Goal: Task Accomplishment & Management: Manage account settings

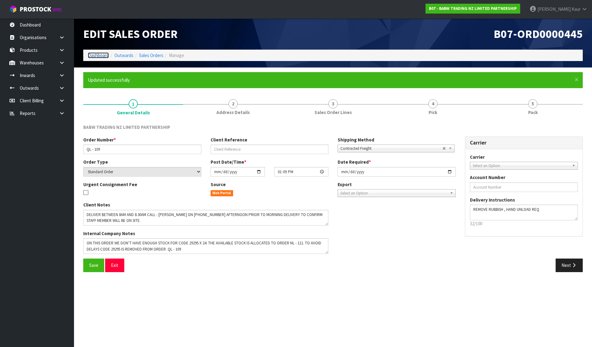
click at [99, 55] on link "Dashboard" at bounding box center [98, 55] width 21 height 6
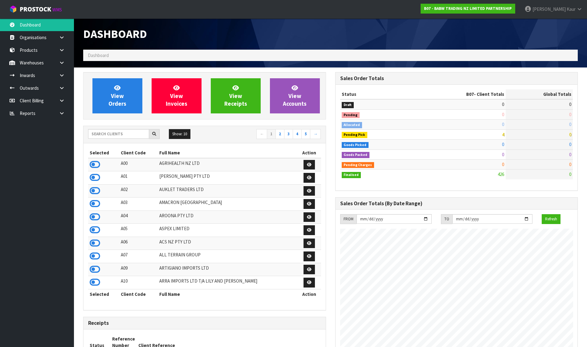
scroll to position [467, 252]
click at [137, 138] on input "text" at bounding box center [118, 134] width 61 height 10
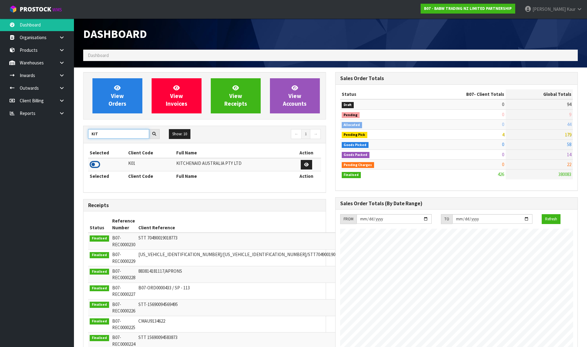
type input "KIT"
click at [92, 163] on icon at bounding box center [95, 164] width 10 height 9
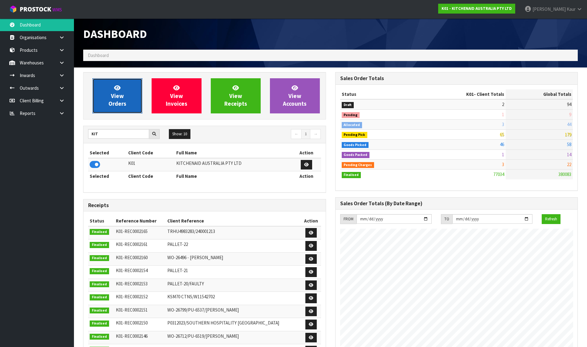
click at [120, 92] on link "View Orders" at bounding box center [118, 95] width 50 height 35
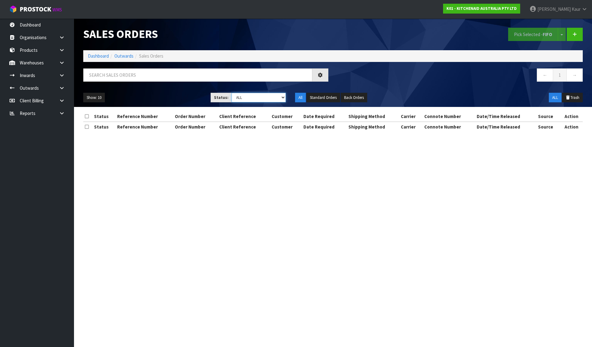
click at [248, 99] on select "Draft Pending Allocated Pending Pick Goods Picked Goods Packed Pending Charges …" at bounding box center [259, 98] width 55 height 10
select select "string:2"
click at [232, 93] on select "Draft Pending Allocated Pending Pick Goods Picked Goods Packed Pending Charges …" at bounding box center [259, 98] width 55 height 10
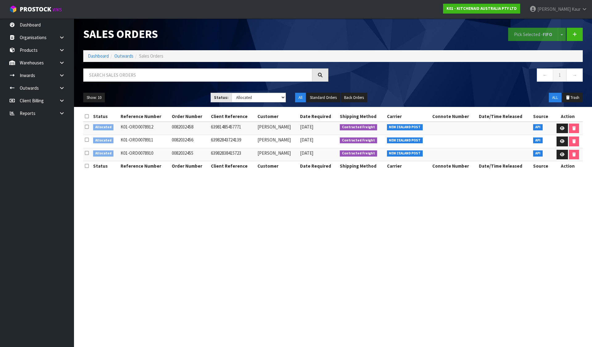
click at [88, 117] on icon at bounding box center [87, 116] width 4 height 5
click at [513, 34] on button "Pick Selected - FIFO" at bounding box center [533, 34] width 50 height 13
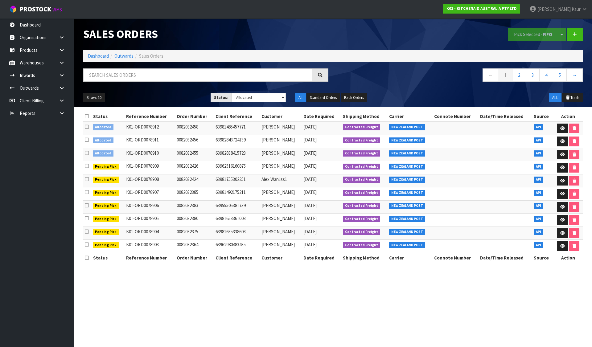
click at [88, 116] on icon at bounding box center [87, 116] width 4 height 5
click at [532, 30] on button "Pick Selected - FIFO" at bounding box center [533, 34] width 50 height 13
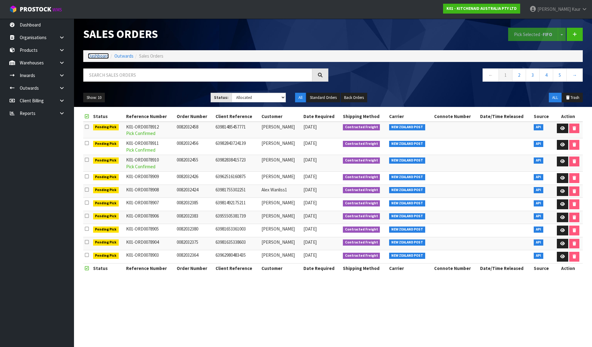
click at [98, 56] on link "Dashboard" at bounding box center [98, 56] width 21 height 6
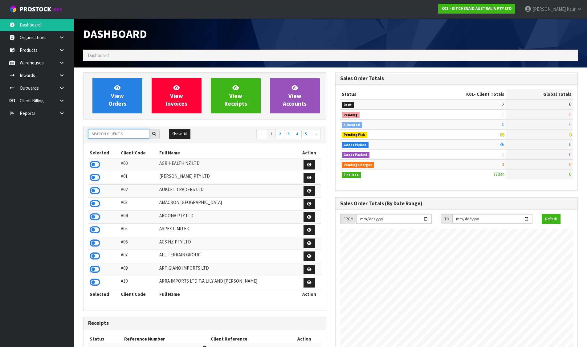
click at [116, 134] on input "text" at bounding box center [118, 134] width 61 height 10
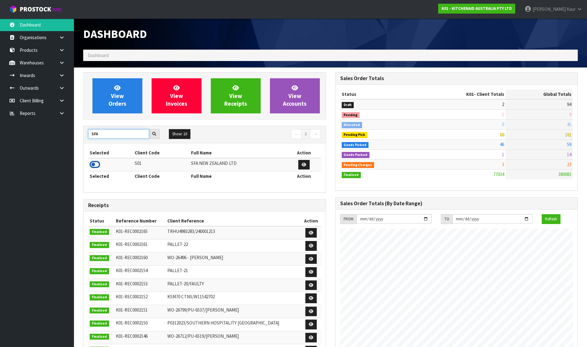
type input "SFA"
click at [92, 167] on icon at bounding box center [95, 164] width 10 height 9
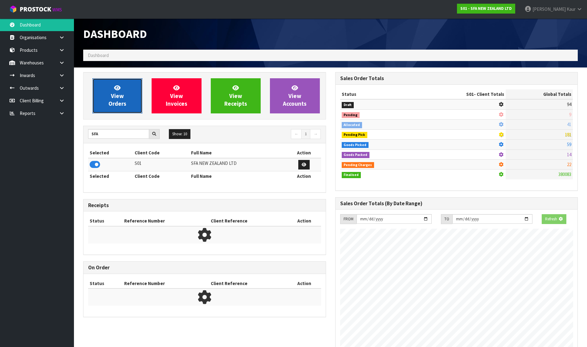
click at [103, 97] on link "View Orders" at bounding box center [118, 95] width 50 height 35
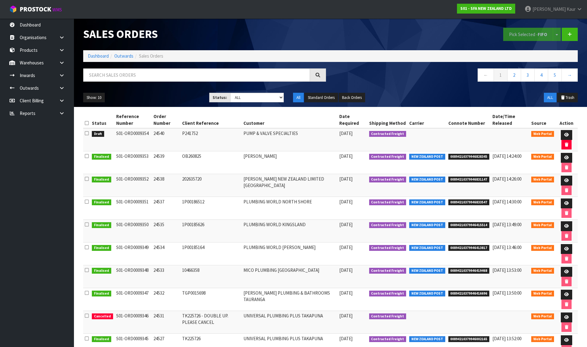
click at [87, 131] on icon at bounding box center [87, 133] width 4 height 5
click at [0, 0] on input "checkbox" at bounding box center [0, 0] width 0 height 0
click at [523, 37] on button "Pick Selected - FIFO" at bounding box center [529, 34] width 50 height 13
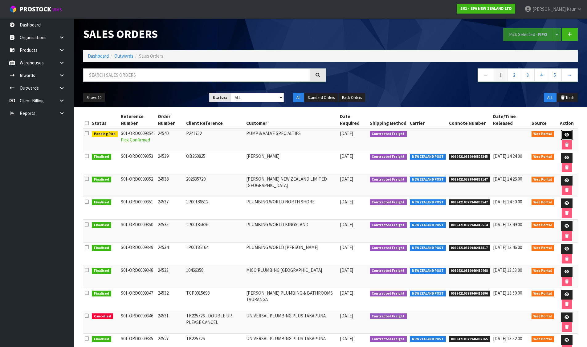
click at [571, 132] on link at bounding box center [566, 135] width 11 height 10
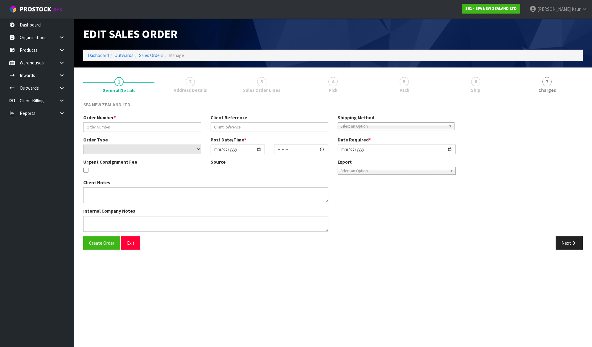
type input "24540"
type input "P241752"
select select "number:0"
type input "[DATE]"
type input "09:47:00.000"
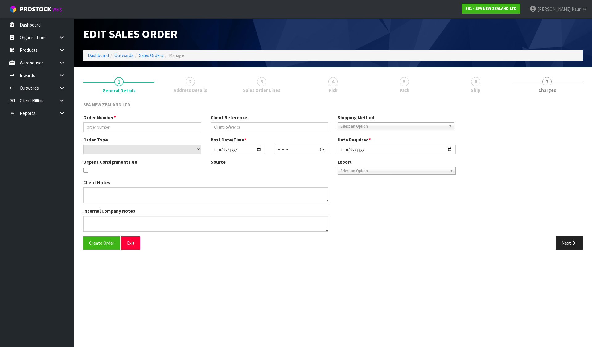
type input "[DATE]"
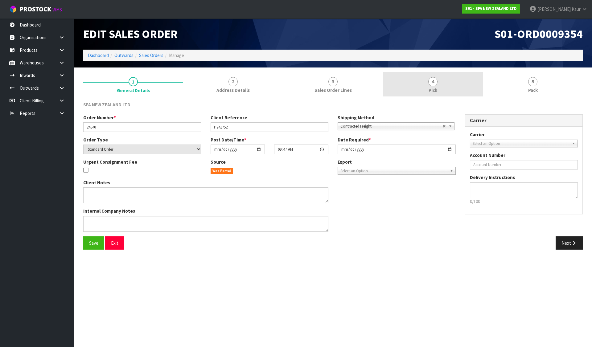
drag, startPoint x: 418, startPoint y: 80, endPoint x: 417, endPoint y: 76, distance: 3.5
click at [419, 79] on link "4 Pick" at bounding box center [433, 84] width 100 height 24
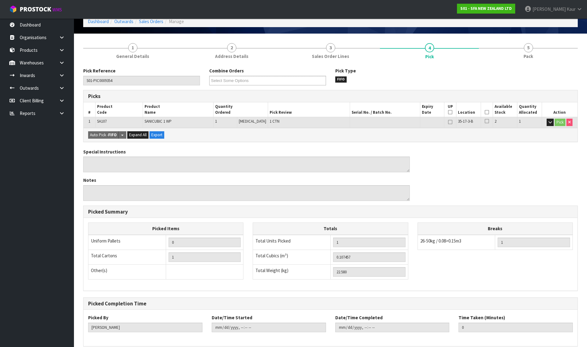
scroll to position [62, 0]
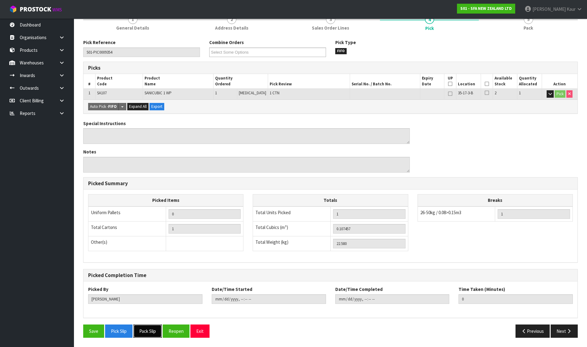
click at [147, 333] on button "Pack Slip" at bounding box center [148, 331] width 28 height 13
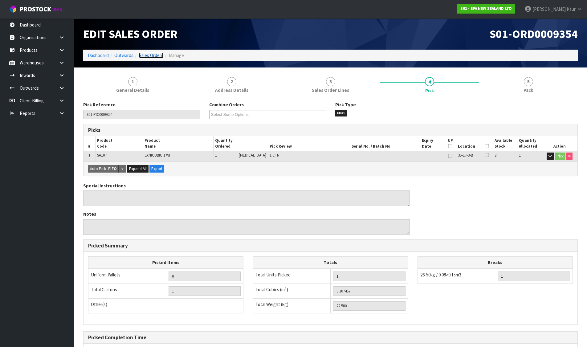
drag, startPoint x: 150, startPoint y: 54, endPoint x: 186, endPoint y: 57, distance: 35.9
click at [150, 54] on link "Sales Orders" at bounding box center [151, 55] width 24 height 6
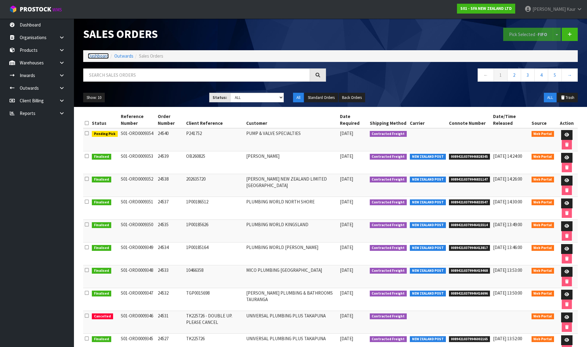
click at [101, 56] on link "Dashboard" at bounding box center [98, 56] width 21 height 6
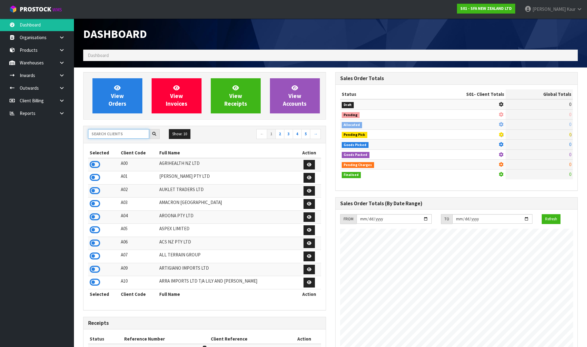
scroll to position [467, 252]
click at [143, 138] on input "text" at bounding box center [118, 134] width 61 height 10
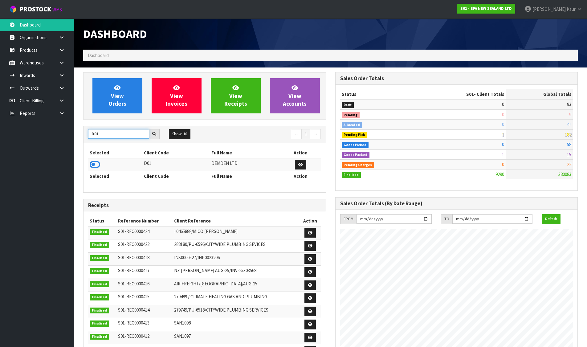
type input "D01"
click at [89, 163] on td at bounding box center [115, 164] width 54 height 13
click at [94, 165] on icon at bounding box center [95, 164] width 10 height 9
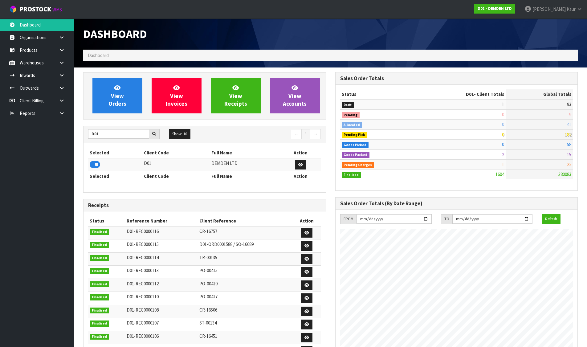
scroll to position [407, 252]
click at [121, 89] on link "View Orders" at bounding box center [118, 95] width 50 height 35
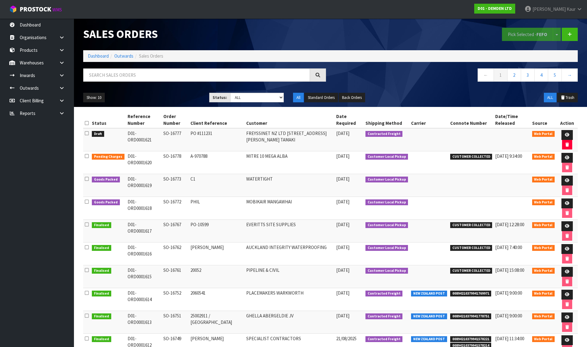
click at [86, 133] on icon at bounding box center [87, 133] width 4 height 5
click at [0, 0] on input "checkbox" at bounding box center [0, 0] width 0 height 0
click at [531, 32] on button "Pick Selected - FEFO" at bounding box center [527, 34] width 51 height 13
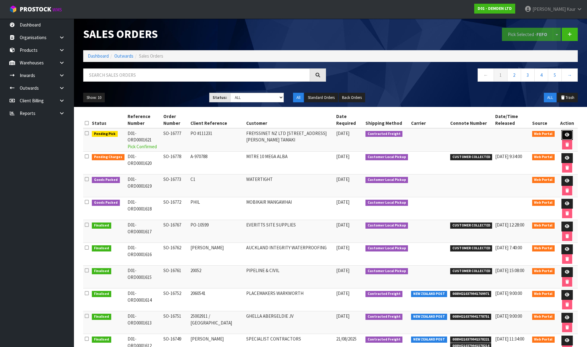
click at [567, 134] on icon at bounding box center [567, 135] width 5 height 4
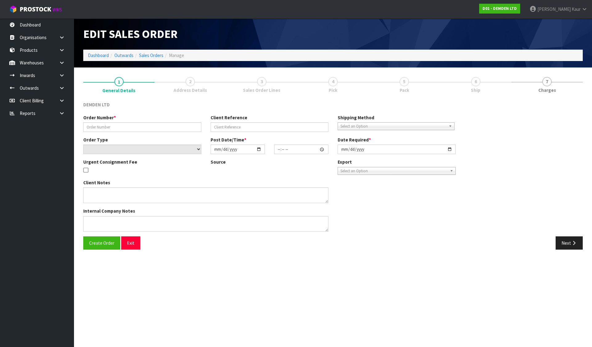
type input "SO-16777"
type input "PO #111231"
select select "number:0"
type input "[DATE]"
type input "09:44:00.000"
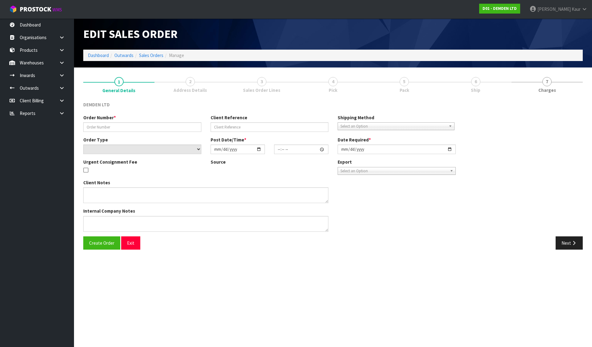
type input "[DATE]"
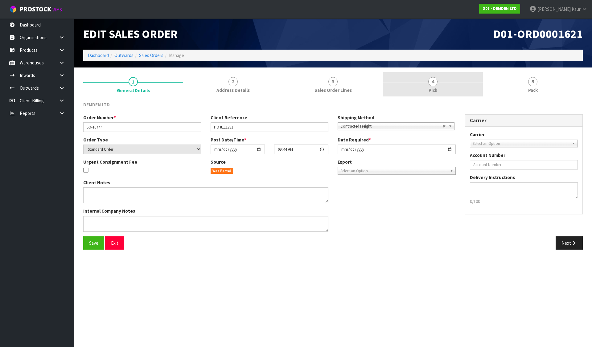
click at [438, 84] on link "4 Pick" at bounding box center [433, 84] width 100 height 24
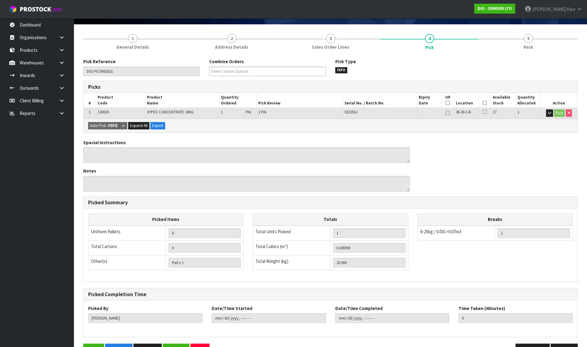
scroll to position [62, 0]
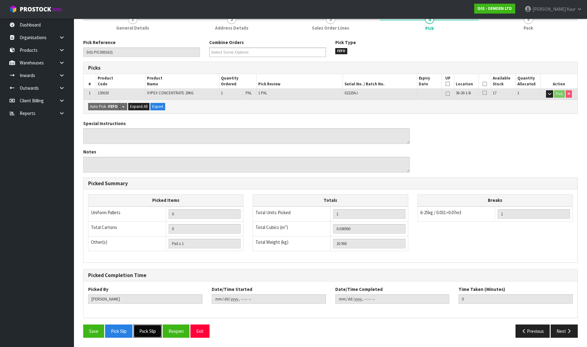
click at [150, 329] on button "Pack Slip" at bounding box center [148, 331] width 28 height 13
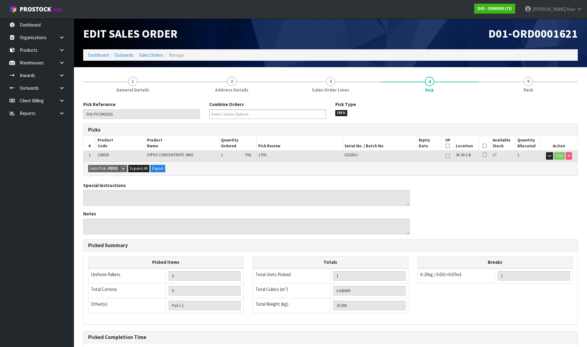
scroll to position [0, 0]
click at [102, 56] on link "Dashboard" at bounding box center [98, 55] width 21 height 6
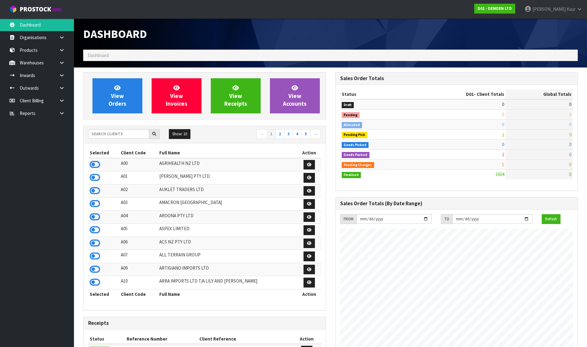
scroll to position [407, 252]
click at [122, 136] on input "text" at bounding box center [118, 134] width 61 height 10
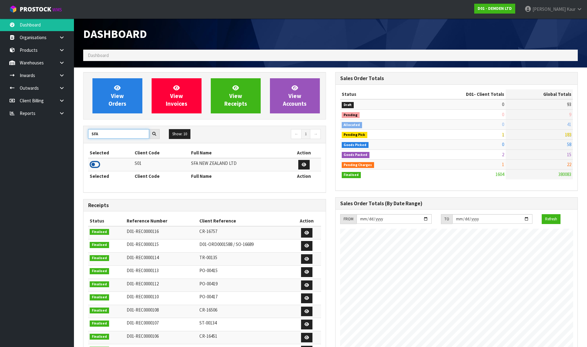
type input "SFA"
drag, startPoint x: 90, startPoint y: 165, endPoint x: 94, endPoint y: 160, distance: 5.9
click at [90, 164] on icon at bounding box center [95, 164] width 10 height 9
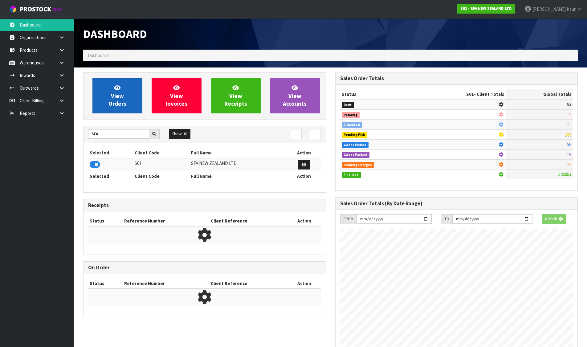
scroll to position [307955, 308087]
click at [126, 91] on link "View Orders" at bounding box center [118, 95] width 50 height 35
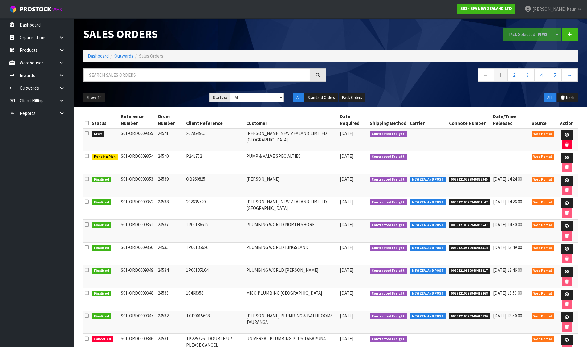
click at [87, 133] on icon at bounding box center [87, 133] width 4 height 5
click at [0, 0] on input "checkbox" at bounding box center [0, 0] width 0 height 0
click at [521, 35] on button "Pick Selected - FIFO" at bounding box center [529, 34] width 50 height 13
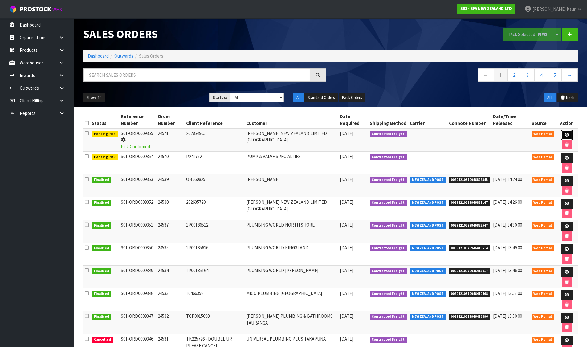
click at [565, 134] on icon at bounding box center [567, 135] width 5 height 4
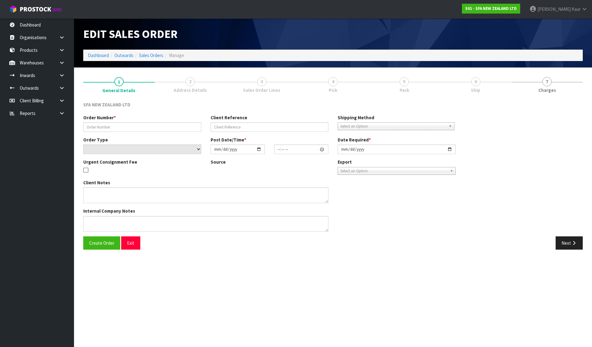
type input "24541"
type input "202854905"
select select "number:0"
type input "[DATE]"
type input "09:49:00.000"
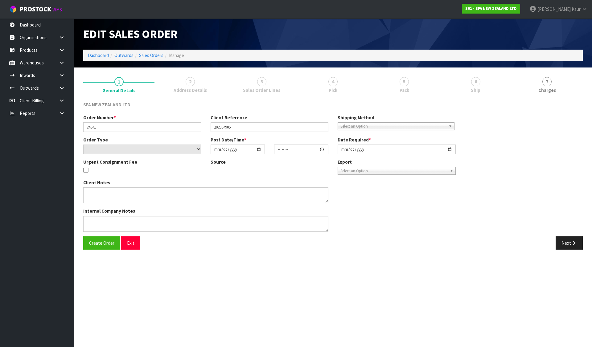
type input "[DATE]"
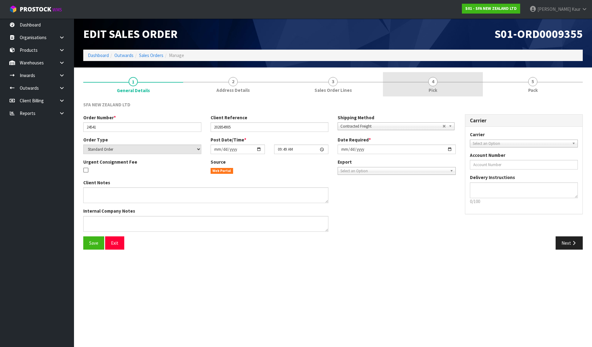
click at [416, 83] on link "4 Pick" at bounding box center [433, 84] width 100 height 24
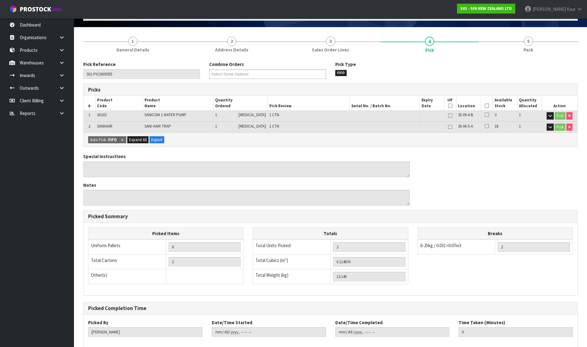
scroll to position [74, 0]
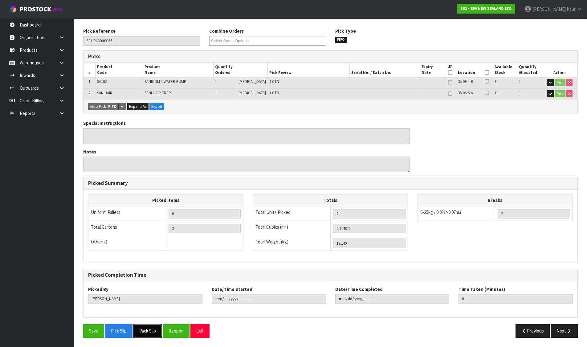
click at [149, 336] on button "Pack Slip" at bounding box center [148, 330] width 28 height 13
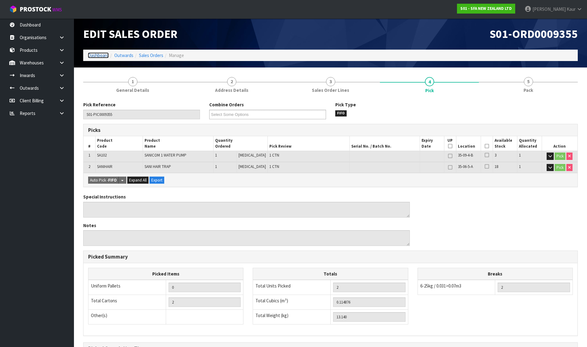
click at [93, 54] on link "Dashboard" at bounding box center [98, 55] width 21 height 6
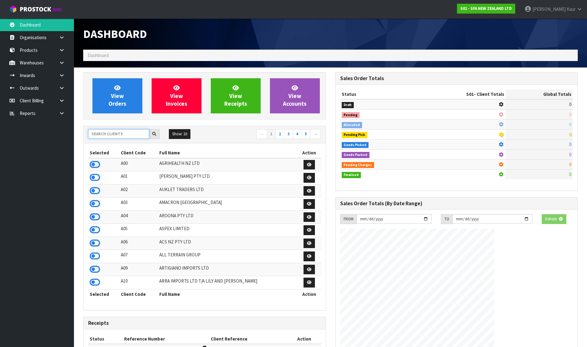
click at [124, 133] on input "text" at bounding box center [118, 134] width 61 height 10
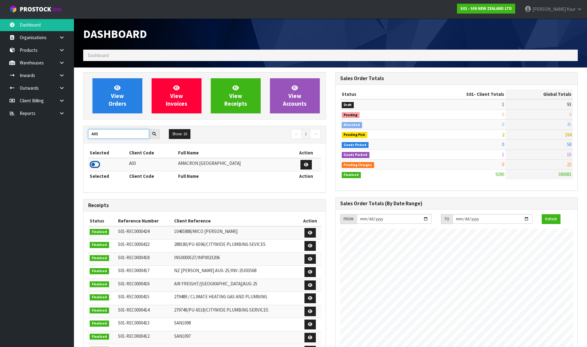
type input "A03"
click at [96, 161] on icon at bounding box center [95, 164] width 10 height 9
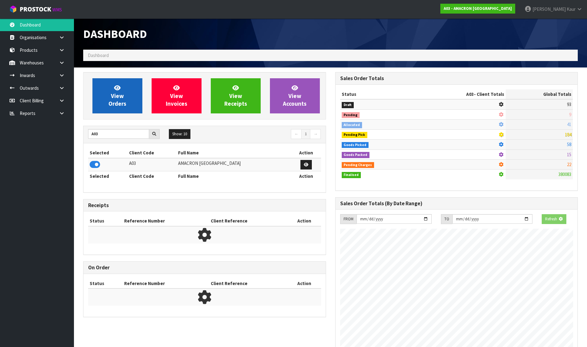
scroll to position [307955, 308087]
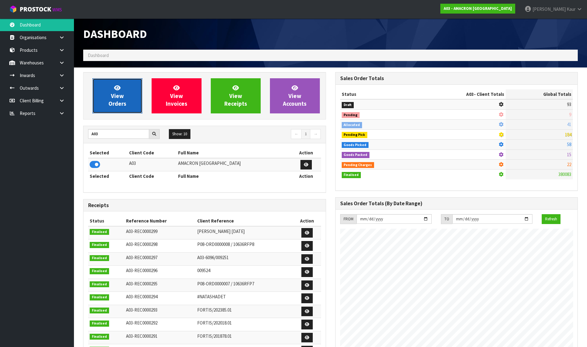
click at [119, 99] on span "View Orders" at bounding box center [118, 95] width 18 height 23
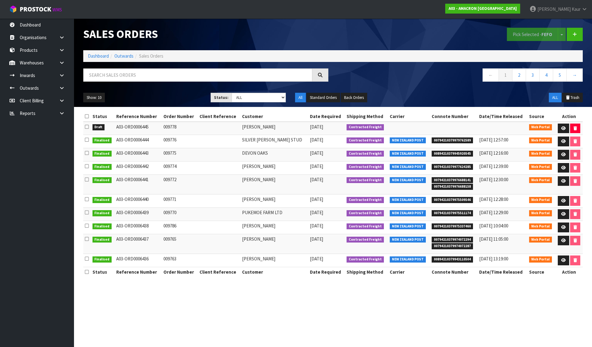
click at [88, 126] on icon at bounding box center [87, 127] width 4 height 5
click at [0, 0] on input "checkbox" at bounding box center [0, 0] width 0 height 0
click at [524, 34] on button "Pick Selected - FEFO" at bounding box center [532, 34] width 51 height 13
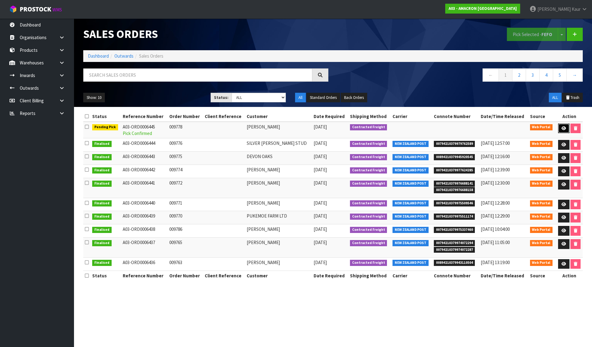
click at [560, 126] on link at bounding box center [563, 129] width 11 height 10
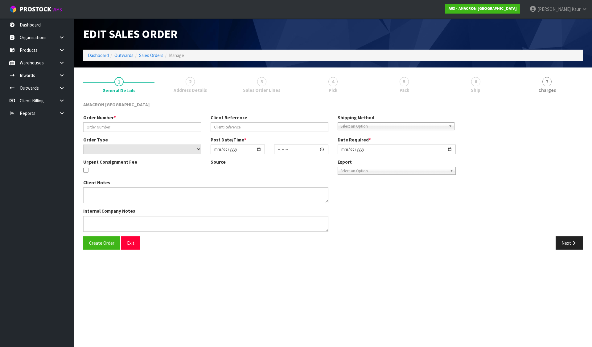
type input "009778"
select select "number:0"
type input "[DATE]"
type input "09:41:00.000"
type input "[DATE]"
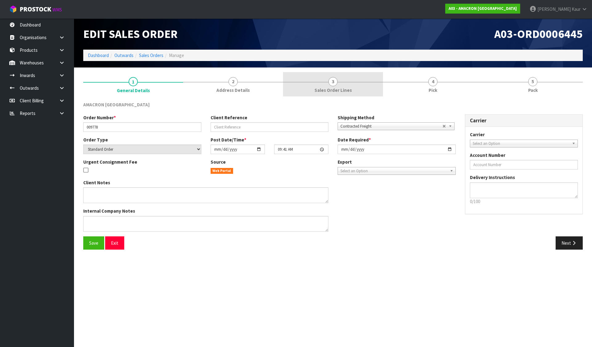
drag, startPoint x: 329, startPoint y: 84, endPoint x: 342, endPoint y: 81, distance: 13.3
click at [329, 84] on span "3" at bounding box center [332, 81] width 9 height 9
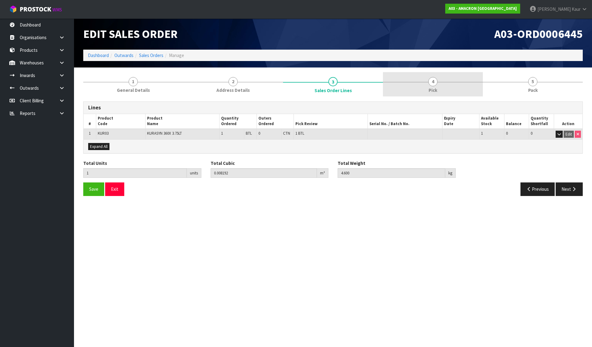
click at [418, 80] on link "4 Pick" at bounding box center [433, 84] width 100 height 24
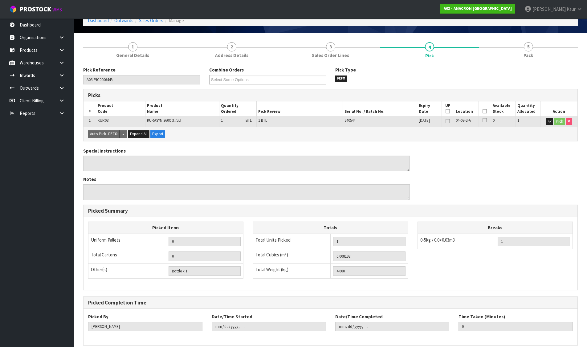
scroll to position [62, 0]
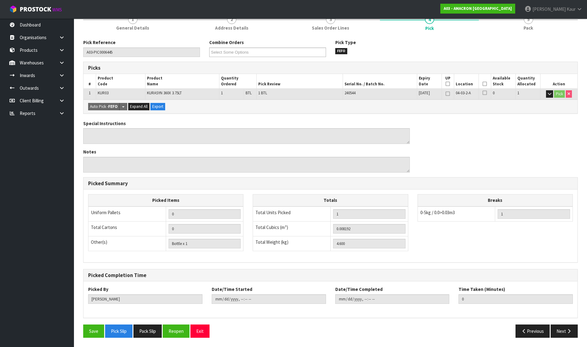
click at [152, 339] on div "Save Pick Slip Pack Slip Reopen Exit Previous Next" at bounding box center [331, 334] width 504 height 18
click at [149, 328] on button "Pack Slip" at bounding box center [148, 331] width 28 height 13
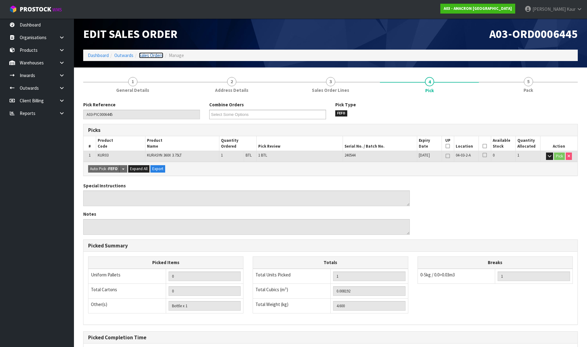
click at [144, 52] on link "Sales Orders" at bounding box center [151, 55] width 24 height 6
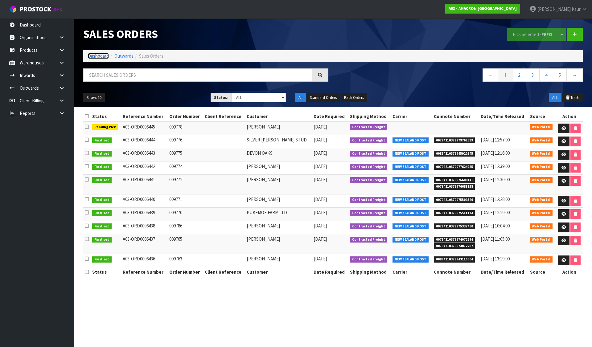
click at [97, 55] on link "Dashboard" at bounding box center [98, 56] width 21 height 6
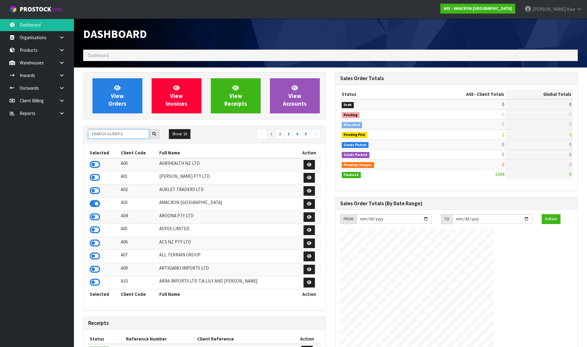
click at [104, 136] on input "text" at bounding box center [118, 134] width 61 height 10
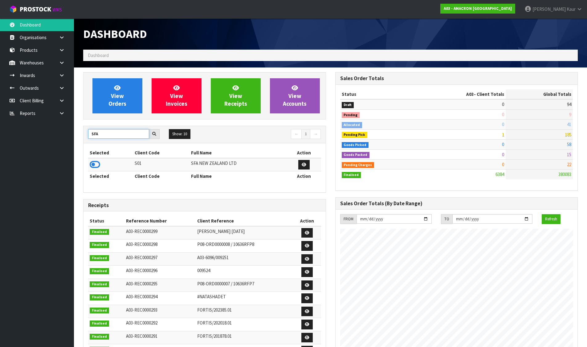
type input "SFA"
click at [88, 162] on td at bounding box center [110, 164] width 45 height 13
click at [102, 168] on td at bounding box center [110, 164] width 45 height 13
click at [96, 162] on icon at bounding box center [95, 164] width 10 height 9
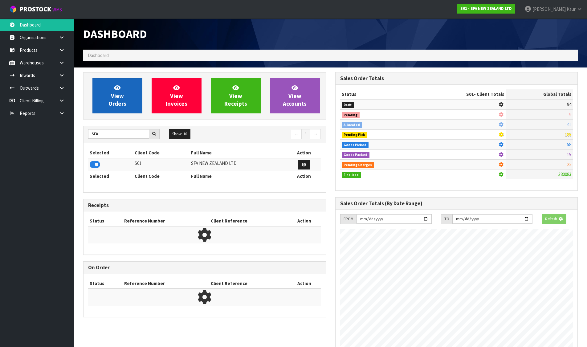
scroll to position [467, 252]
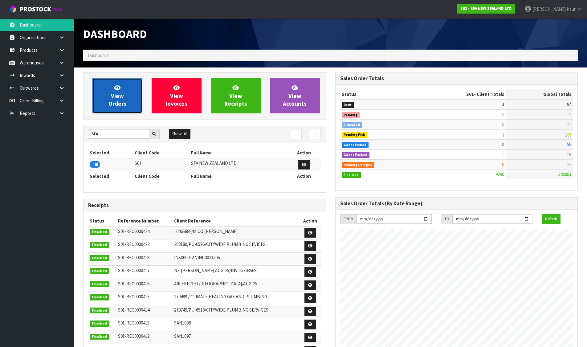
click at [114, 94] on span "View Orders" at bounding box center [118, 95] width 18 height 23
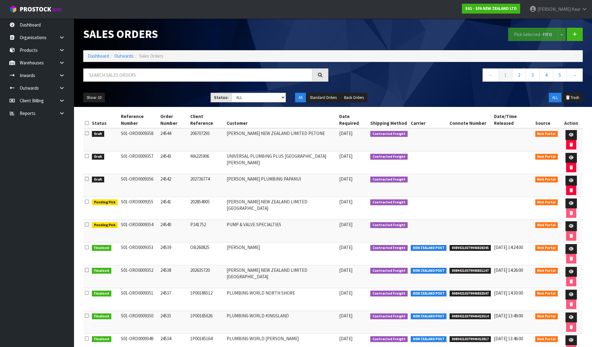
click at [88, 121] on icon at bounding box center [87, 123] width 4 height 5
click at [534, 35] on button "Pick Selected - FIFO" at bounding box center [533, 34] width 50 height 13
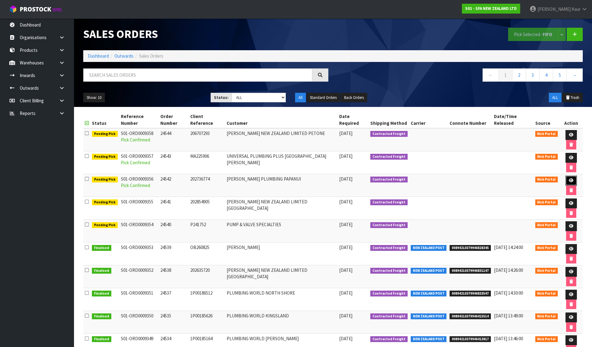
click at [565, 176] on link at bounding box center [570, 181] width 11 height 10
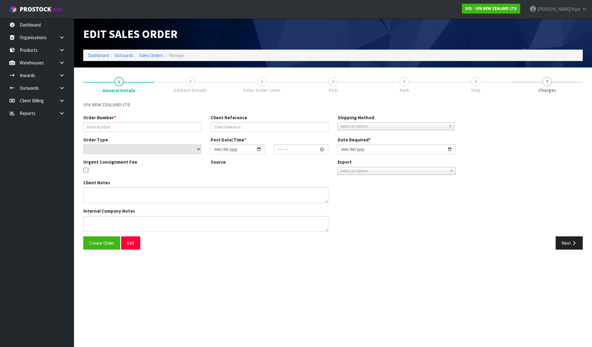
type input "24542"
type input "202736774"
select select "number:0"
type input "[DATE]"
type input "09:51:00.000"
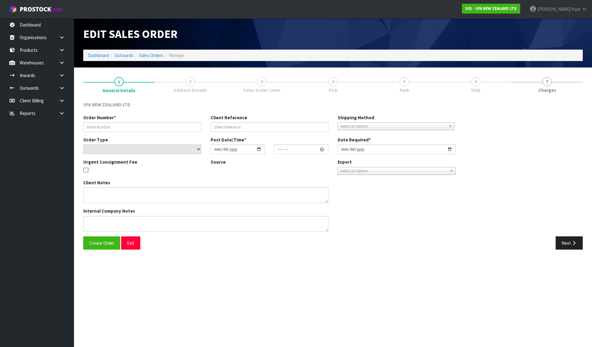
type input "[DATE]"
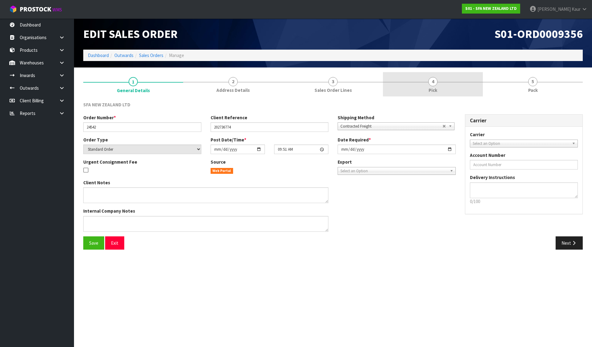
click at [433, 84] on span "4" at bounding box center [432, 81] width 9 height 9
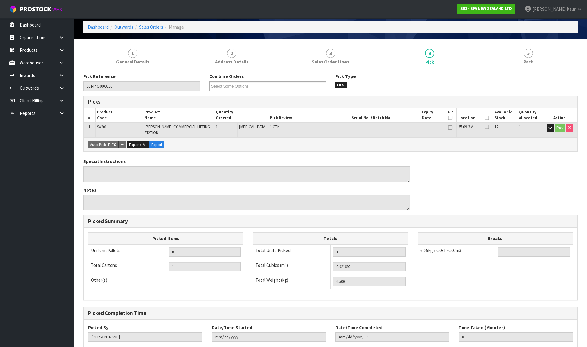
scroll to position [62, 0]
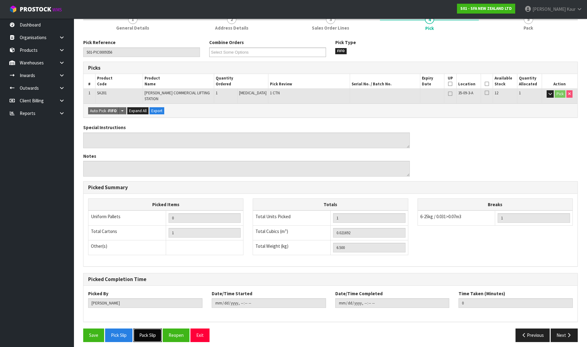
click at [140, 335] on button "Pack Slip" at bounding box center [148, 335] width 28 height 13
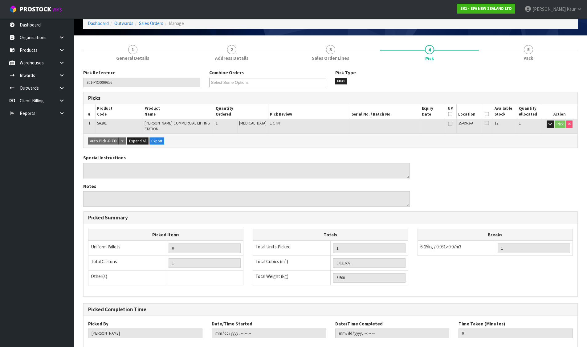
scroll to position [0, 0]
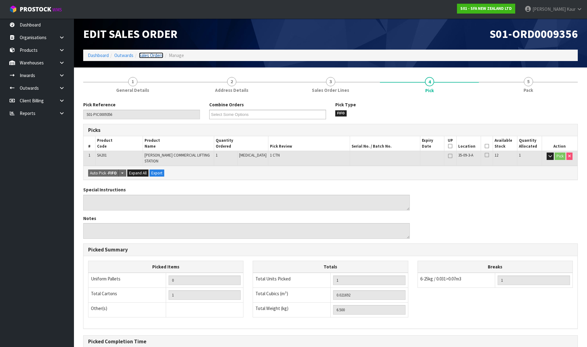
click at [155, 56] on link "Sales Orders" at bounding box center [151, 55] width 24 height 6
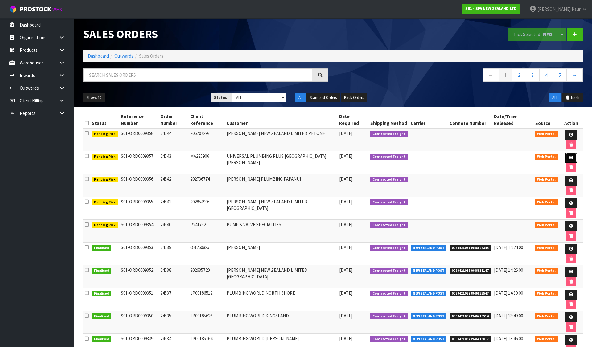
click at [569, 156] on icon at bounding box center [571, 158] width 5 height 4
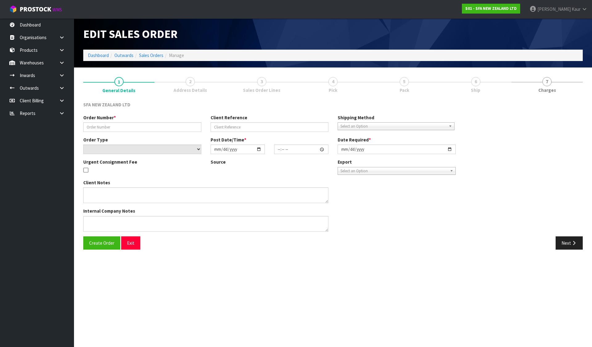
type input "24543"
type input "MA225906"
select select "number:0"
type input "[DATE]"
type input "09:51:00.000"
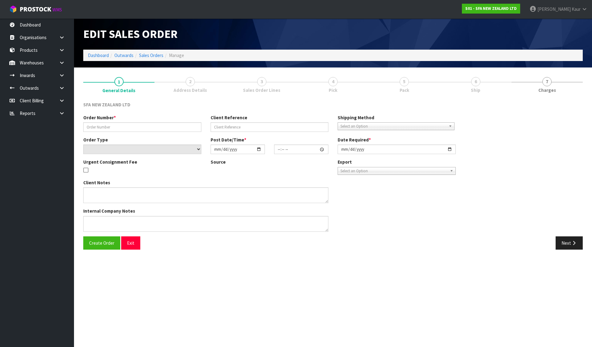
type input "[DATE]"
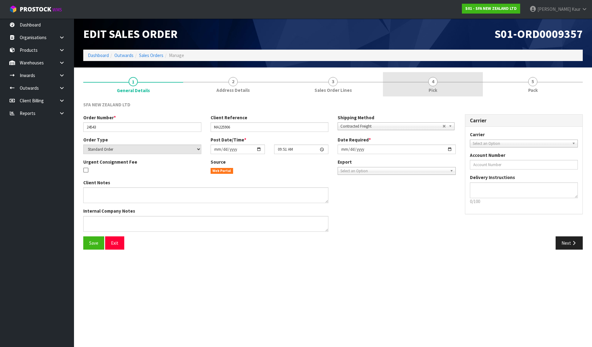
click at [432, 84] on span "4" at bounding box center [432, 81] width 9 height 9
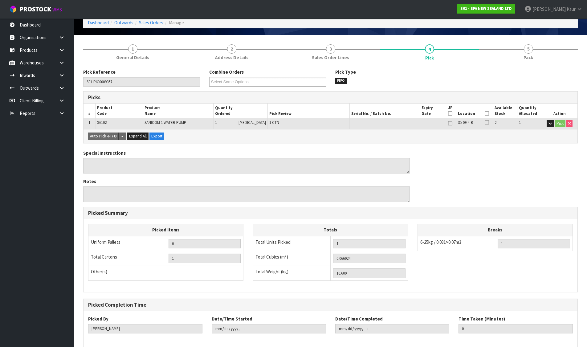
scroll to position [62, 0]
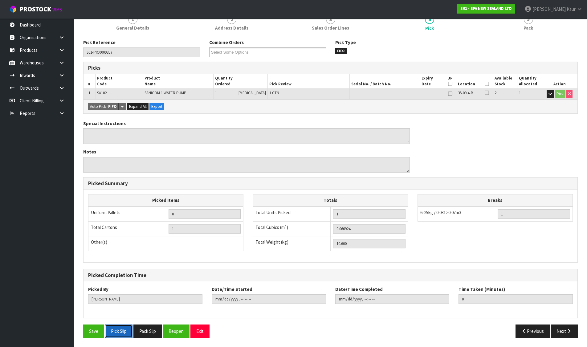
click at [132, 329] on button "Pick Slip" at bounding box center [118, 331] width 27 height 13
click at [142, 329] on button "Pack Slip" at bounding box center [148, 331] width 28 height 13
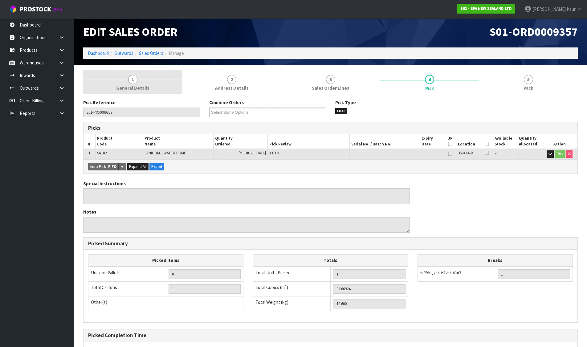
scroll to position [0, 0]
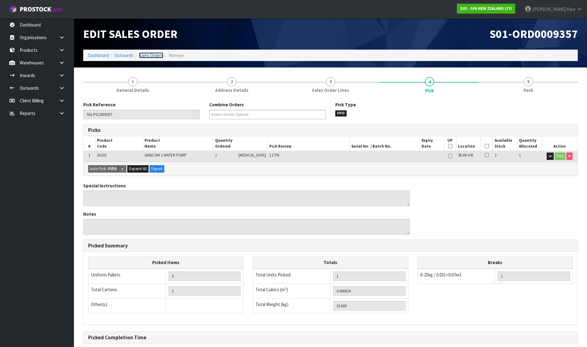
click at [147, 56] on link "Sales Orders" at bounding box center [151, 55] width 24 height 6
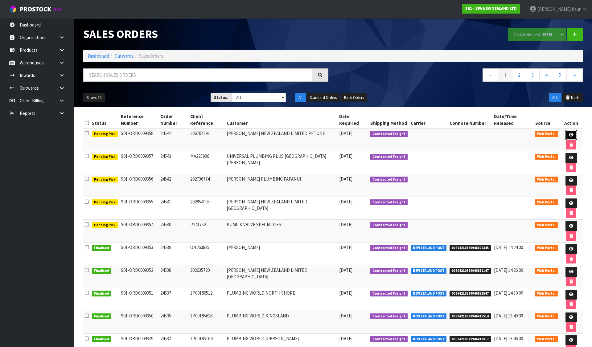
click at [569, 133] on icon at bounding box center [571, 135] width 5 height 4
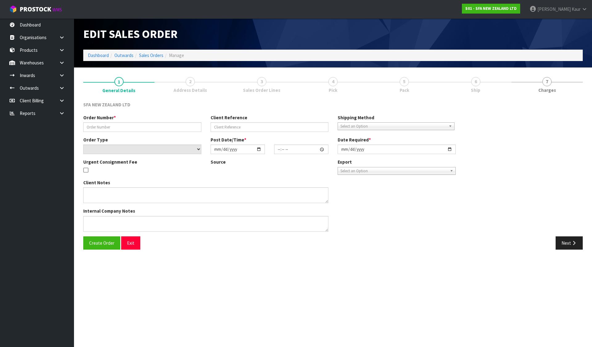
type input "24544"
type input "206707293"
select select "number:0"
type input "[DATE]"
type input "09:52:00.000"
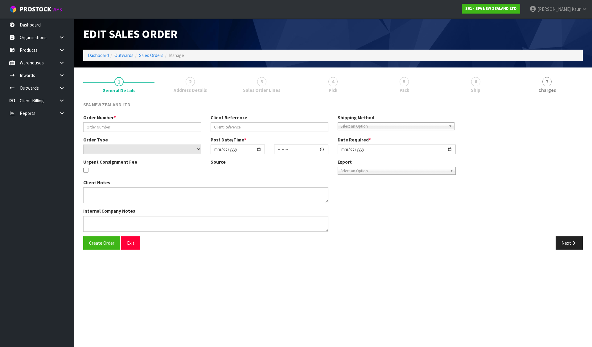
type input "[DATE]"
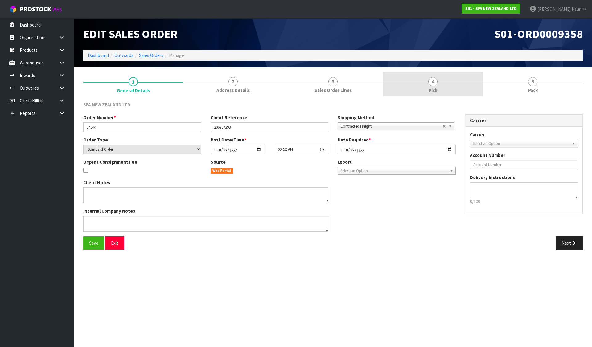
click at [388, 78] on link "4 Pick" at bounding box center [433, 84] width 100 height 24
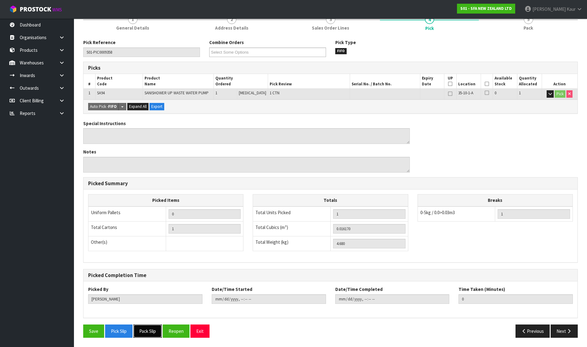
click at [153, 335] on button "Pack Slip" at bounding box center [148, 331] width 28 height 13
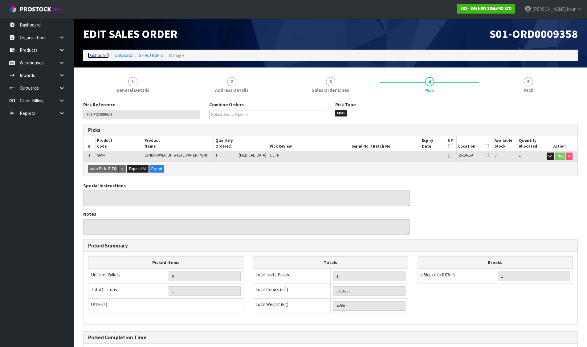
click at [105, 54] on link "Dashboard" at bounding box center [98, 55] width 21 height 6
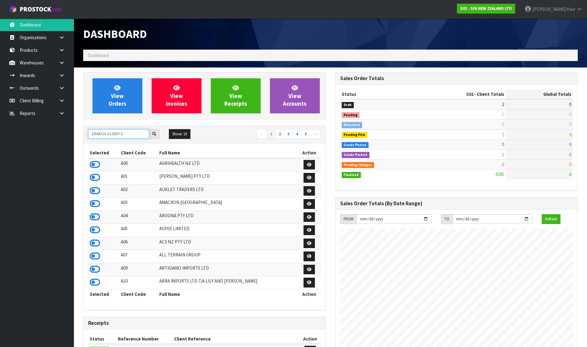
click at [135, 134] on input "text" at bounding box center [118, 134] width 61 height 10
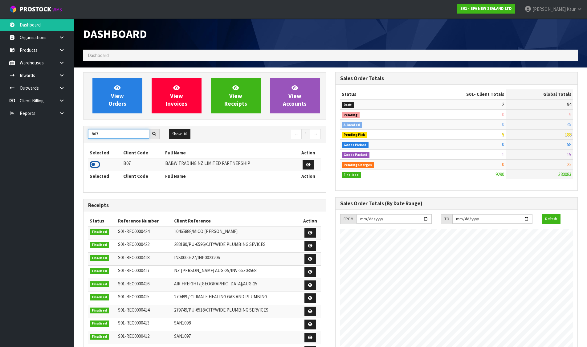
type input "B07"
click at [98, 164] on icon at bounding box center [95, 164] width 10 height 9
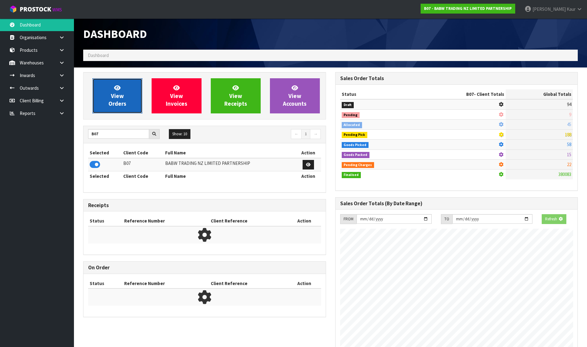
click at [132, 94] on link "View Orders" at bounding box center [118, 95] width 50 height 35
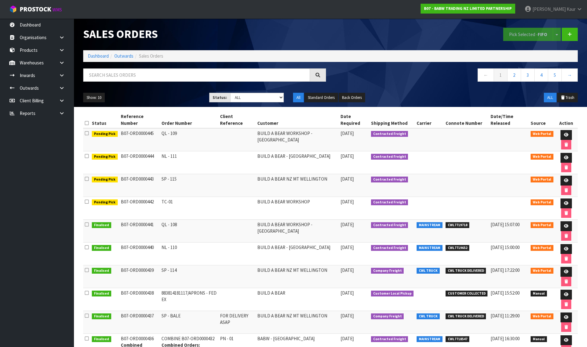
drag, startPoint x: 159, startPoint y: 179, endPoint x: 174, endPoint y: 179, distance: 15.1
click at [174, 179] on td "SP - 115" at bounding box center [189, 185] width 59 height 23
copy td "SP - 115"
drag, startPoint x: 158, startPoint y: 158, endPoint x: 177, endPoint y: 157, distance: 19.5
click at [177, 157] on td "NL - 111" at bounding box center [189, 162] width 59 height 23
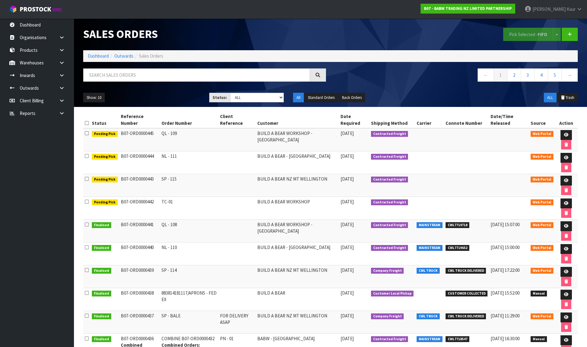
copy td "NL - 111"
click at [161, 134] on td "QL - 109" at bounding box center [189, 139] width 59 height 23
drag, startPoint x: 160, startPoint y: 134, endPoint x: 179, endPoint y: 134, distance: 18.8
click at [179, 134] on td "QL - 109" at bounding box center [189, 139] width 59 height 23
copy td "QL - 109"
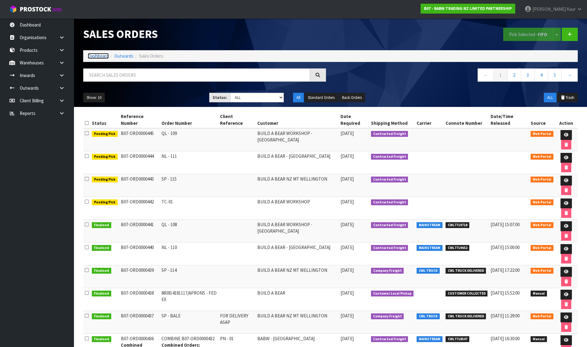
click at [99, 58] on link "Dashboard" at bounding box center [98, 56] width 21 height 6
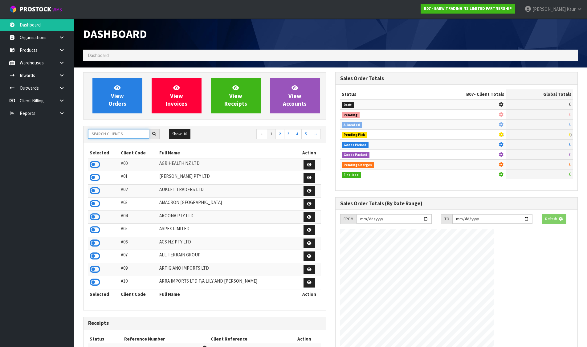
click at [119, 134] on input "text" at bounding box center [118, 134] width 61 height 10
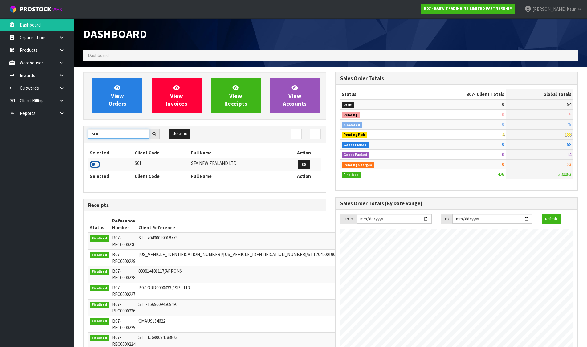
type input "SFA"
click at [97, 165] on icon at bounding box center [95, 164] width 10 height 9
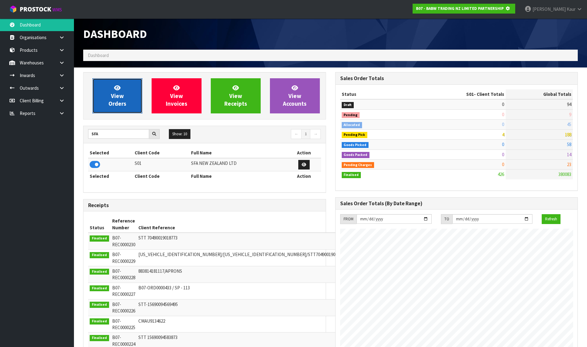
click at [110, 107] on span "View Orders" at bounding box center [118, 95] width 18 height 23
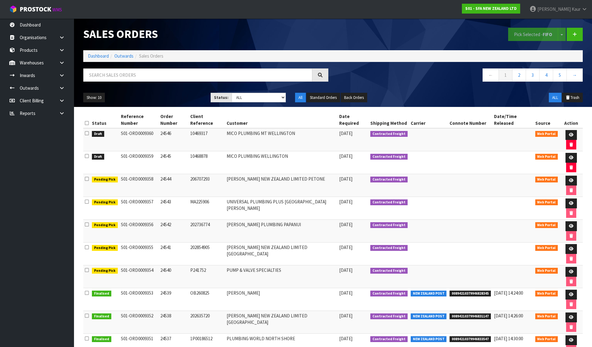
click at [86, 121] on icon at bounding box center [87, 123] width 4 height 5
click at [533, 30] on button "Pick Selected - FIFO" at bounding box center [533, 34] width 50 height 13
click at [565, 153] on link at bounding box center [570, 158] width 11 height 10
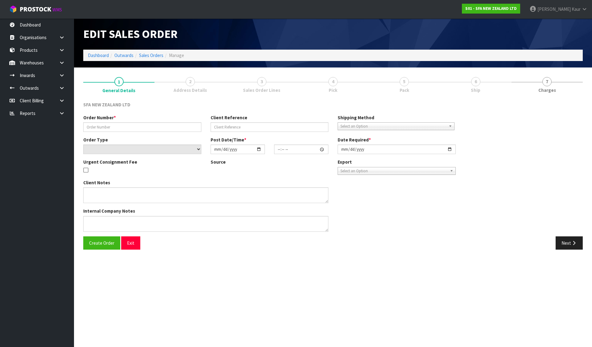
type input "24545"
type input "10468878"
select select "number:0"
type input "[DATE]"
type input "09:54:00.000"
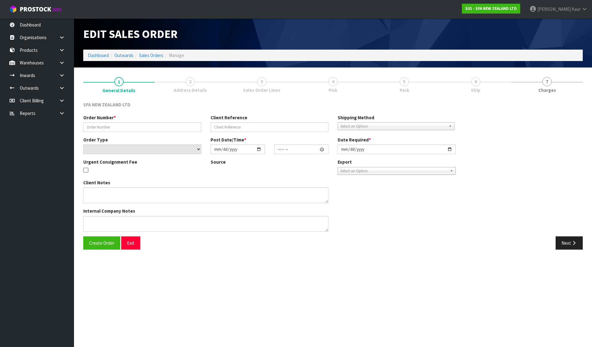
type input "[DATE]"
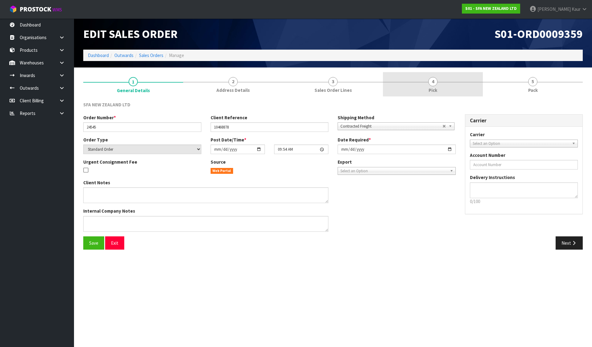
click at [450, 81] on link "4 Pick" at bounding box center [433, 84] width 100 height 24
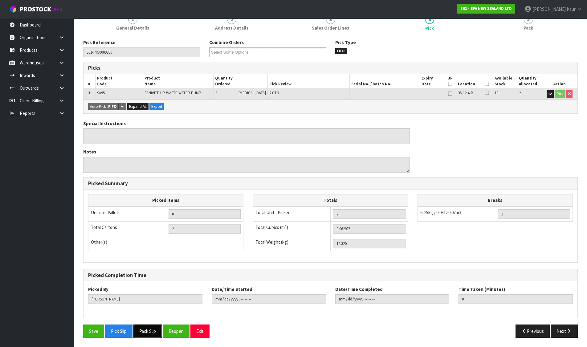
click at [155, 328] on button "Pack Slip" at bounding box center [148, 331] width 28 height 13
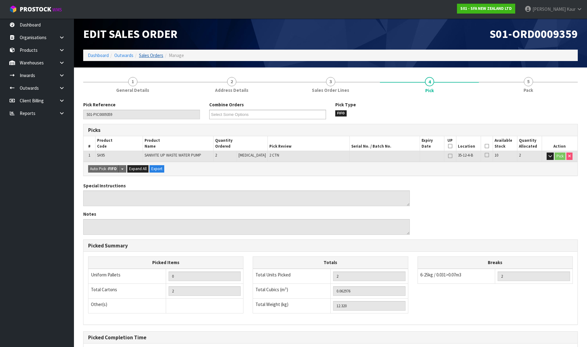
click at [147, 55] on link "Sales Orders" at bounding box center [151, 55] width 24 height 6
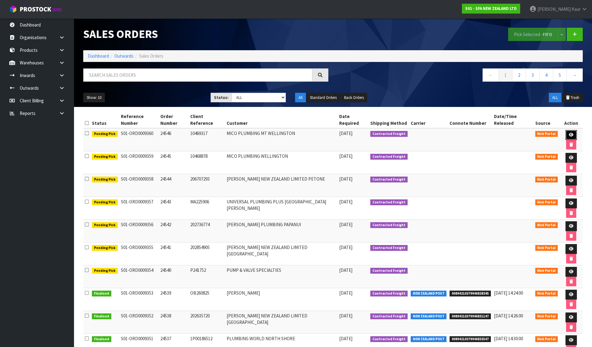
click at [565, 130] on link at bounding box center [570, 135] width 11 height 10
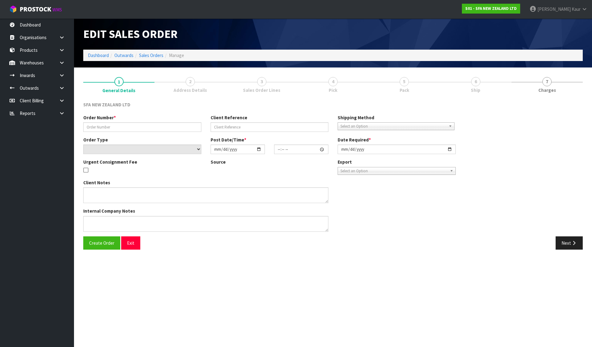
type input "24546"
type input "10469317"
select select "number:0"
type input "[DATE]"
type input "09:55:00.000"
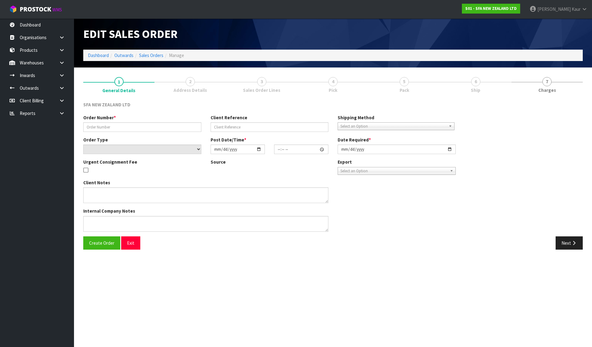
type input "[DATE]"
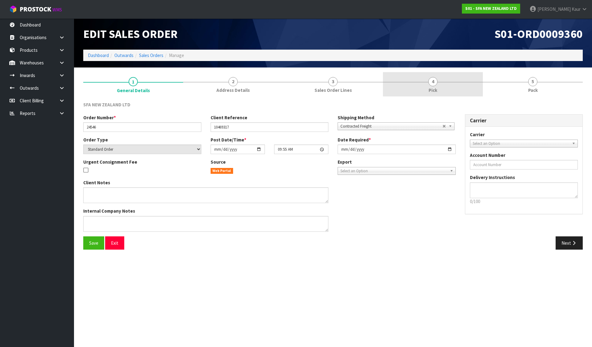
click at [435, 91] on span "Pick" at bounding box center [433, 90] width 9 height 6
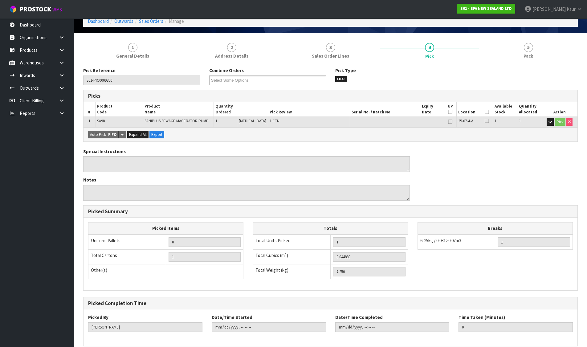
scroll to position [62, 0]
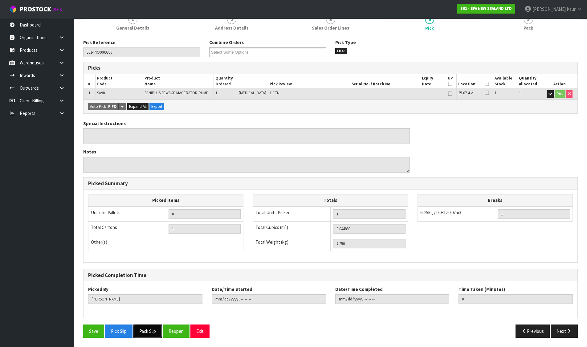
click at [156, 335] on button "Pack Slip" at bounding box center [148, 331] width 28 height 13
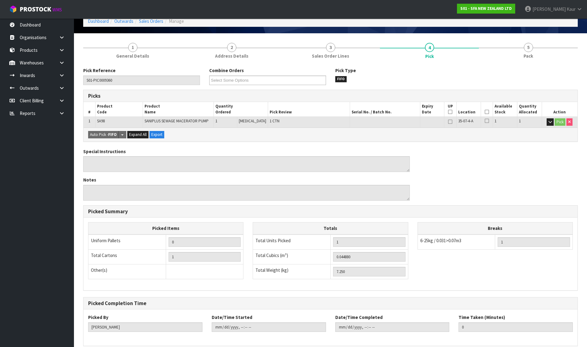
scroll to position [0, 0]
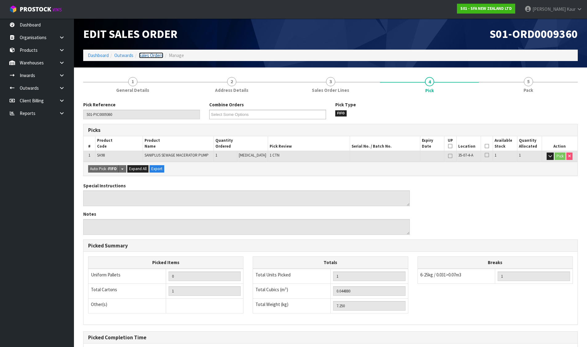
click at [144, 55] on link "Sales Orders" at bounding box center [151, 55] width 24 height 6
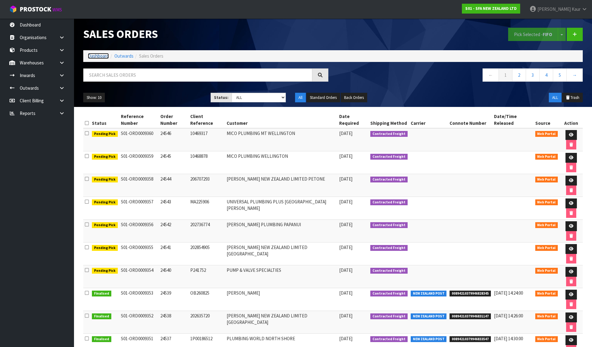
click at [95, 57] on link "Dashboard" at bounding box center [98, 56] width 21 height 6
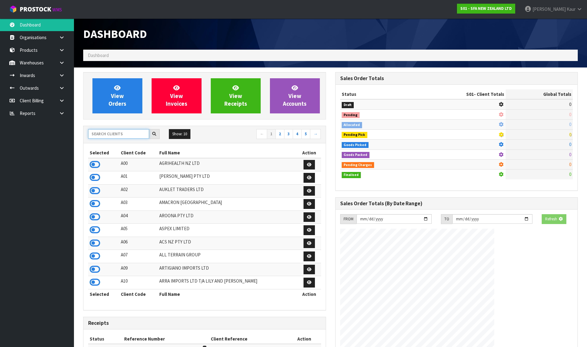
click at [129, 136] on input "text" at bounding box center [118, 134] width 61 height 10
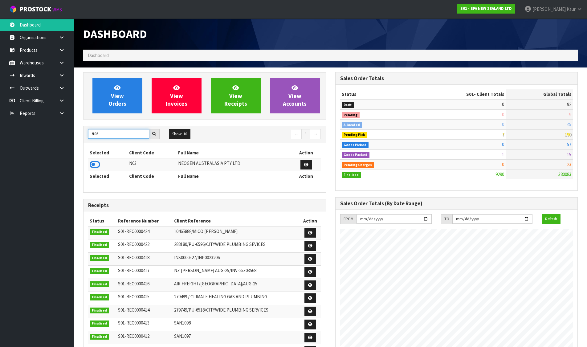
type input "N03"
click at [95, 165] on icon at bounding box center [95, 164] width 10 height 9
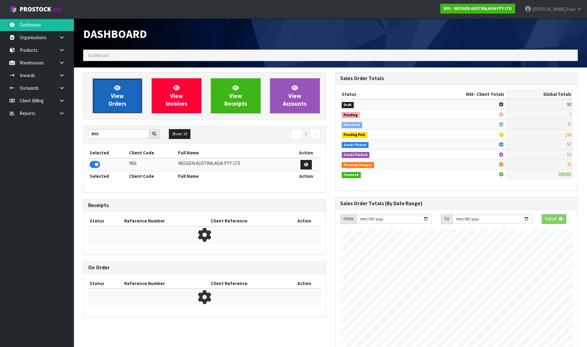
click at [118, 96] on span "View Orders" at bounding box center [118, 95] width 18 height 23
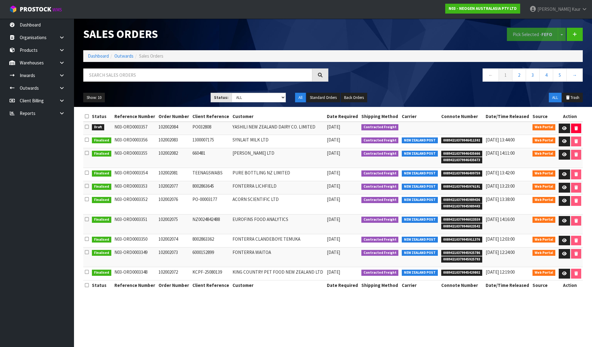
click at [86, 126] on icon at bounding box center [87, 127] width 4 height 5
click at [0, 0] on input "checkbox" at bounding box center [0, 0] width 0 height 0
click at [533, 35] on button "Pick Selected - FEFO" at bounding box center [532, 34] width 51 height 13
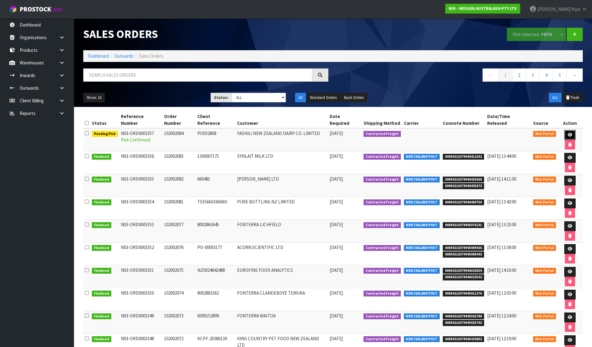
click at [566, 130] on link at bounding box center [569, 135] width 11 height 10
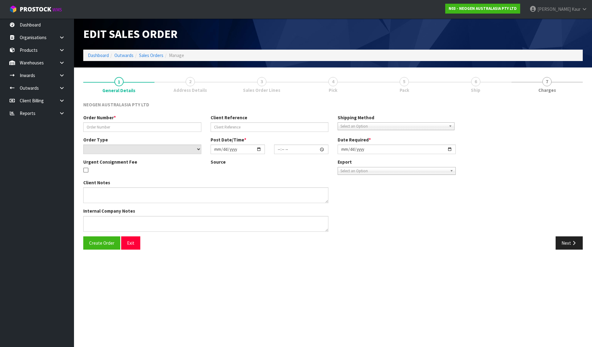
type input "102002084"
type input "PO032808"
select select "number:0"
type input "[DATE]"
type input "09:52:00.000"
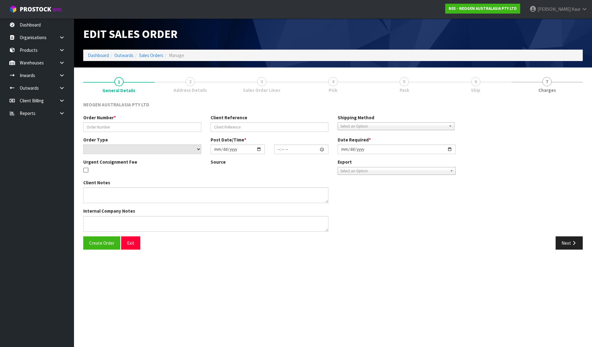
type input "[DATE]"
type textarea "ATTN [PERSON_NAME]"
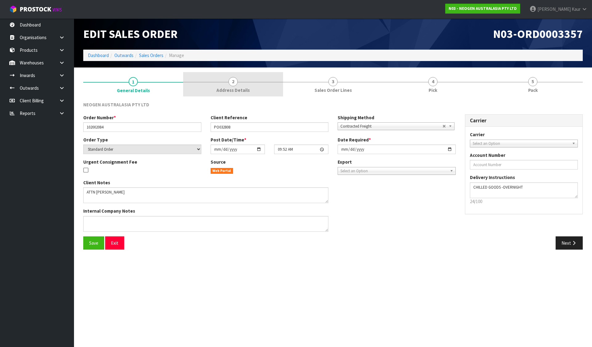
drag, startPoint x: 238, startPoint y: 85, endPoint x: 275, endPoint y: 84, distance: 37.0
click at [238, 85] on link "2 Address Details" at bounding box center [233, 84] width 100 height 24
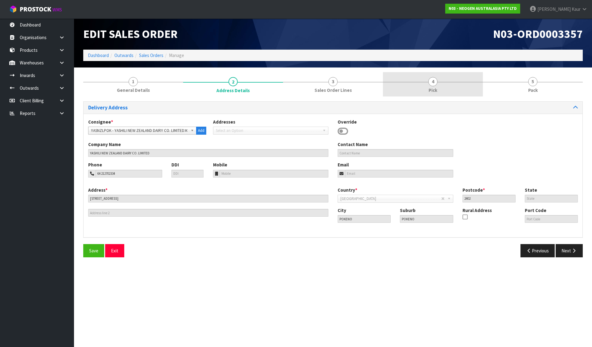
click at [435, 86] on link "4 Pick" at bounding box center [433, 84] width 100 height 24
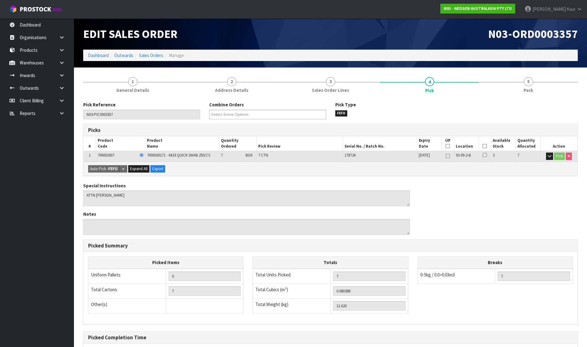
scroll to position [62, 0]
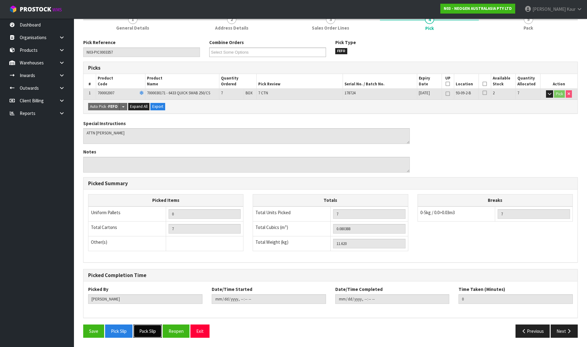
click at [155, 328] on button "Pack Slip" at bounding box center [148, 331] width 28 height 13
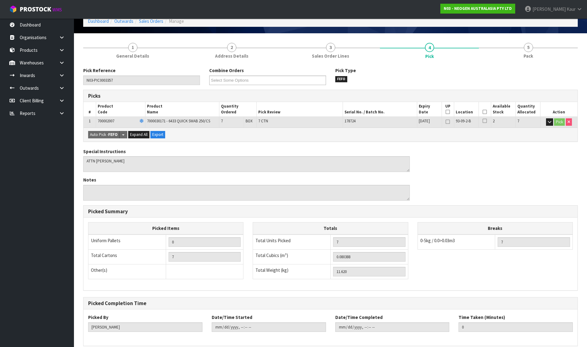
scroll to position [0, 0]
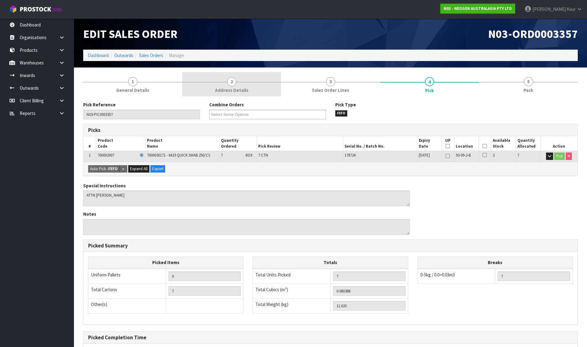
click at [231, 76] on link "2 Address Details" at bounding box center [231, 84] width 99 height 24
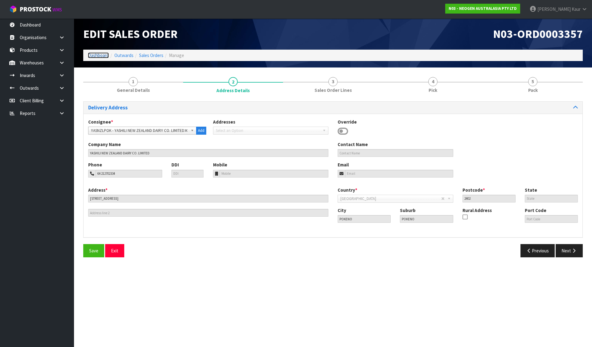
click at [96, 56] on link "Dashboard" at bounding box center [98, 55] width 21 height 6
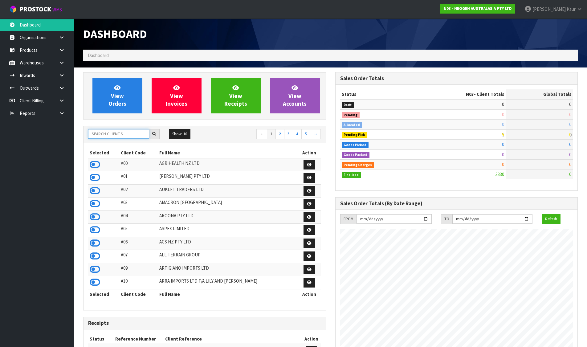
click at [117, 134] on input "text" at bounding box center [118, 134] width 61 height 10
type input "SFA"
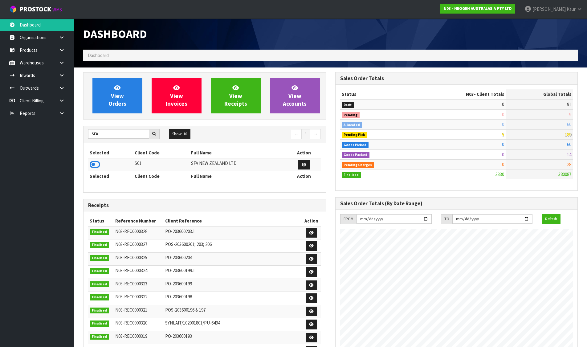
click at [94, 164] on icon at bounding box center [95, 164] width 10 height 9
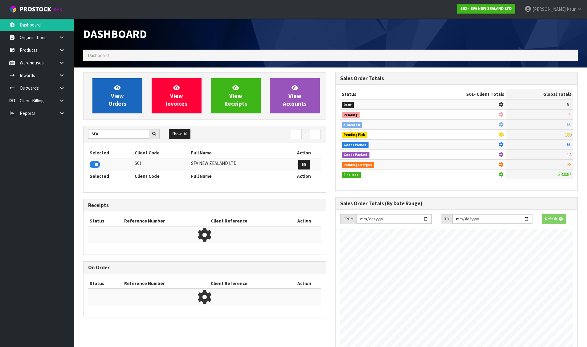
scroll to position [384, 252]
click at [113, 103] on span "View Orders" at bounding box center [118, 95] width 18 height 23
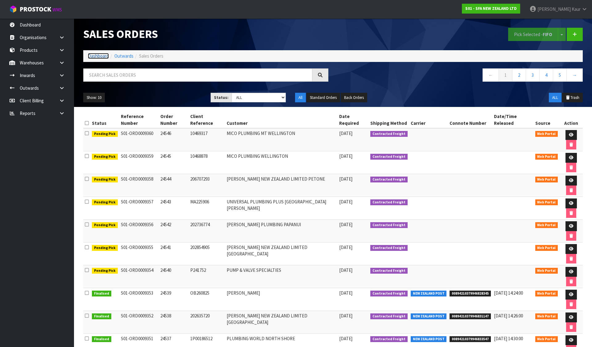
click at [102, 54] on link "Dashboard" at bounding box center [98, 56] width 21 height 6
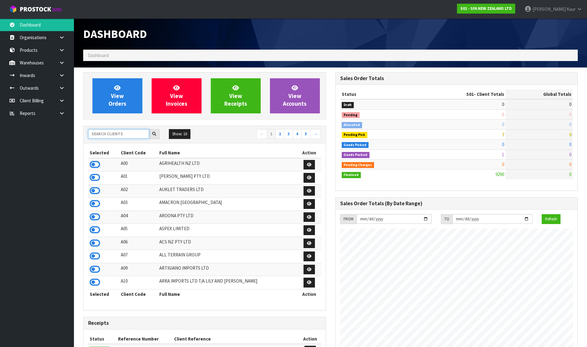
click at [120, 135] on input "text" at bounding box center [118, 134] width 61 height 10
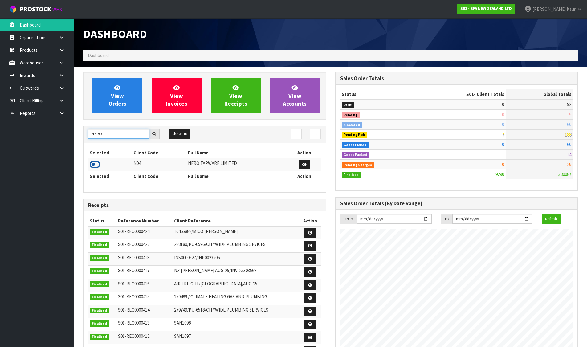
type input "NERO"
click at [92, 163] on icon at bounding box center [95, 164] width 10 height 9
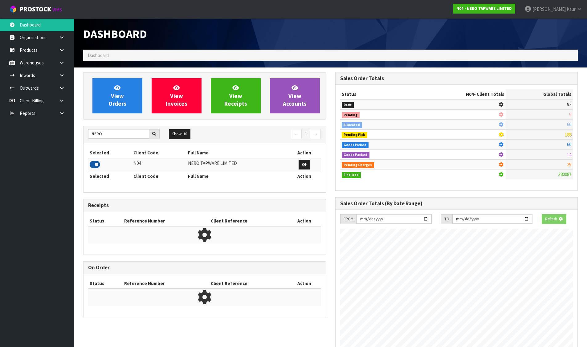
scroll to position [480, 252]
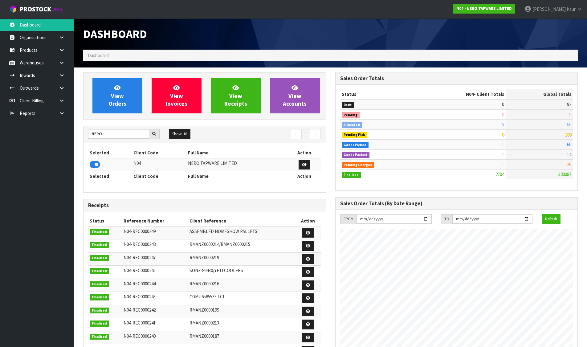
click at [107, 119] on div "View Orders View Invoices View Receipts View Accounts" at bounding box center [204, 95] width 243 height 47
click at [108, 103] on link "View Orders" at bounding box center [118, 95] width 50 height 35
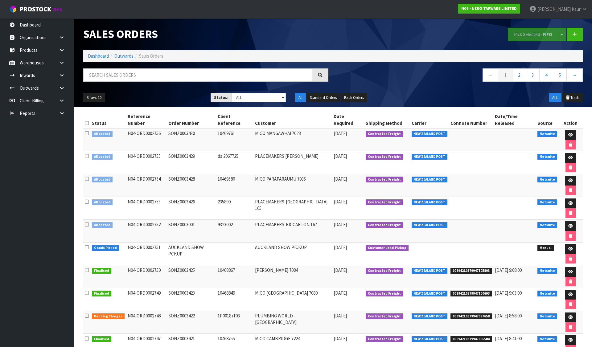
click at [88, 121] on icon at bounding box center [87, 123] width 4 height 5
click at [516, 35] on button "Pick Selected - FIFO" at bounding box center [533, 34] width 50 height 13
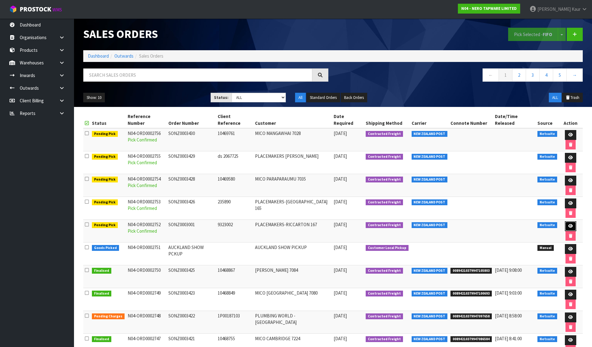
click at [567, 221] on link at bounding box center [570, 226] width 11 height 10
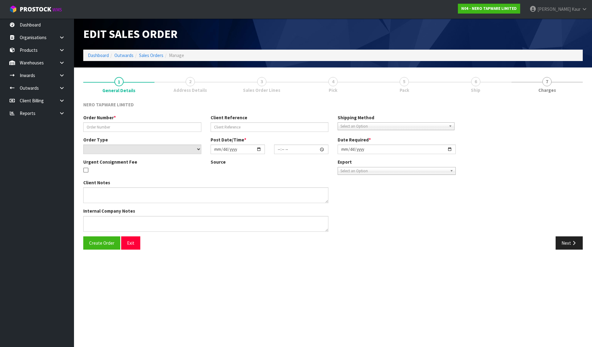
type input "SONZ0003001"
type input "9323002"
select select "number:0"
type input "[DATE]"
type input "10:15:07.000"
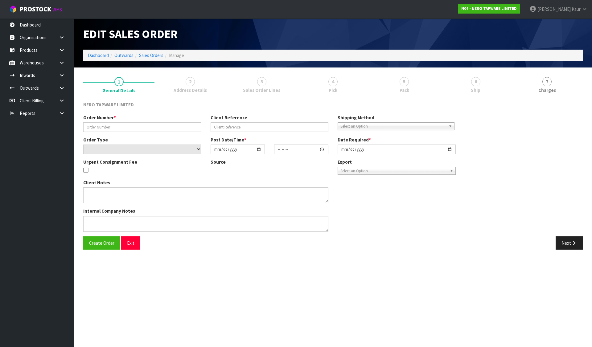
type input "[DATE]"
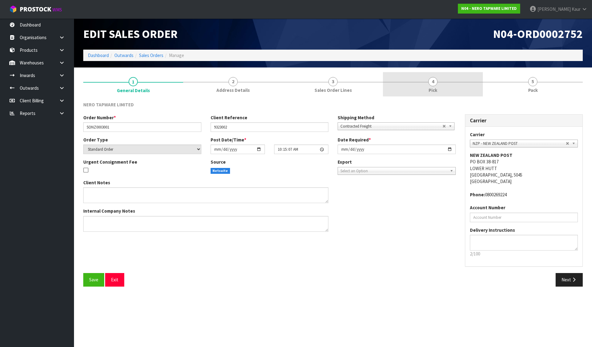
click at [432, 82] on span "4" at bounding box center [432, 81] width 9 height 9
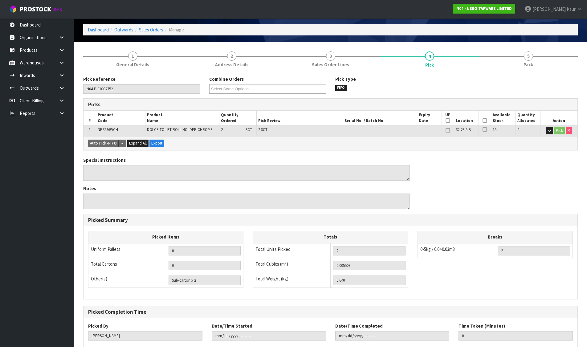
scroll to position [62, 0]
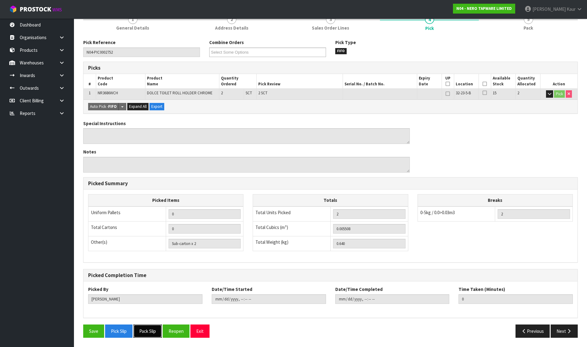
click at [155, 330] on button "Pack Slip" at bounding box center [148, 331] width 28 height 13
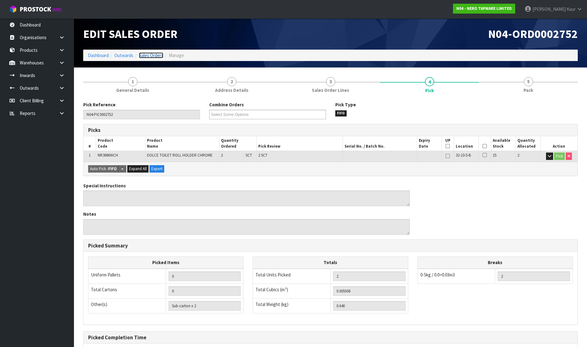
click at [157, 56] on link "Sales Orders" at bounding box center [151, 55] width 24 height 6
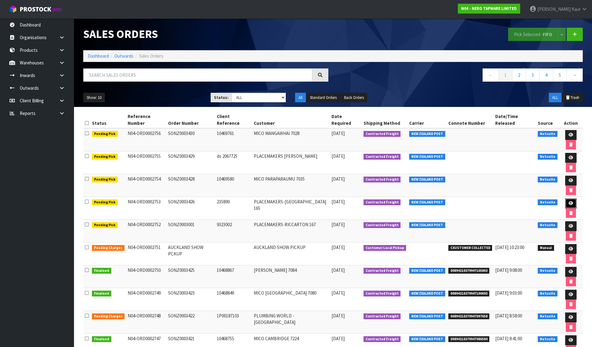
click at [569, 199] on link at bounding box center [570, 204] width 11 height 10
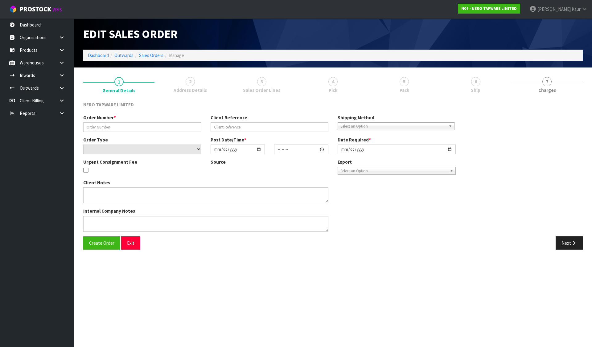
type input "SONZ0003426"
type input "235890"
select select "number:0"
type input "[DATE]"
type input "10:15:09.000"
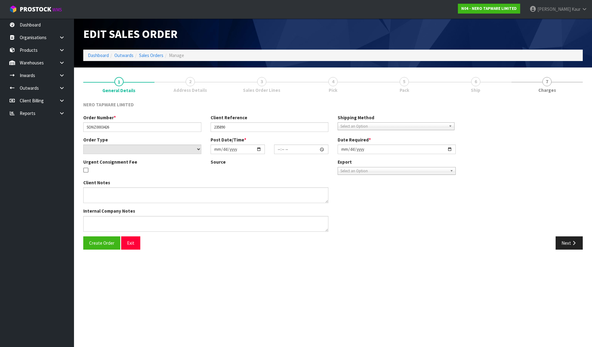
type input "[DATE]"
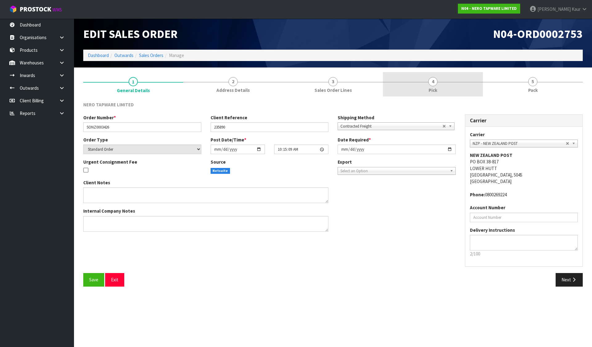
click at [412, 86] on link "4 Pick" at bounding box center [433, 84] width 100 height 24
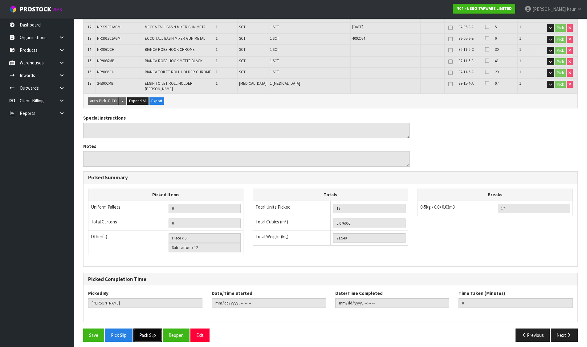
click at [152, 329] on button "Pack Slip" at bounding box center [148, 335] width 28 height 13
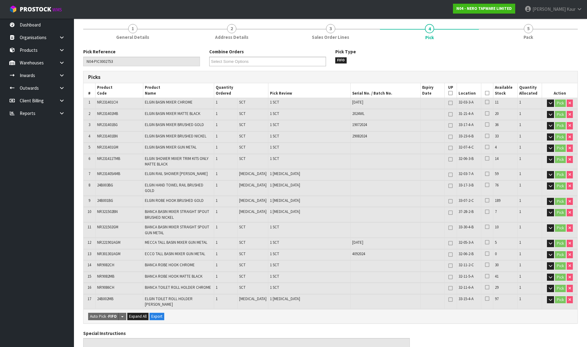
scroll to position [53, 0]
click at [148, 36] on span "General Details" at bounding box center [132, 37] width 33 height 6
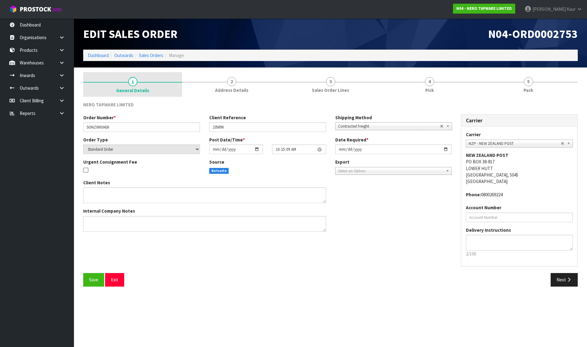
scroll to position [0, 0]
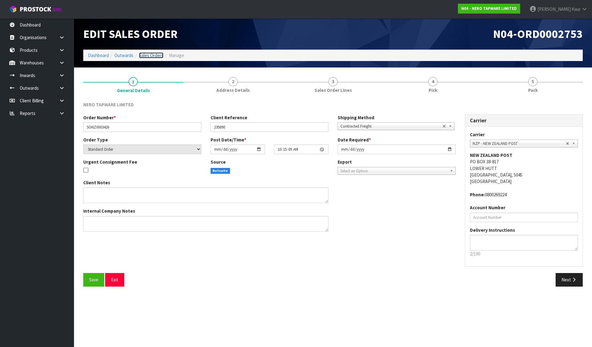
click at [156, 53] on link "Sales Orders" at bounding box center [151, 55] width 24 height 6
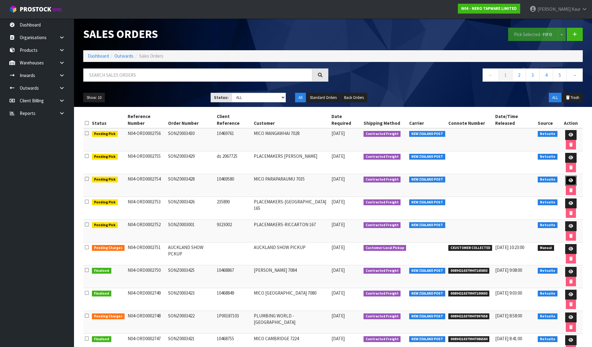
click at [567, 176] on link at bounding box center [570, 181] width 11 height 10
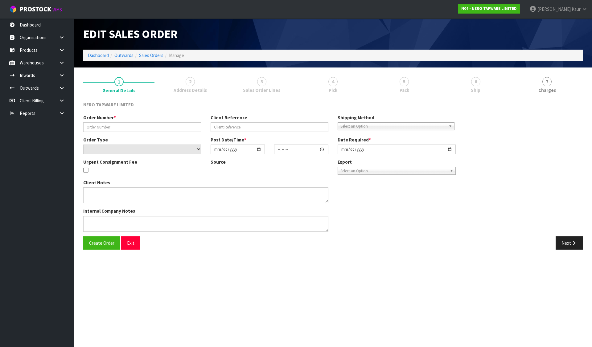
type input "SONZ0003428"
type input "10469580"
select select "number:0"
type input "[DATE]"
type input "10:15:11.000"
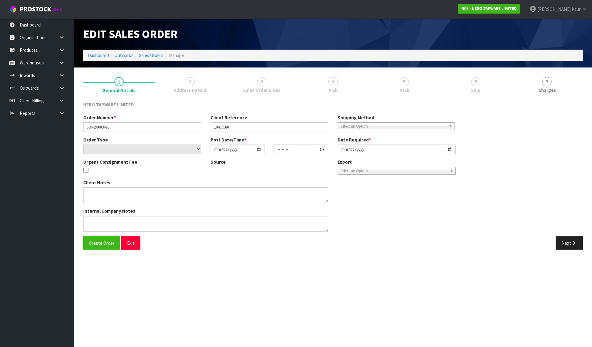
type input "[DATE]"
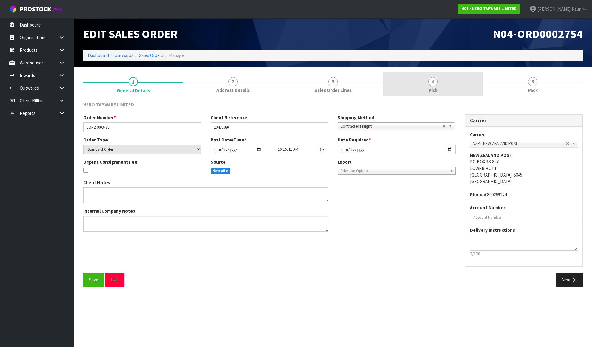
click at [431, 82] on span "4" at bounding box center [432, 81] width 9 height 9
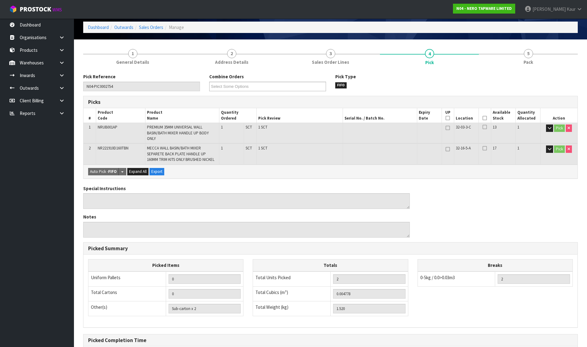
scroll to position [93, 0]
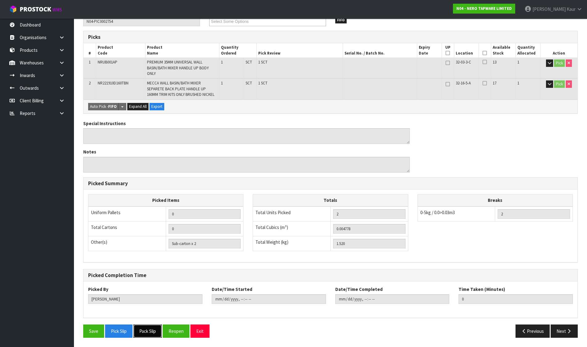
click at [144, 334] on button "Pack Slip" at bounding box center [148, 331] width 28 height 13
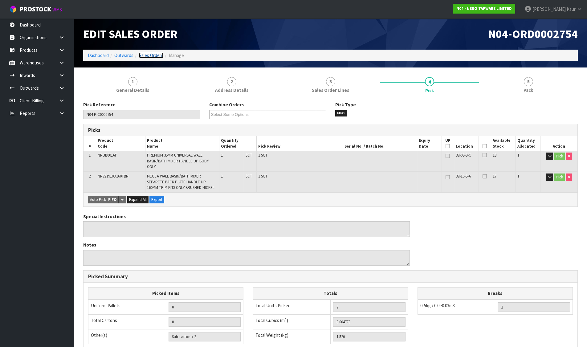
click at [150, 55] on link "Sales Orders" at bounding box center [151, 55] width 24 height 6
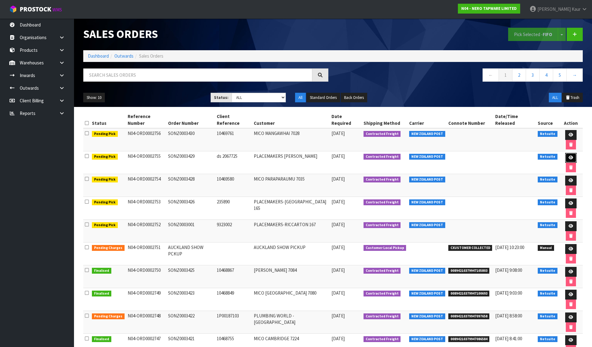
click at [569, 156] on icon at bounding box center [571, 158] width 5 height 4
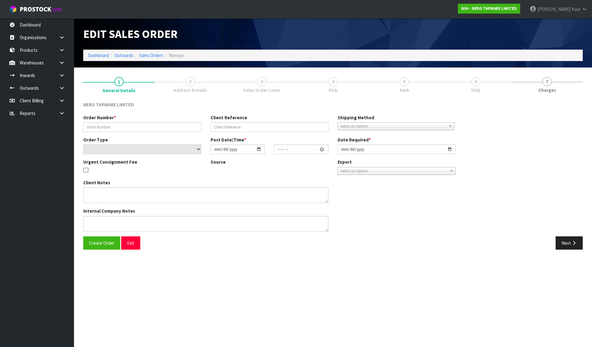
type input "SONZ0003429"
type input "ds 2067725"
select select "number:0"
type input "[DATE]"
type input "10:15:13.000"
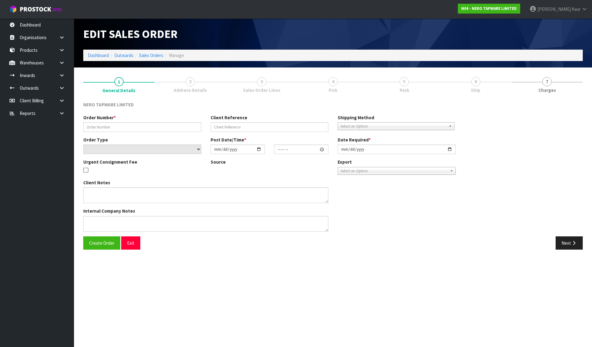
type input "[DATE]"
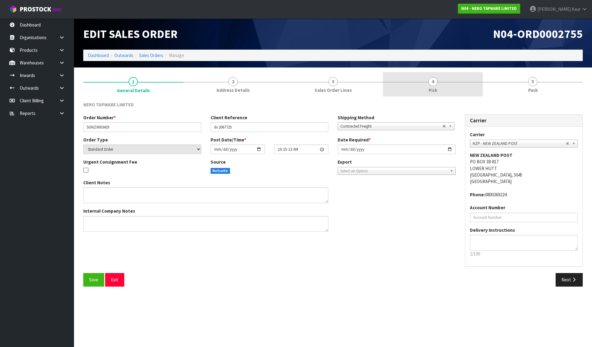
click at [422, 79] on link "4 Pick" at bounding box center [433, 84] width 100 height 24
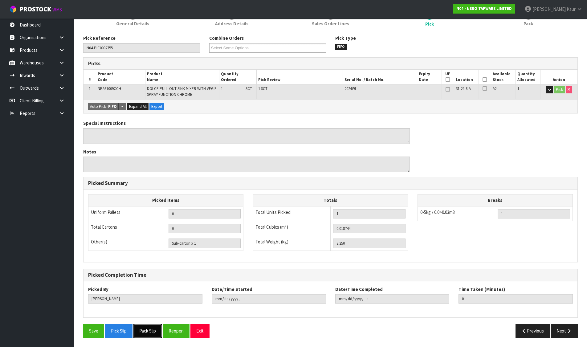
click at [146, 331] on button "Pack Slip" at bounding box center [148, 330] width 28 height 13
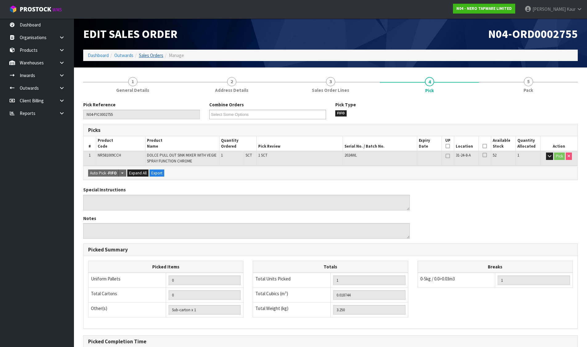
click at [149, 53] on link "Sales Orders" at bounding box center [151, 55] width 24 height 6
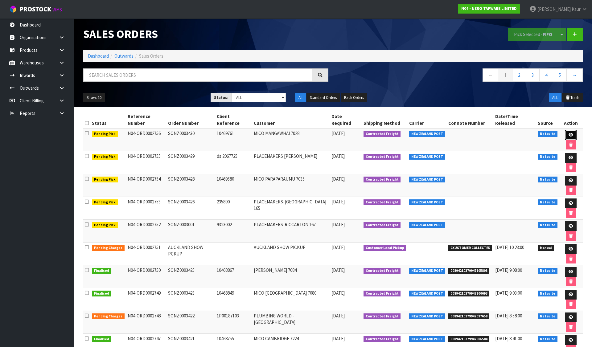
click at [565, 130] on link at bounding box center [570, 135] width 11 height 10
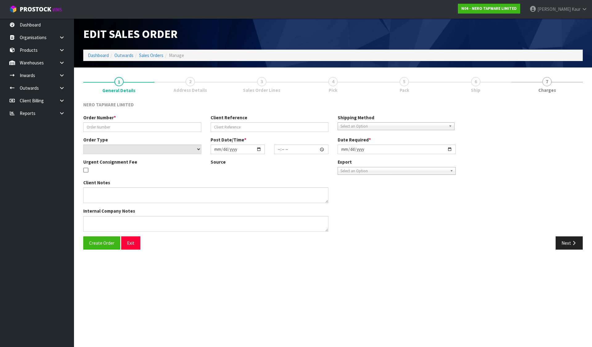
type input "SONZ0003430"
type input "10469761"
select select "number:0"
type input "[DATE]"
type input "10:15:15.000"
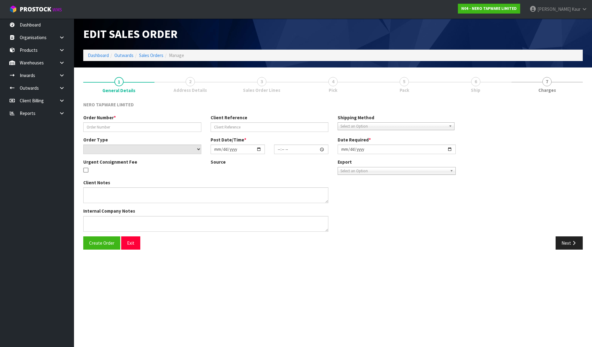
type input "[DATE]"
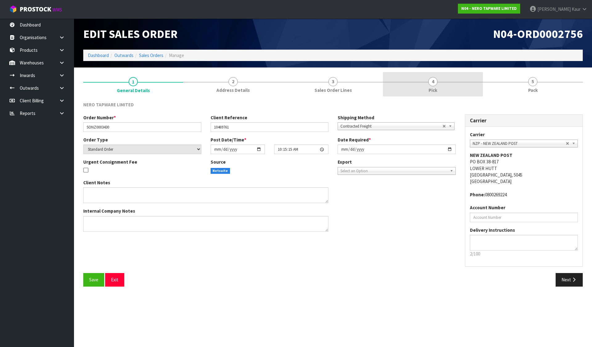
click at [435, 81] on span "4" at bounding box center [432, 81] width 9 height 9
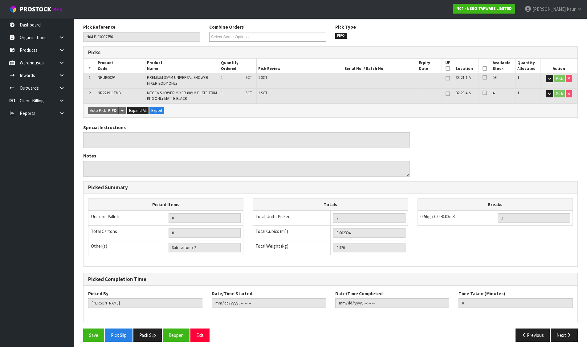
scroll to position [82, 0]
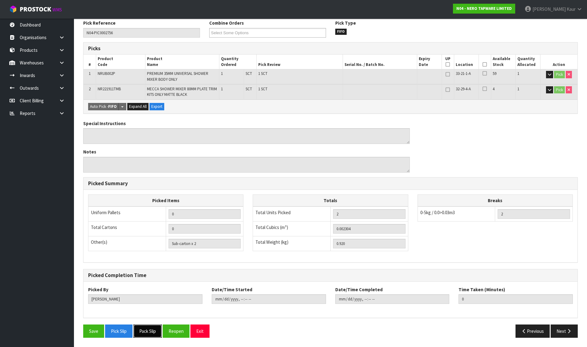
click at [145, 333] on button "Pack Slip" at bounding box center [148, 331] width 28 height 13
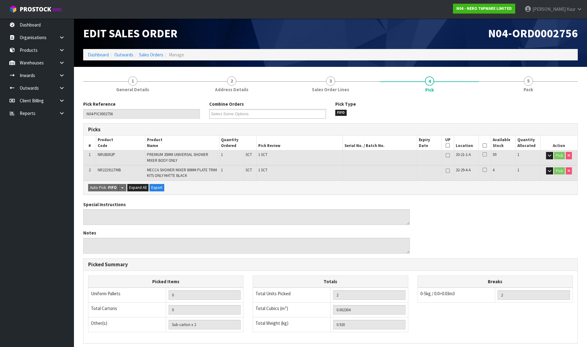
scroll to position [0, 0]
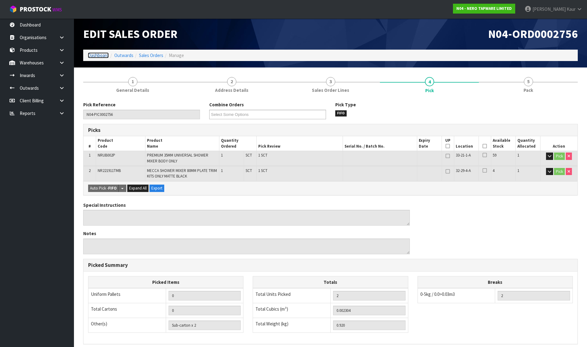
click at [101, 55] on link "Dashboard" at bounding box center [98, 55] width 21 height 6
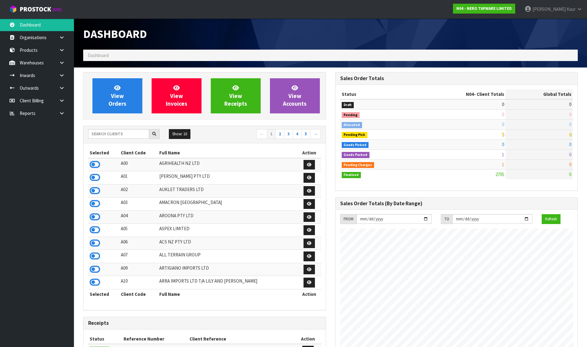
scroll to position [480, 252]
click at [129, 88] on link "View Orders" at bounding box center [118, 95] width 50 height 35
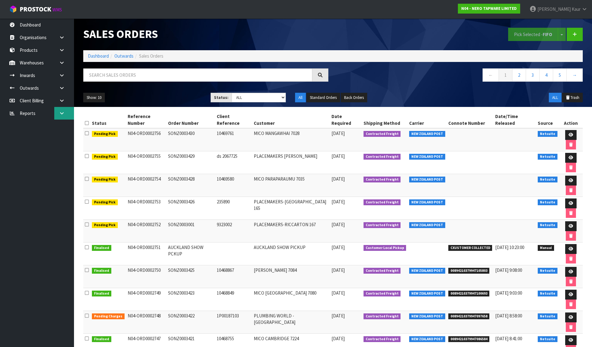
click at [67, 114] on link at bounding box center [64, 113] width 20 height 13
click at [46, 142] on link "CWL" at bounding box center [37, 139] width 74 height 13
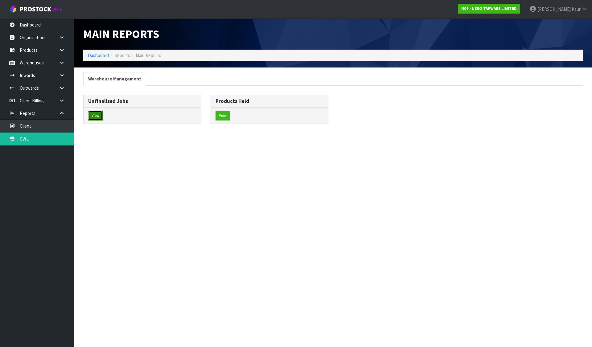
click at [95, 116] on button "View" at bounding box center [95, 116] width 14 height 10
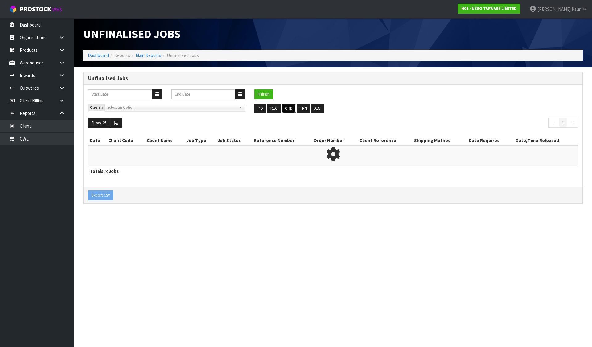
click at [288, 110] on button "ORD" at bounding box center [289, 109] width 14 height 10
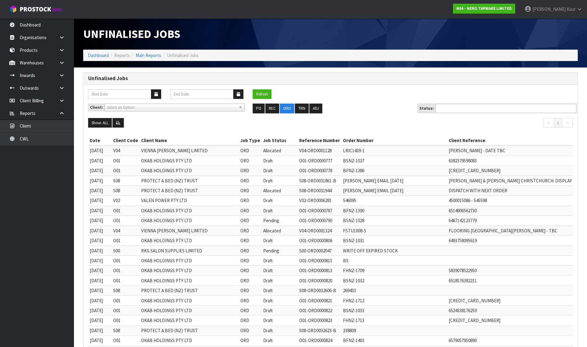
click at [480, 106] on input "text" at bounding box center [460, 109] width 45 height 8
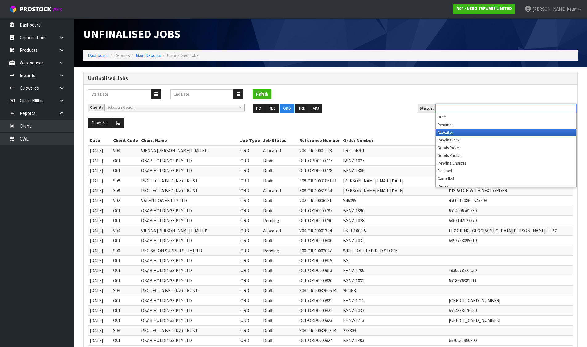
click at [453, 131] on li "Allocated" at bounding box center [506, 133] width 141 height 8
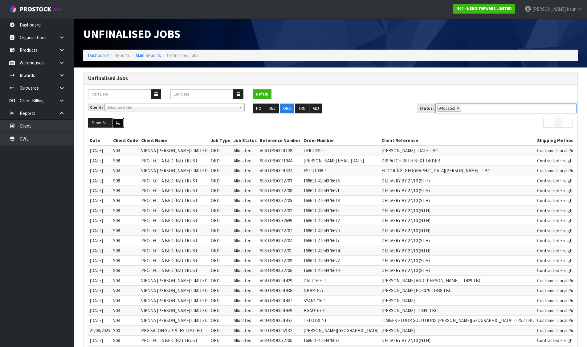
click at [119, 124] on icon at bounding box center [118, 123] width 5 height 4
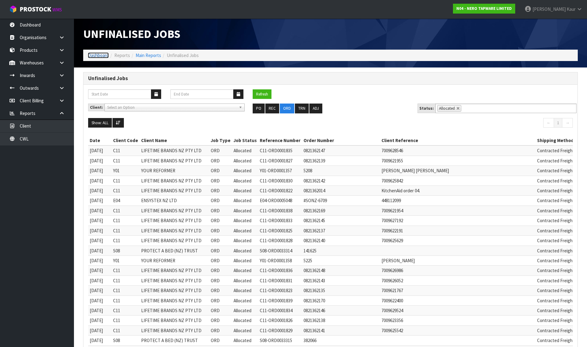
click at [97, 55] on link "Dashboard" at bounding box center [98, 55] width 21 height 6
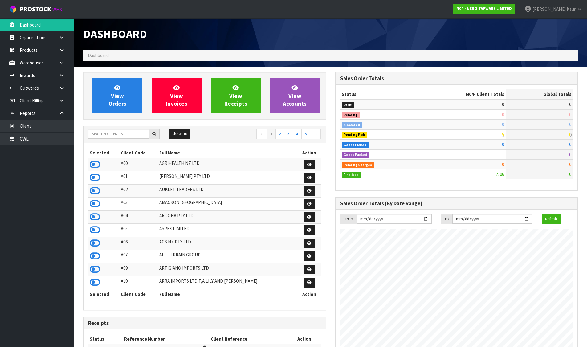
scroll to position [487, 252]
click at [107, 130] on input "text" at bounding box center [118, 134] width 61 height 10
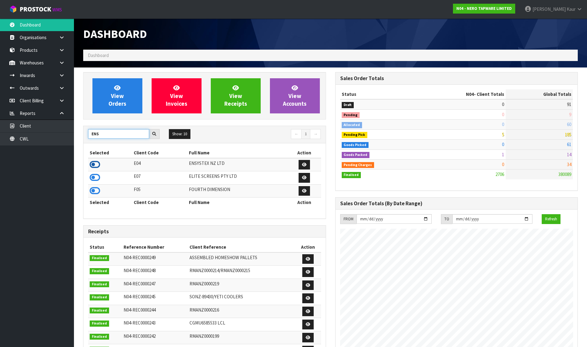
type input "ENS"
click at [92, 165] on icon at bounding box center [95, 164] width 10 height 9
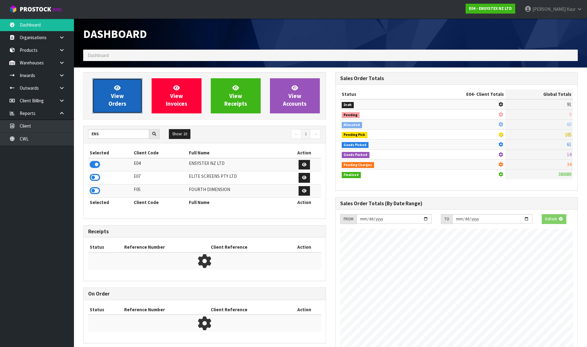
scroll to position [307955, 308087]
click at [112, 105] on span "View Orders" at bounding box center [118, 95] width 18 height 23
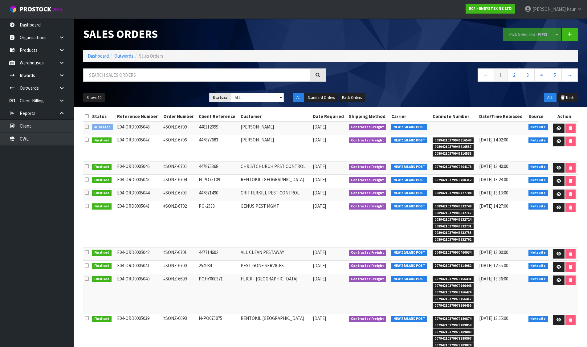
drag, startPoint x: 88, startPoint y: 126, endPoint x: 156, endPoint y: 110, distance: 69.3
click at [88, 127] on icon at bounding box center [87, 127] width 4 height 5
click at [0, 0] on input "checkbox" at bounding box center [0, 0] width 0 height 0
click at [516, 35] on button "Pick Selected - FIFO" at bounding box center [529, 34] width 50 height 13
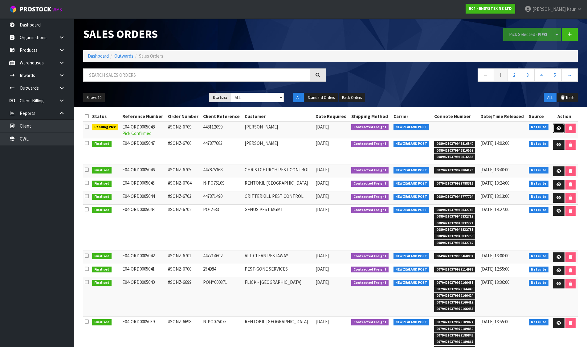
click at [560, 126] on icon at bounding box center [559, 128] width 5 height 4
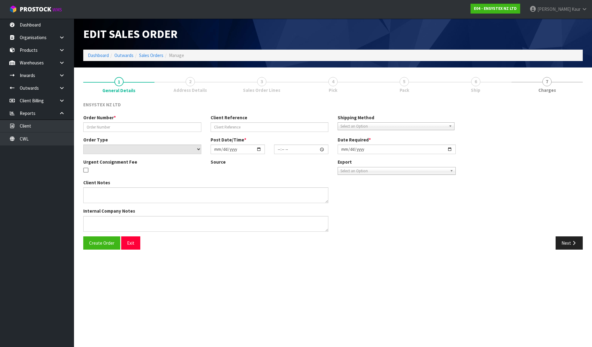
type input "#SONZ-6709"
type input "448112099"
select select "number:0"
type input "[DATE]"
type input "10:30:22.000"
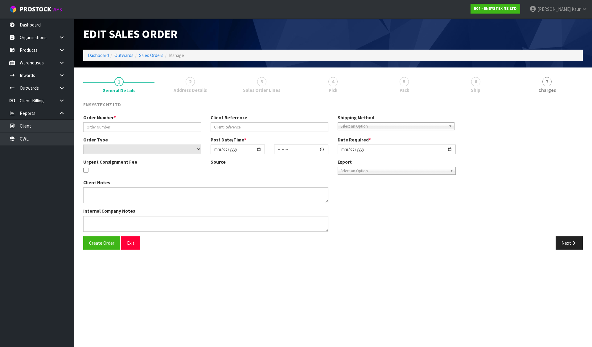
type input "[DATE]"
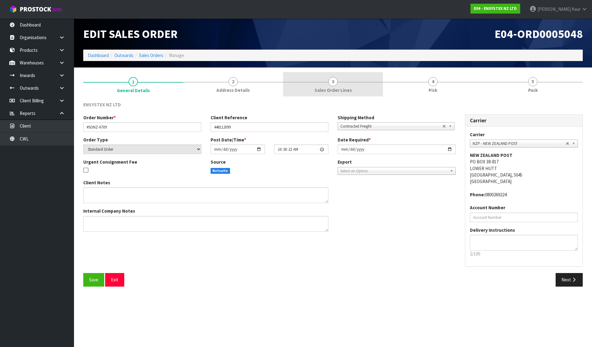
click at [355, 79] on link "3 Sales Order Lines" at bounding box center [333, 84] width 100 height 24
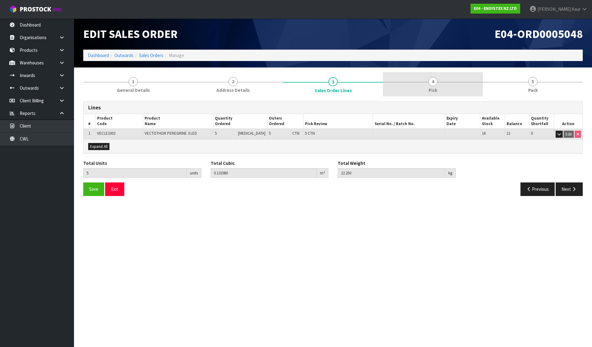
click at [418, 84] on link "4 Pick" at bounding box center [433, 84] width 100 height 24
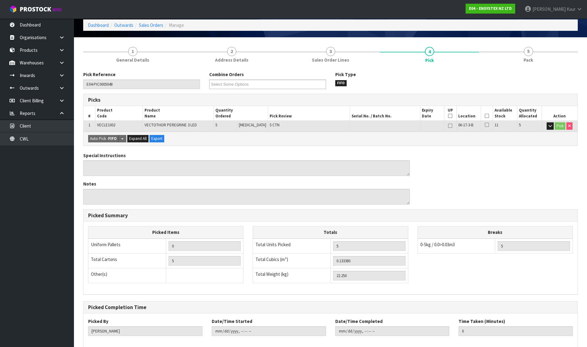
scroll to position [62, 0]
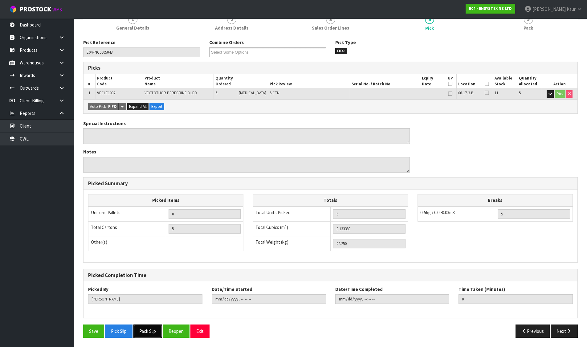
click at [153, 325] on button "Pack Slip" at bounding box center [148, 331] width 28 height 13
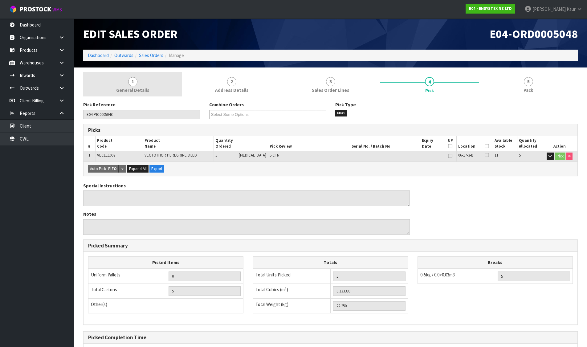
click at [146, 90] on span "General Details" at bounding box center [132, 90] width 33 height 6
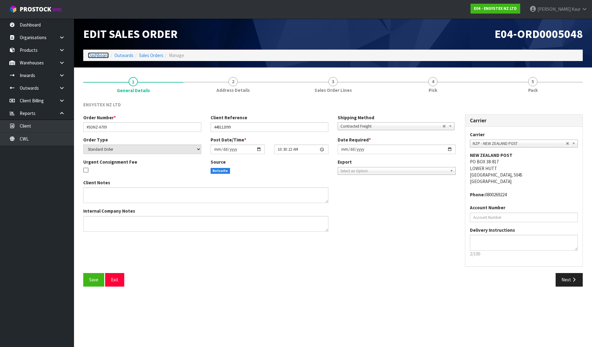
click at [102, 55] on link "Dashboard" at bounding box center [98, 55] width 21 height 6
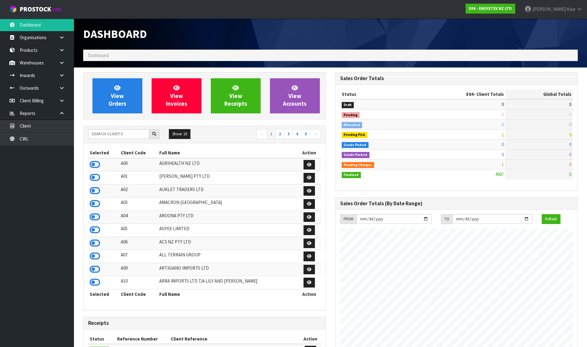
scroll to position [467, 252]
click at [119, 91] on span "View Orders" at bounding box center [118, 95] width 18 height 23
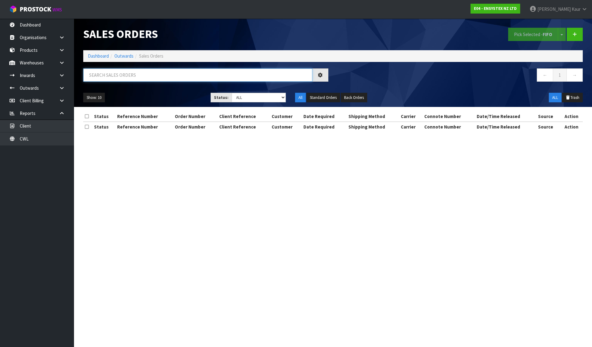
click at [136, 73] on input "text" at bounding box center [197, 74] width 229 height 13
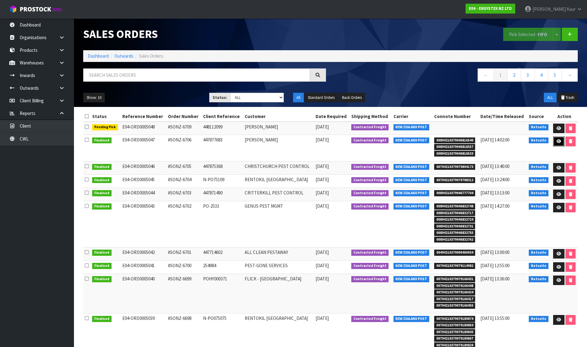
click at [554, 139] on link at bounding box center [558, 142] width 11 height 10
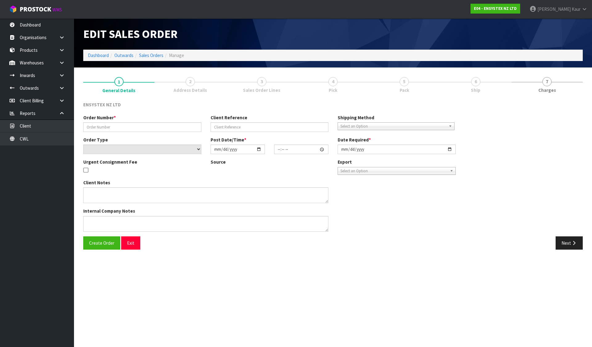
type input "#SONZ-6706"
type input "447877683"
select select "number:0"
type input "[DATE]"
type input "12:00:24.000"
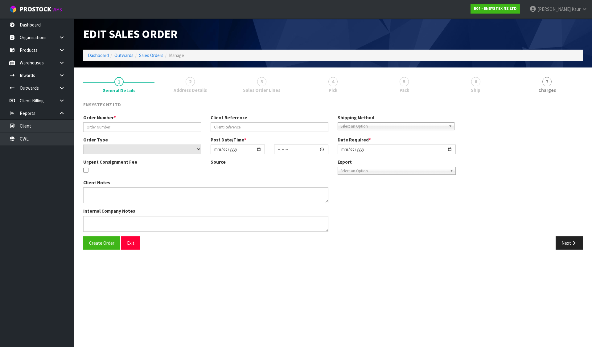
type input "[DATE]"
type textarea "Pls send asap"
click at [476, 84] on span "6" at bounding box center [475, 81] width 9 height 9
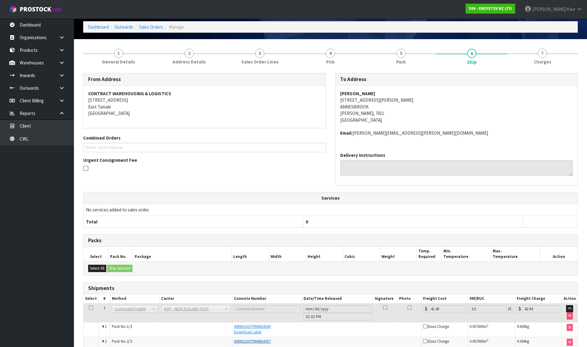
scroll to position [69, 0]
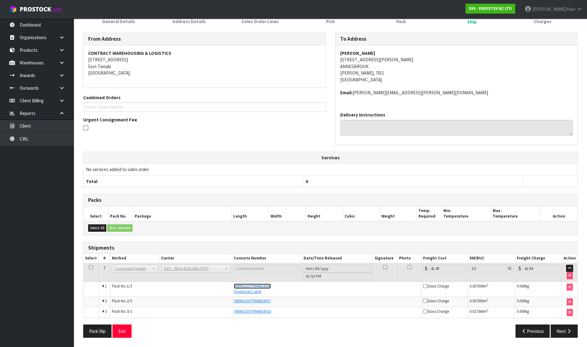
click at [265, 286] on span "00894210379946816540" at bounding box center [252, 286] width 37 height 5
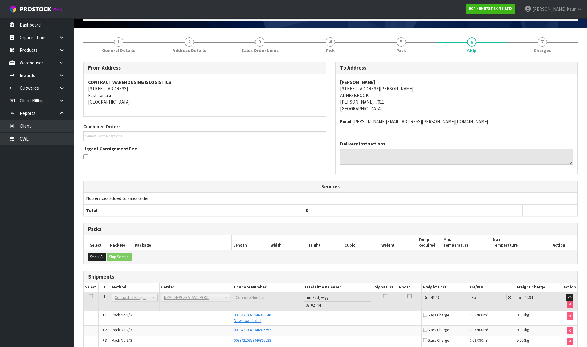
scroll to position [0, 0]
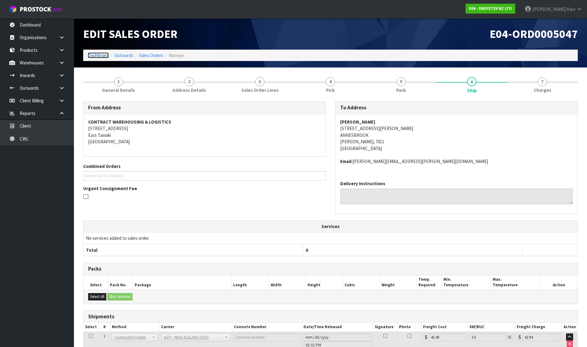
click at [89, 56] on link "Dashboard" at bounding box center [98, 55] width 21 height 6
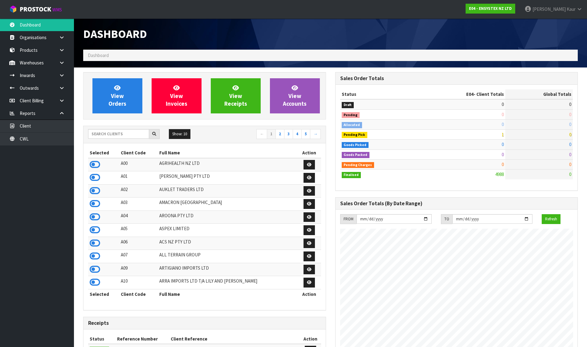
scroll to position [467, 252]
click at [109, 134] on input "text" at bounding box center [118, 134] width 61 height 10
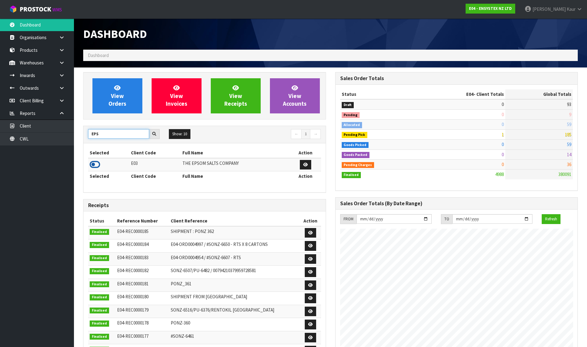
type input "EPS"
click at [96, 167] on icon at bounding box center [95, 164] width 10 height 9
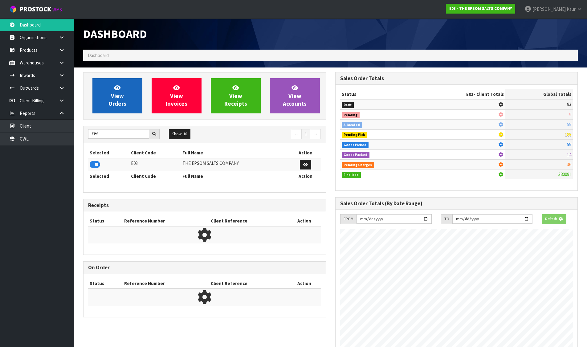
scroll to position [384, 252]
click at [116, 90] on icon at bounding box center [117, 88] width 6 height 6
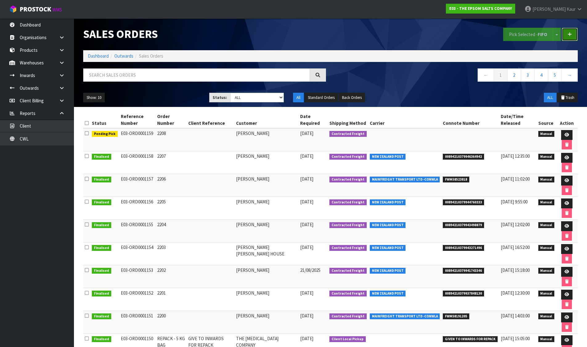
click at [571, 33] on icon at bounding box center [570, 34] width 4 height 5
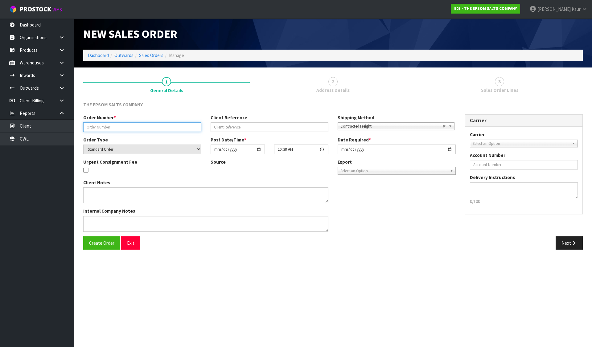
click at [144, 129] on input "text" at bounding box center [142, 127] width 118 height 10
type input "REPACK"
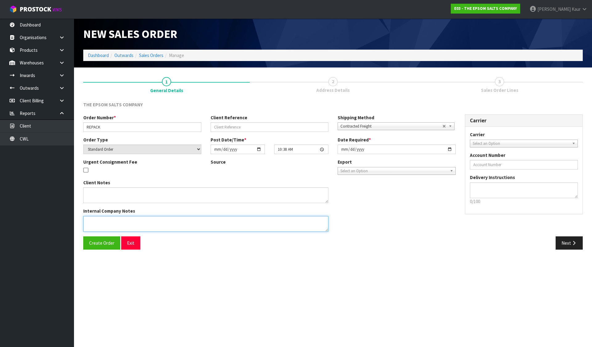
click at [175, 224] on textarea at bounding box center [205, 224] width 245 height 16
paste textarea "WE RECEIVED [MEDICAL_DATA] PALLET IN INWARDS WITH 2X DAMAGE BAGS"
type textarea "WE RECEIVED [MEDICAL_DATA] PALLET IN INWARDS WITH 2X DAMAGE BAGS"
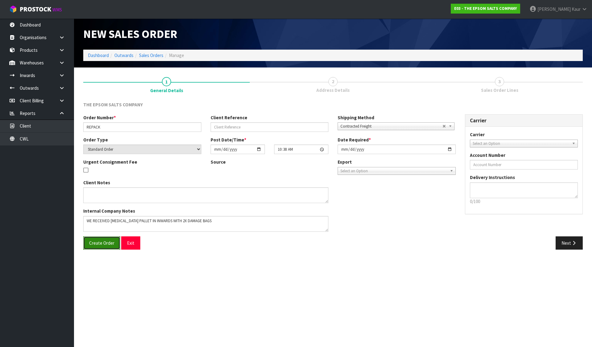
click at [101, 248] on button "Create Order" at bounding box center [101, 242] width 37 height 13
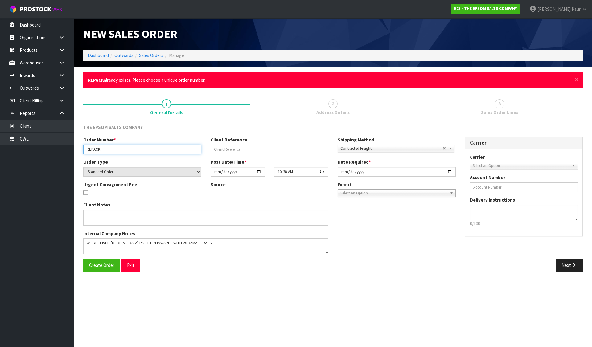
click at [124, 148] on input "REPACK" at bounding box center [142, 150] width 118 height 10
type input "REPACK 8/9"
click at [106, 265] on span "Create Order" at bounding box center [101, 265] width 25 height 6
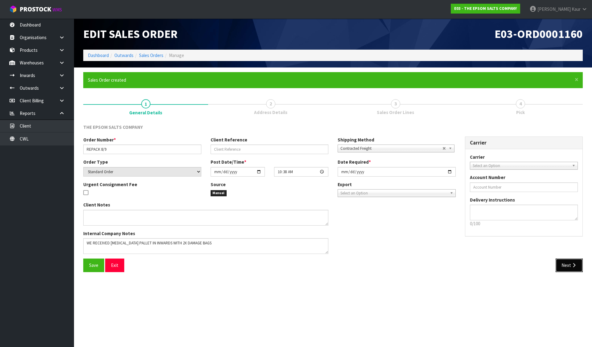
click at [559, 263] on button "Next" at bounding box center [569, 265] width 27 height 13
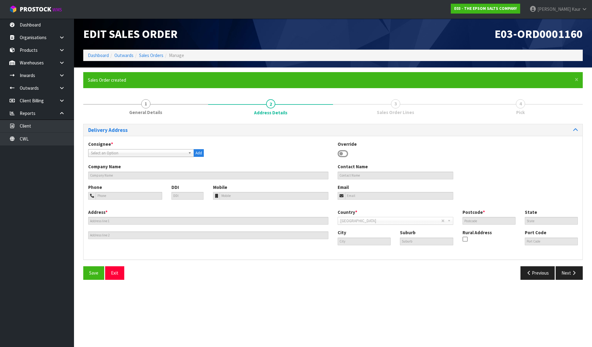
click at [343, 153] on icon at bounding box center [343, 153] width 10 height 9
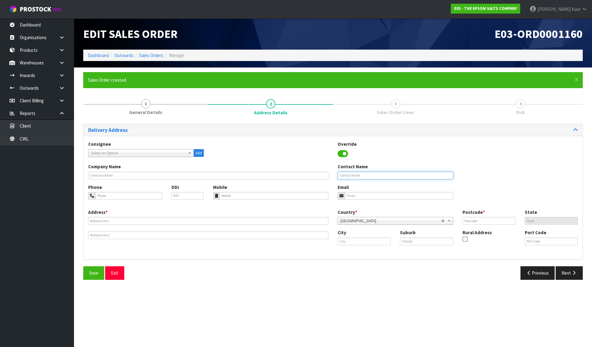
click at [350, 175] on input "text" at bounding box center [396, 176] width 116 height 8
type input "REPACK"
drag, startPoint x: 88, startPoint y: 277, endPoint x: 92, endPoint y: 275, distance: 5.0
click at [89, 277] on button "Save" at bounding box center [93, 272] width 21 height 13
click at [566, 273] on button "Next" at bounding box center [569, 272] width 27 height 13
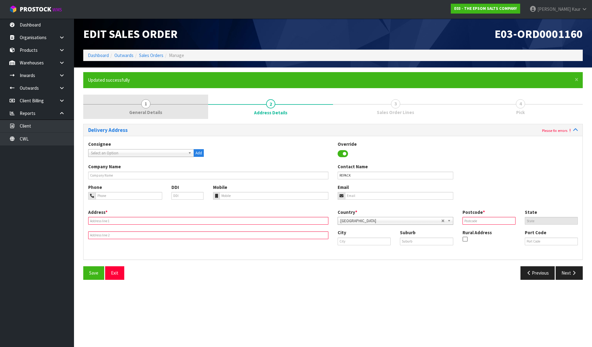
click at [151, 100] on link "1 General Details" at bounding box center [145, 107] width 125 height 24
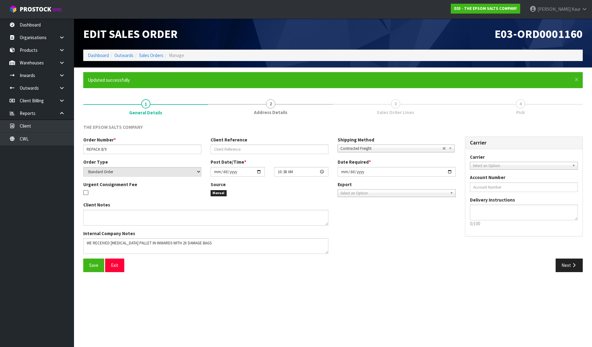
click at [355, 146] on span "Contracted Freight" at bounding box center [391, 148] width 102 height 7
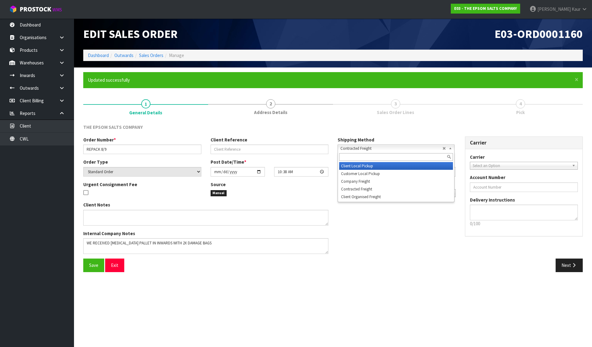
click at [357, 167] on li "Client Local Pickup" at bounding box center [396, 166] width 114 height 8
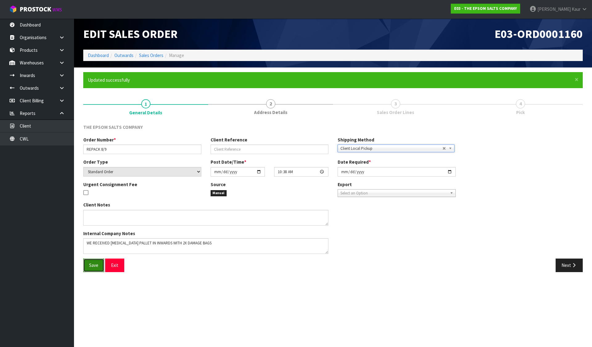
click at [96, 263] on span "Save" at bounding box center [93, 265] width 9 height 6
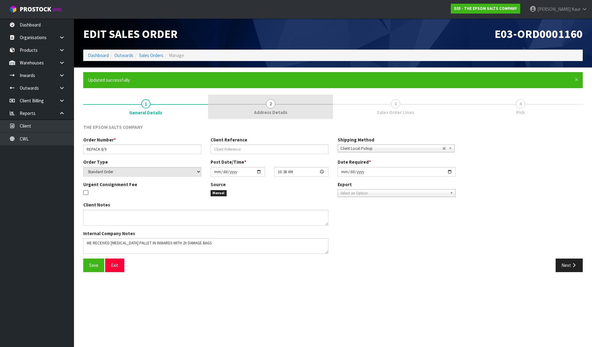
click at [273, 114] on span "Address Details" at bounding box center [270, 112] width 33 height 6
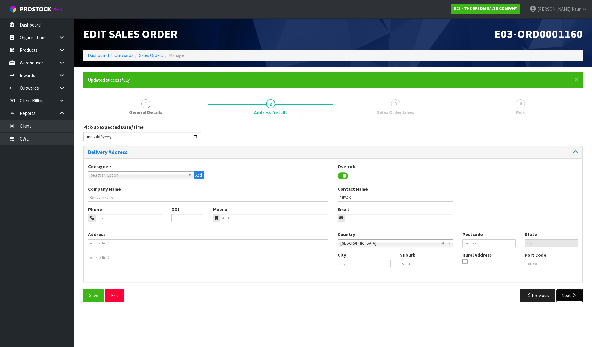
click at [571, 295] on icon "button" at bounding box center [574, 295] width 6 height 5
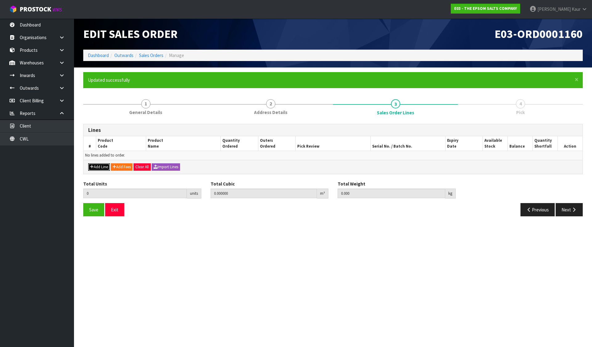
drag, startPoint x: 94, startPoint y: 165, endPoint x: 101, endPoint y: 162, distance: 7.7
click at [97, 165] on button "Add Line" at bounding box center [99, 166] width 22 height 7
type input "0"
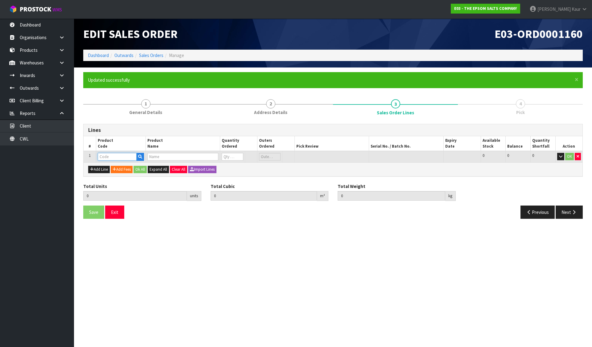
click at [108, 159] on input "text" at bounding box center [117, 157] width 39 height 8
type input "EPS"
click at [114, 166] on link "EPS OM 25KG" at bounding box center [122, 167] width 49 height 8
type input "EPSOM 25KG"
type input "0.000000"
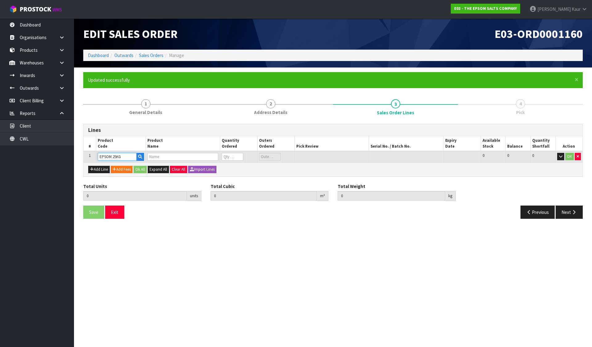
type input "0.000"
type input "[MEDICAL_DATA] 25KG FCC POLYBAGS"
type input "0"
click at [229, 156] on input "0" at bounding box center [233, 157] width 22 height 8
type input "2"
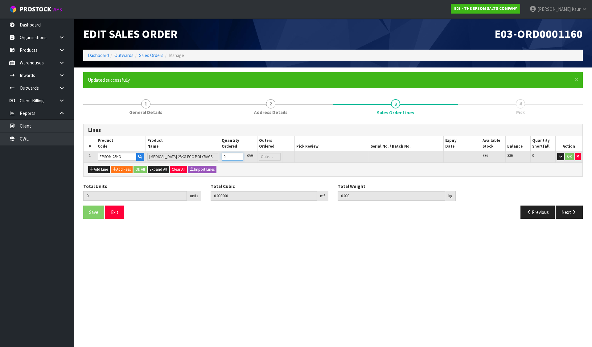
type input "0.045792"
type input "50"
type input "2"
click at [140, 172] on button "Ok All" at bounding box center [140, 169] width 13 height 7
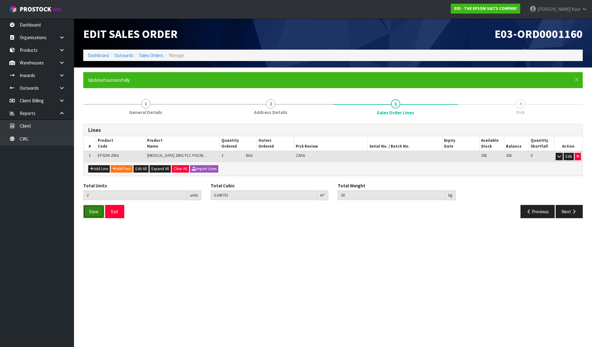
drag, startPoint x: 91, startPoint y: 209, endPoint x: 112, endPoint y: 206, distance: 21.8
click at [91, 210] on span "Save" at bounding box center [93, 212] width 9 height 6
click at [574, 212] on icon "button" at bounding box center [574, 211] width 6 height 5
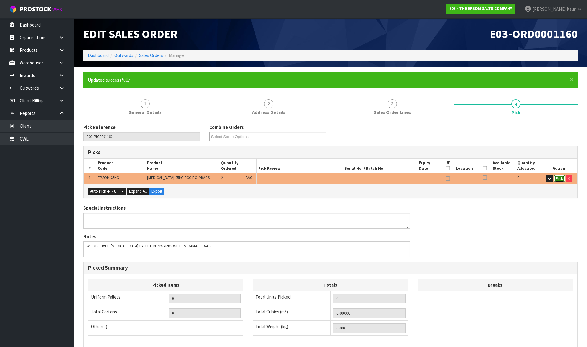
click at [558, 179] on button "Pick" at bounding box center [559, 178] width 11 height 7
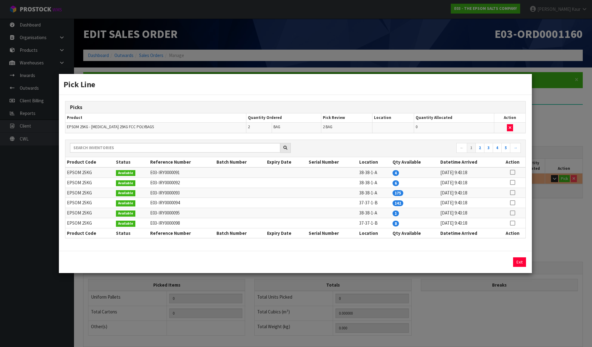
drag, startPoint x: 67, startPoint y: 173, endPoint x: 96, endPoint y: 172, distance: 29.3
click at [96, 172] on td "EPSOM 25KG" at bounding box center [89, 172] width 49 height 10
copy td "EPSOM 25KG"
click at [517, 261] on button "Exit" at bounding box center [519, 262] width 13 height 10
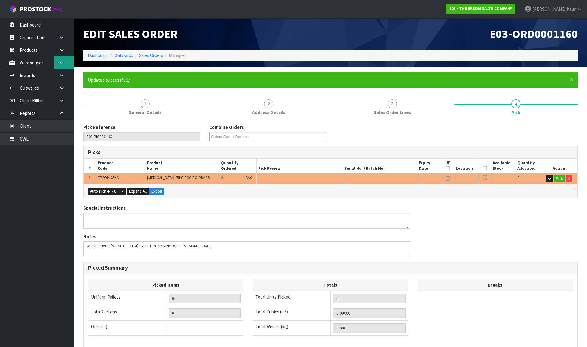
click at [62, 63] on icon at bounding box center [62, 62] width 6 height 5
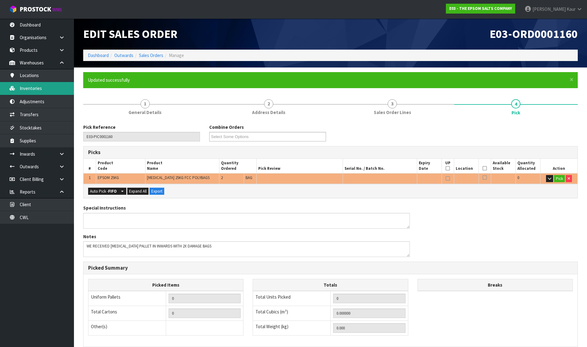
click at [55, 89] on link "Inventories" at bounding box center [37, 88] width 74 height 13
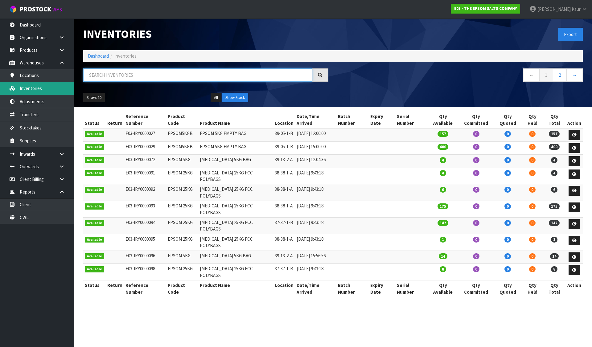
click at [117, 76] on input "text" at bounding box center [197, 74] width 229 height 13
paste input "EPSOM 25KG"
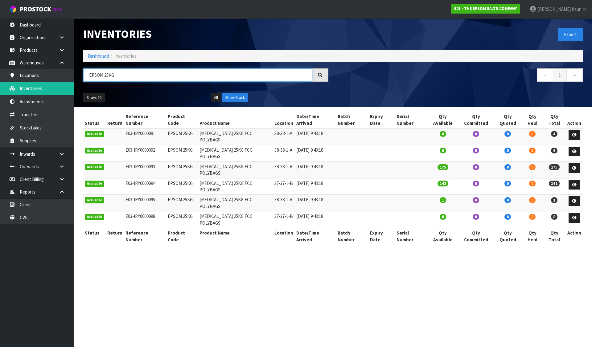
type input "EPSOM 25KG"
drag, startPoint x: 478, startPoint y: 32, endPoint x: 425, endPoint y: 40, distance: 53.6
click at [478, 32] on div "Export" at bounding box center [460, 35] width 254 height 32
click at [104, 55] on link "Dashboard" at bounding box center [98, 56] width 21 height 6
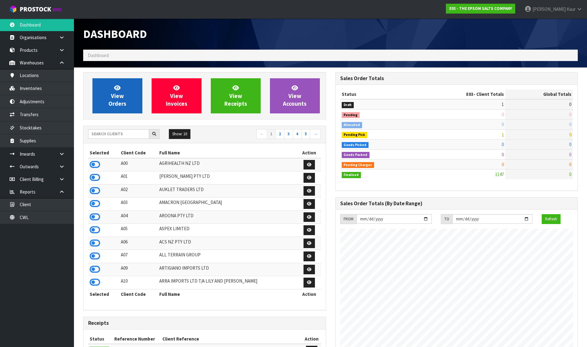
scroll to position [387, 252]
click at [117, 91] on span "View Orders" at bounding box center [118, 95] width 18 height 23
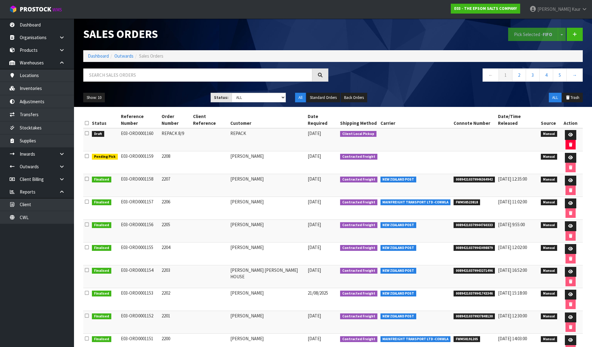
drag, startPoint x: 120, startPoint y: 127, endPoint x: 157, endPoint y: 127, distance: 37.0
click at [157, 128] on td "E03-ORD0001160" at bounding box center [139, 139] width 41 height 23
copy td "E03-ORD0001160"
click at [101, 55] on link "Dashboard" at bounding box center [98, 56] width 21 height 6
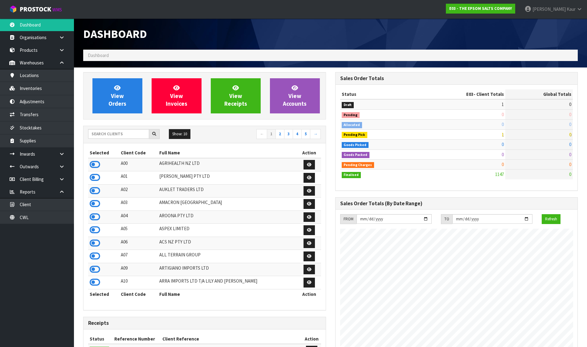
scroll to position [387, 252]
click at [64, 59] on link at bounding box center [64, 62] width 20 height 13
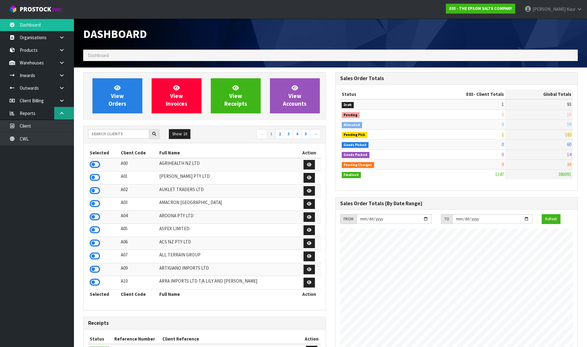
click at [60, 112] on icon at bounding box center [62, 113] width 6 height 5
click at [118, 133] on input "text" at bounding box center [118, 134] width 61 height 10
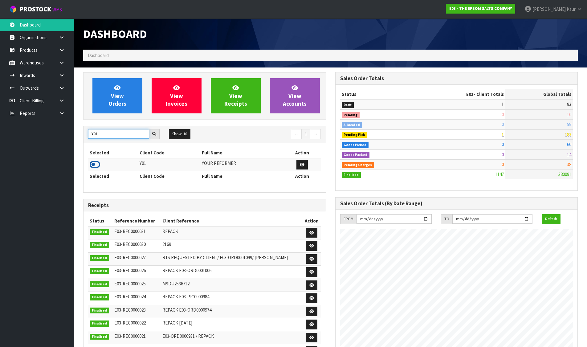
type input "Y01"
click at [93, 164] on icon at bounding box center [95, 164] width 10 height 9
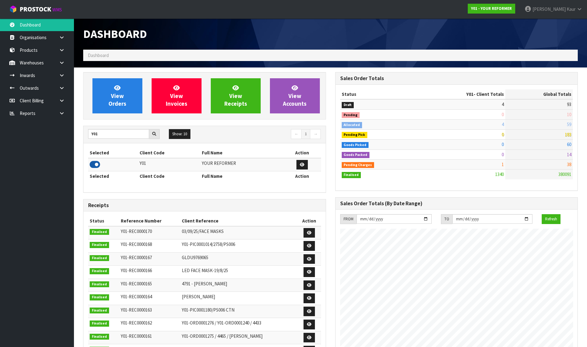
scroll to position [467, 252]
click at [60, 65] on icon at bounding box center [62, 62] width 6 height 5
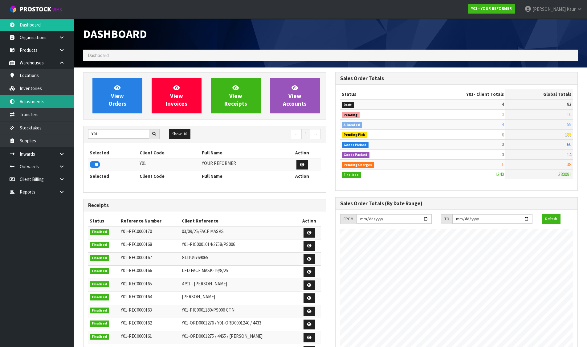
click at [41, 100] on link "Adjustments" at bounding box center [37, 101] width 74 height 13
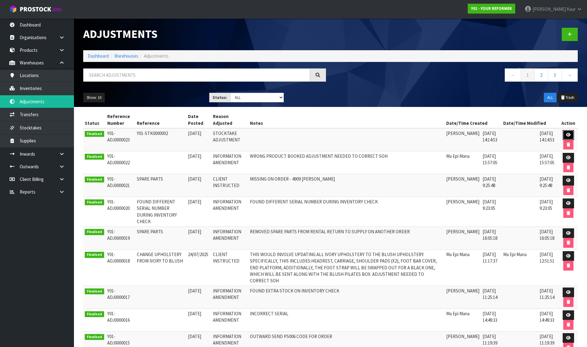
click at [568, 131] on link at bounding box center [568, 135] width 11 height 10
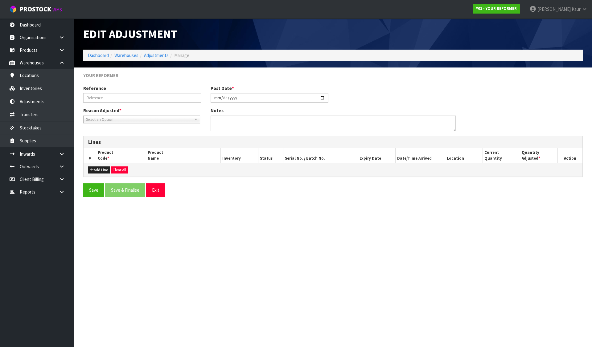
type input "Y01-STK0000002"
type input "[DATE]"
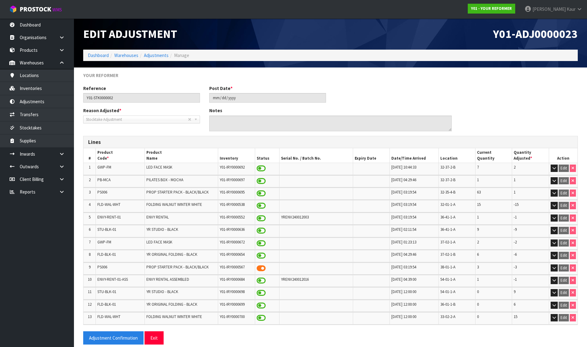
click at [302, 217] on span "YRENV240012003" at bounding box center [295, 217] width 28 height 5
copy span "YRENV240012003"
drag, startPoint x: 97, startPoint y: 217, endPoint x: 124, endPoint y: 217, distance: 27.1
click at [124, 217] on td "ENVY-RENT-01" at bounding box center [120, 219] width 49 height 12
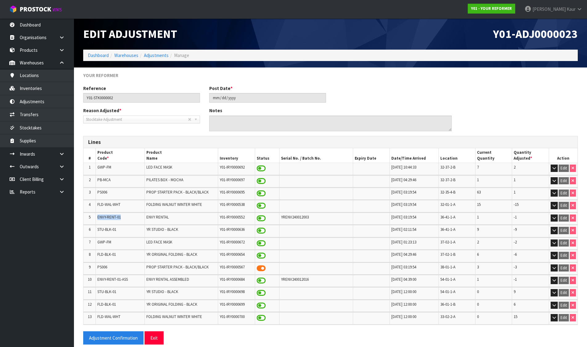
copy span "ENVY-RENT-01"
click at [301, 218] on span "YRENV240012003" at bounding box center [295, 217] width 28 height 5
copy span "YRENV240012003"
click at [294, 281] on span "YRENV240012016" at bounding box center [295, 279] width 28 height 5
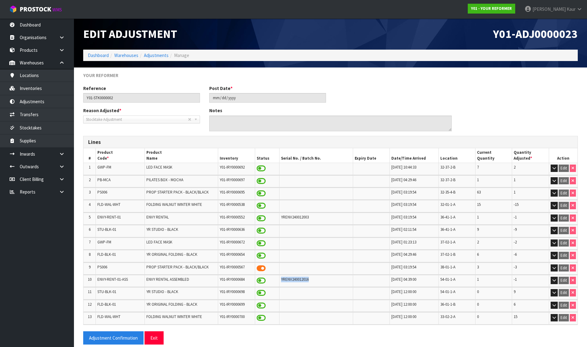
click at [294, 281] on span "YRENV240012016" at bounding box center [295, 279] width 28 height 5
copy span "YRENV240012016"
drag, startPoint x: 98, startPoint y: 280, endPoint x: 132, endPoint y: 282, distance: 34.3
click at [132, 282] on td "ENVY-RENT-01-ASS" at bounding box center [120, 281] width 49 height 12
copy span "ENVY-RENT-01-ASS"
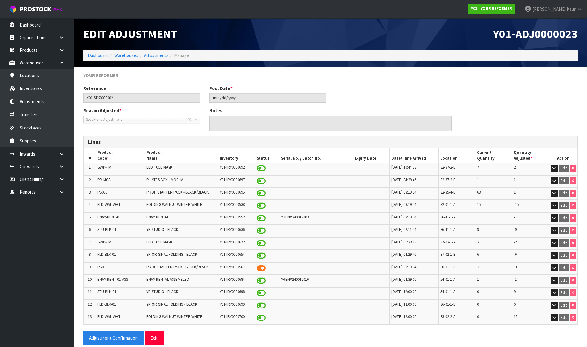
click at [300, 279] on span "YRENV240012016" at bounding box center [295, 279] width 28 height 5
drag, startPoint x: 96, startPoint y: 218, endPoint x: 125, endPoint y: 216, distance: 28.4
click at [125, 216] on td "ENVY-RENT-01" at bounding box center [120, 219] width 49 height 12
click at [379, 26] on div "Y01-ADJ0000023" at bounding box center [457, 34] width 252 height 31
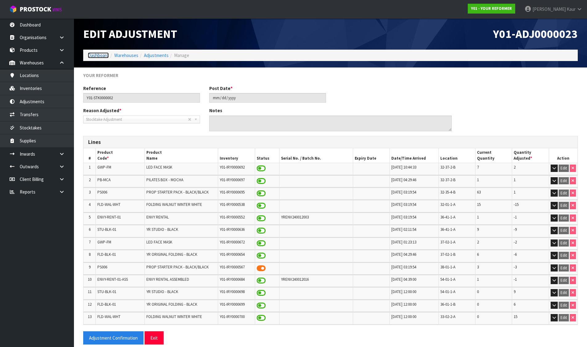
click at [93, 56] on link "Dashboard" at bounding box center [98, 55] width 21 height 6
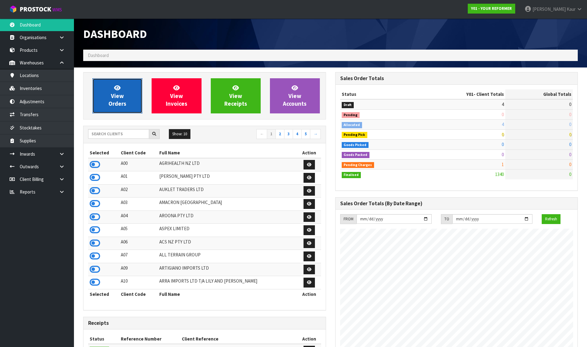
scroll to position [467, 252]
click at [111, 108] on link "View Orders" at bounding box center [118, 95] width 50 height 35
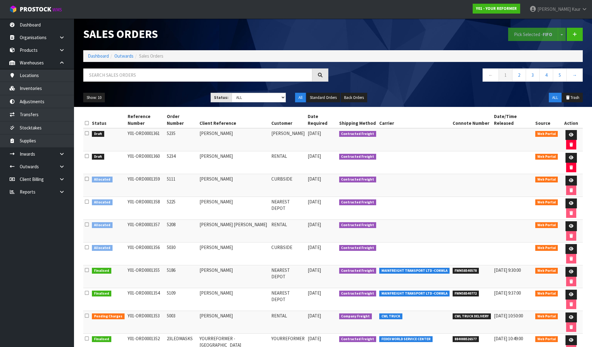
click at [86, 121] on icon at bounding box center [87, 123] width 4 height 5
click at [519, 34] on button "Pick Selected - FIFO" at bounding box center [533, 34] width 50 height 13
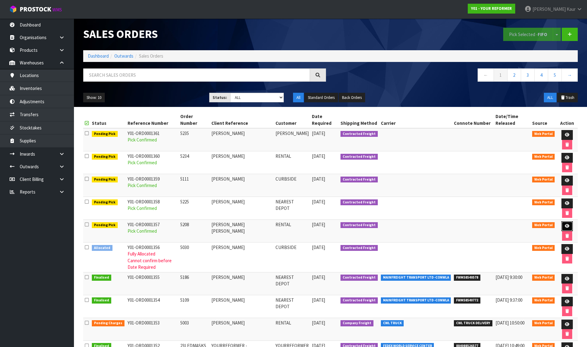
click at [566, 222] on link at bounding box center [567, 226] width 11 height 10
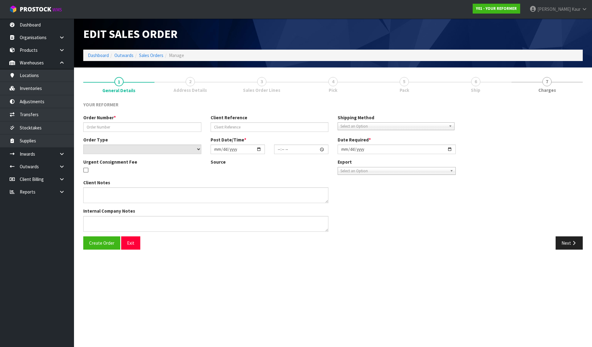
type input "5208"
type input "[PERSON_NAME] [PERSON_NAME]"
select select "number:0"
type input "[DATE]"
type input "12:06:00.000"
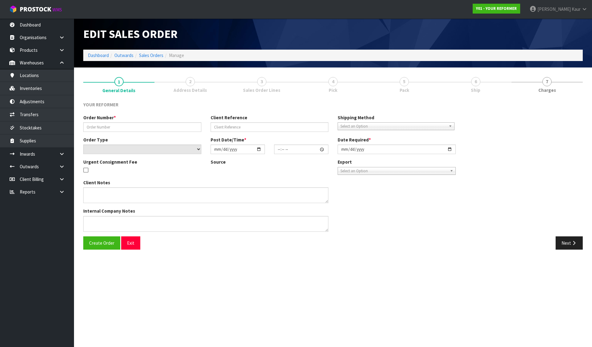
type input "[DATE]"
type textarea "[PERSON_NAME] [PERSON_NAME] [STREET_ADDRESS] [PHONE_NUMBER]"
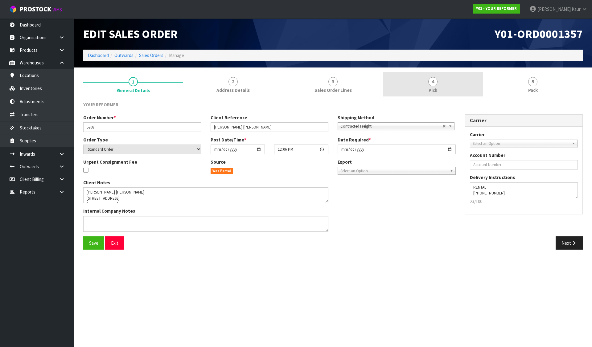
click at [409, 80] on link "4 Pick" at bounding box center [433, 84] width 100 height 24
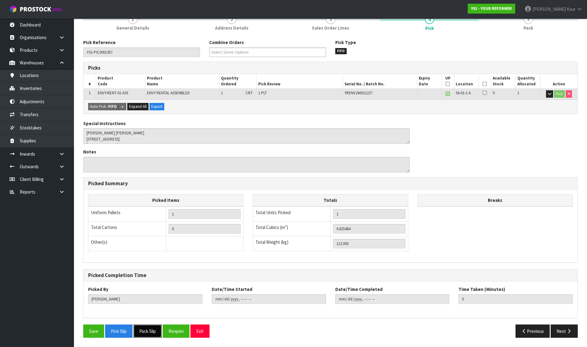
click at [145, 333] on button "Pack Slip" at bounding box center [148, 331] width 28 height 13
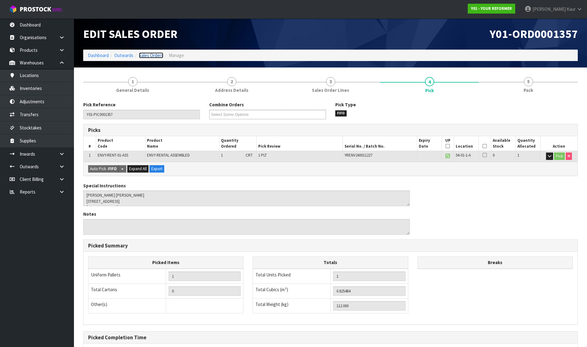
click at [161, 53] on link "Sales Orders" at bounding box center [151, 55] width 24 height 6
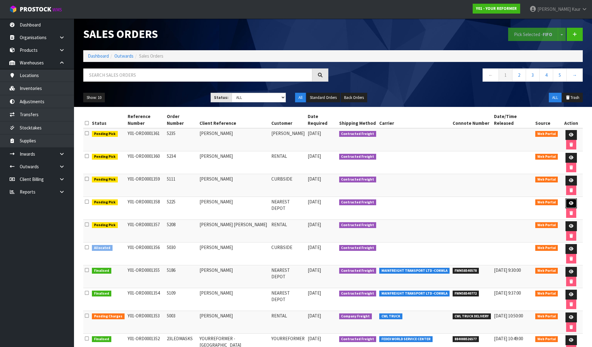
click at [569, 201] on icon at bounding box center [571, 203] width 5 height 4
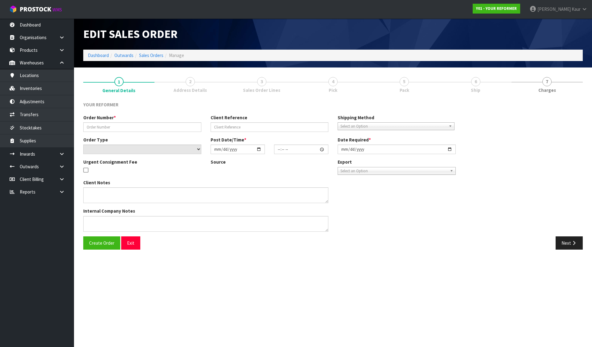
type input "5225"
type input "[PERSON_NAME]"
select select "number:0"
type input "[DATE]"
type input "12:12:00.000"
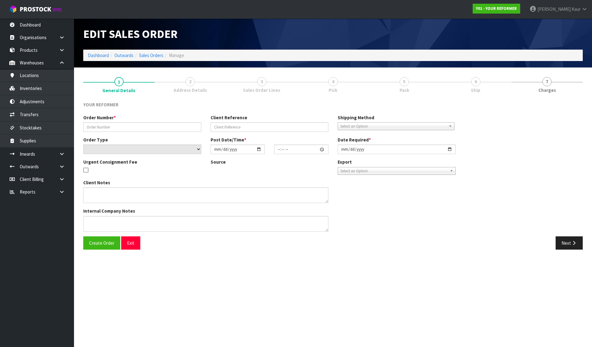
type input "[DATE]"
type textarea "[PERSON_NAME] [STREET_ADDRESS] [PHONE_NUMBER]"
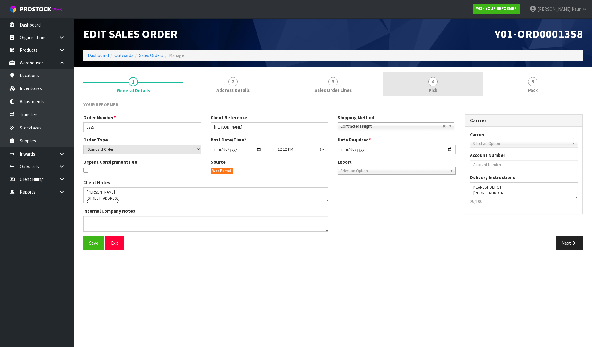
click at [406, 83] on link "4 Pick" at bounding box center [433, 84] width 100 height 24
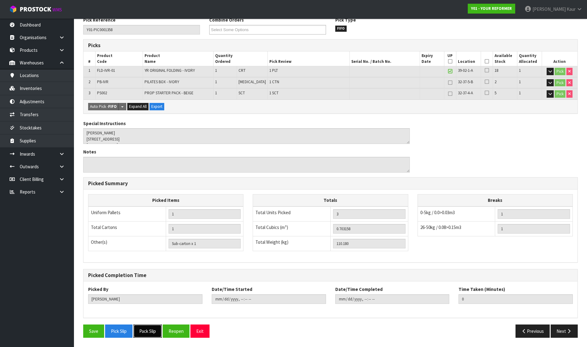
click at [152, 331] on button "Pack Slip" at bounding box center [148, 331] width 28 height 13
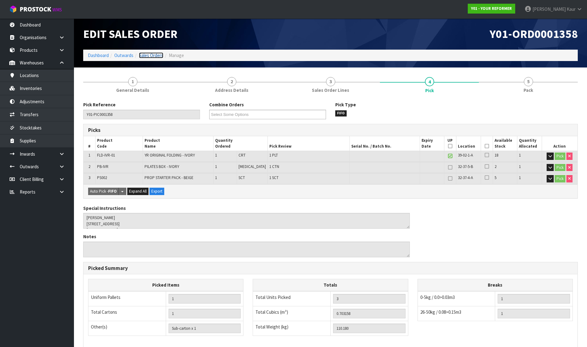
click at [147, 55] on link "Sales Orders" at bounding box center [151, 55] width 24 height 6
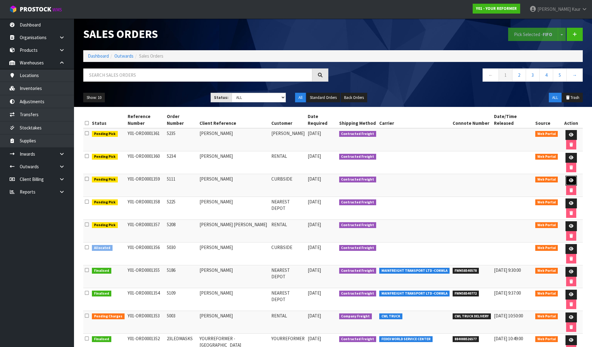
click at [565, 176] on link at bounding box center [570, 181] width 11 height 10
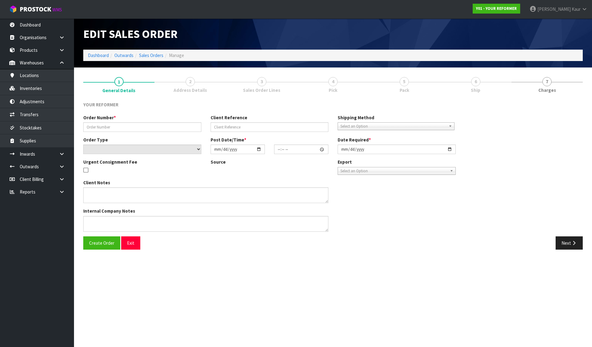
type input "5111"
type input "[PERSON_NAME]"
select select "number:0"
type input "[DATE]"
type input "12:30:00.000"
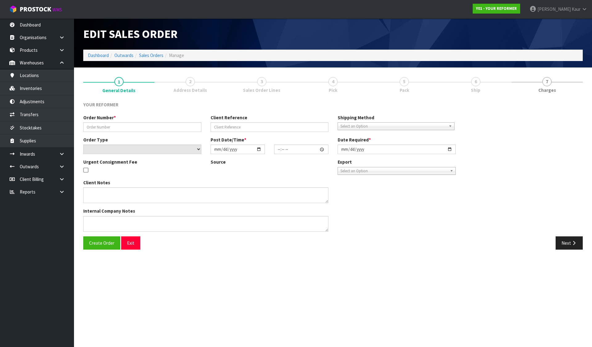
type input "[DATE]"
type textarea "[PERSON_NAME] [STREET_ADDRESS] [PHONE_NUMBER]"
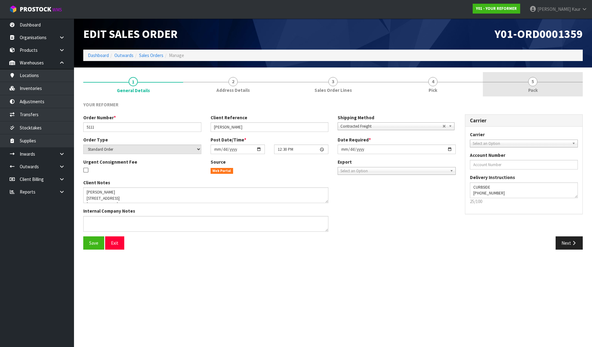
click at [429, 80] on span "4" at bounding box center [432, 81] width 9 height 9
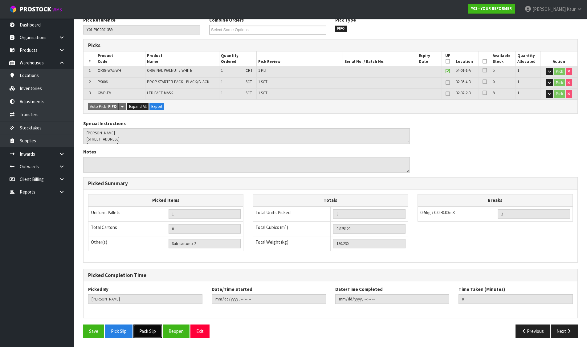
click at [140, 327] on button "Pack Slip" at bounding box center [148, 331] width 28 height 13
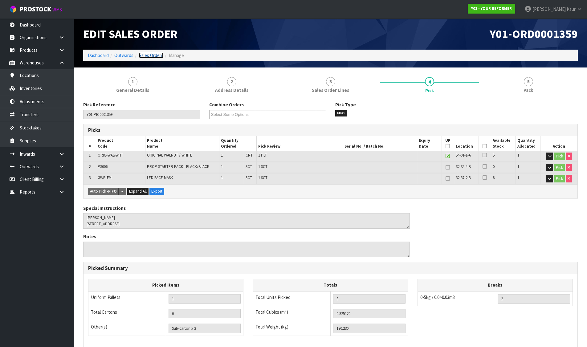
click at [151, 55] on link "Sales Orders" at bounding box center [151, 55] width 24 height 6
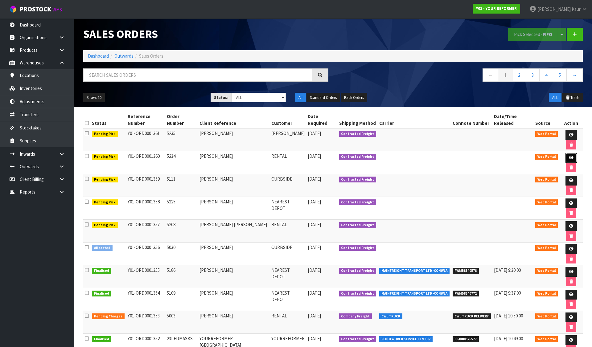
click at [565, 153] on link at bounding box center [570, 158] width 11 height 10
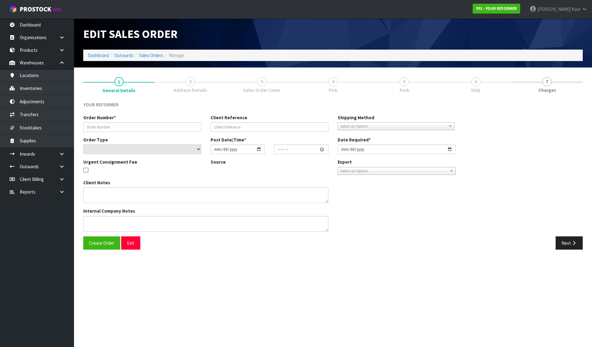
type input "5234"
type input "[PERSON_NAME]"
select select "number:0"
type input "[DATE]"
type input "09:33:00.000"
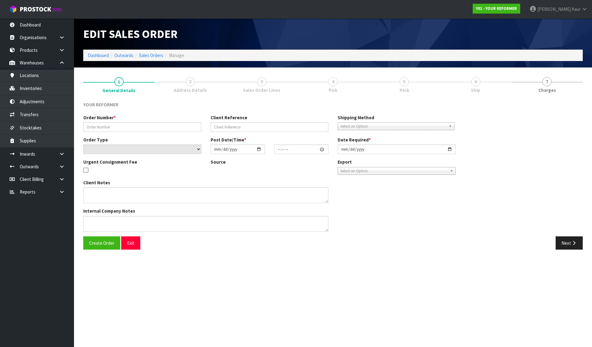
type input "[DATE]"
type textarea "[PERSON_NAME] [STREET_ADDRESS] [PHONE_NUMBER]"
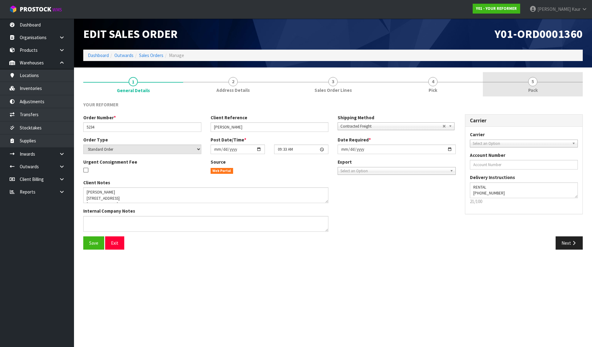
click at [438, 82] on link "4 Pick" at bounding box center [433, 84] width 100 height 24
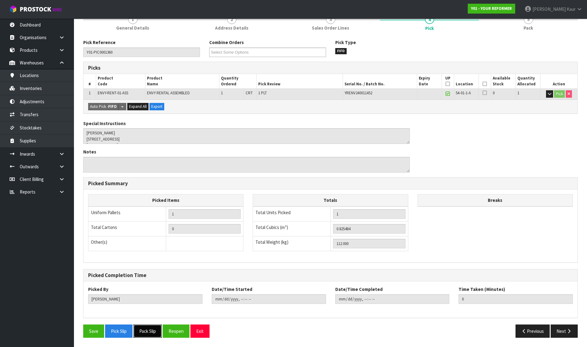
click at [150, 335] on button "Pack Slip" at bounding box center [148, 331] width 28 height 13
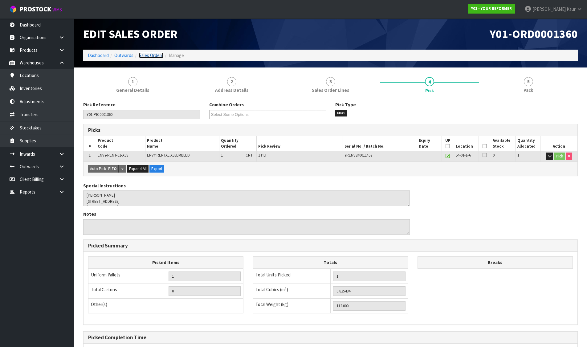
click at [150, 55] on link "Sales Orders" at bounding box center [151, 55] width 24 height 6
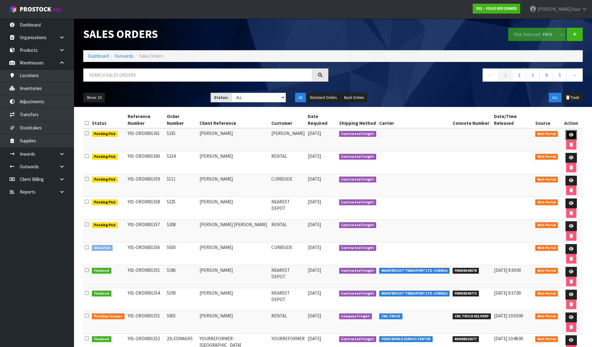
click at [569, 133] on icon at bounding box center [571, 135] width 5 height 4
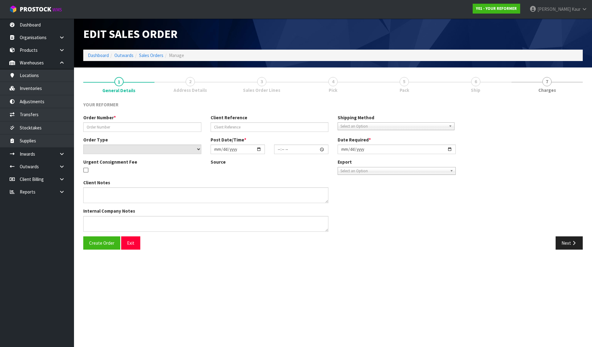
type input "5235"
type input "[PERSON_NAME]"
select select "number:0"
type input "[DATE]"
type input "09:35:00.000"
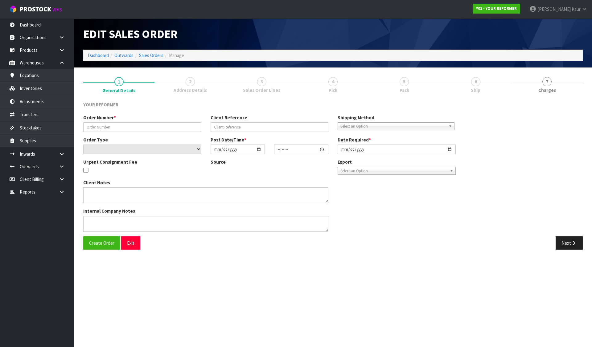
type input "[DATE]"
type textarea "[PERSON_NAME] [STREET_ADDRESS] [PHONE_NUMBER]"
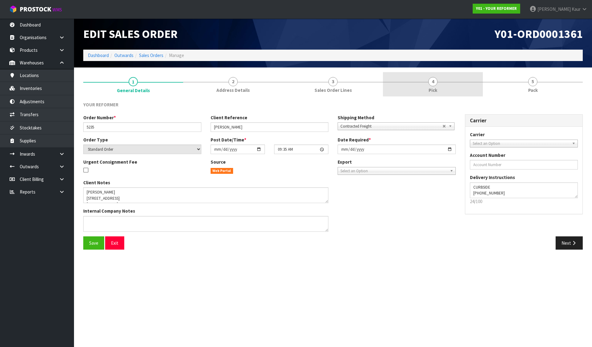
click at [413, 78] on link "4 Pick" at bounding box center [433, 84] width 100 height 24
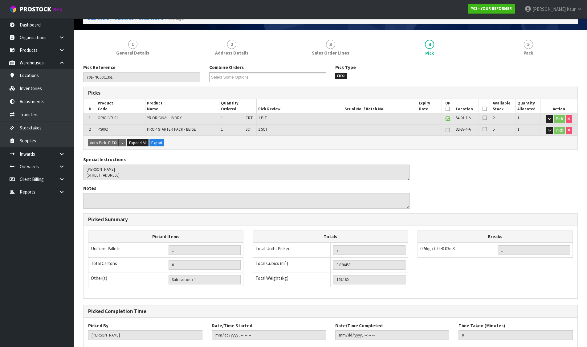
scroll to position [74, 0]
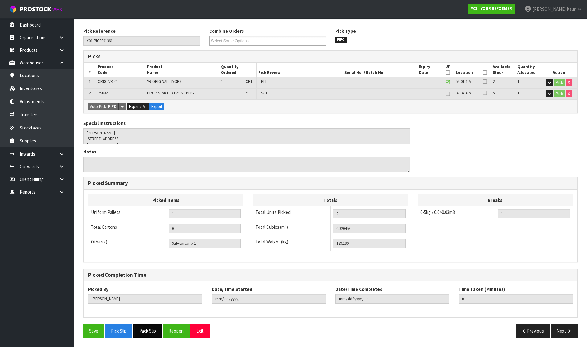
click at [150, 327] on button "Pack Slip" at bounding box center [148, 330] width 28 height 13
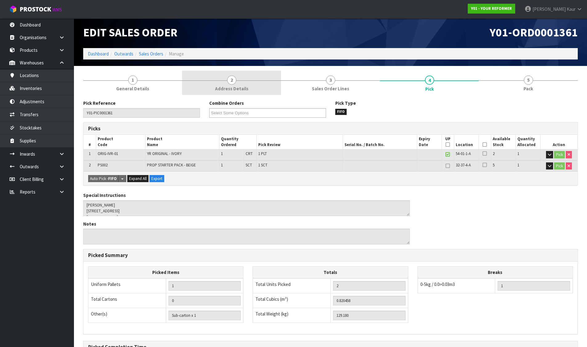
scroll to position [0, 0]
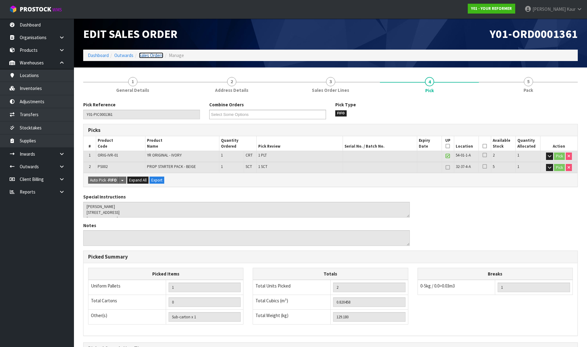
click at [150, 57] on link "Sales Orders" at bounding box center [151, 55] width 24 height 6
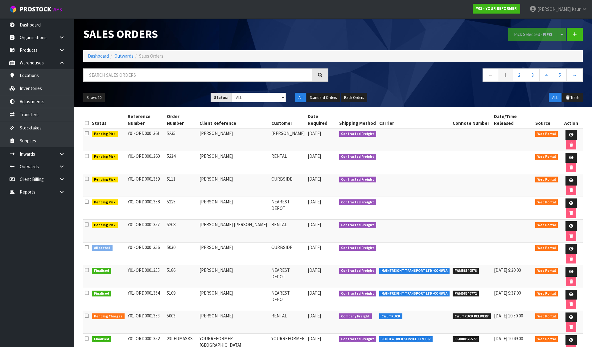
click at [171, 220] on td "5208" at bounding box center [181, 231] width 32 height 23
drag, startPoint x: 127, startPoint y: 180, endPoint x: 167, endPoint y: 178, distance: 40.7
click at [161, 220] on td "Y01-ORD0001357" at bounding box center [145, 231] width 39 height 23
drag, startPoint x: 198, startPoint y: 179, endPoint x: 259, endPoint y: 183, distance: 60.5
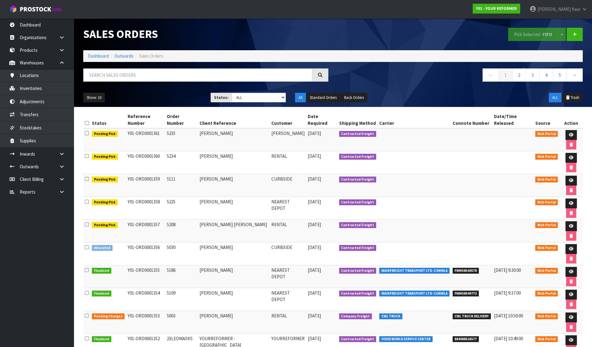
click at [259, 220] on tr "Pending Pick Y01-ORD0001357 5208 [PERSON_NAME] [PERSON_NAME] RENTAL [DATE] Cont…" at bounding box center [333, 231] width 500 height 23
click at [275, 220] on td "RENTAL" at bounding box center [288, 231] width 37 height 23
click at [169, 151] on td "5234" at bounding box center [181, 162] width 32 height 23
click at [170, 151] on td "5234" at bounding box center [181, 162] width 32 height 23
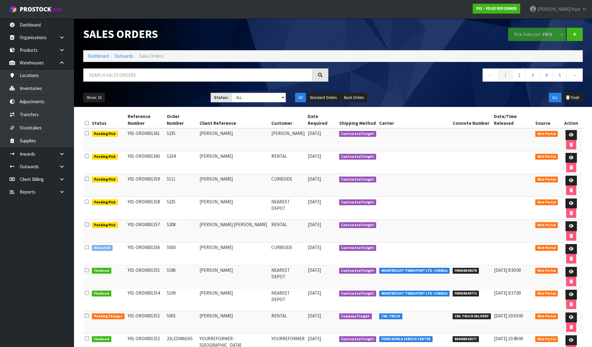
click at [170, 151] on td "5234" at bounding box center [181, 162] width 32 height 23
drag, startPoint x: 125, startPoint y: 138, endPoint x: 159, endPoint y: 141, distance: 35.0
click at [159, 151] on td "Y01-ORD0001360" at bounding box center [145, 162] width 39 height 23
drag, startPoint x: 203, startPoint y: 141, endPoint x: 232, endPoint y: 141, distance: 28.4
click at [232, 151] on td "[PERSON_NAME]" at bounding box center [234, 162] width 72 height 23
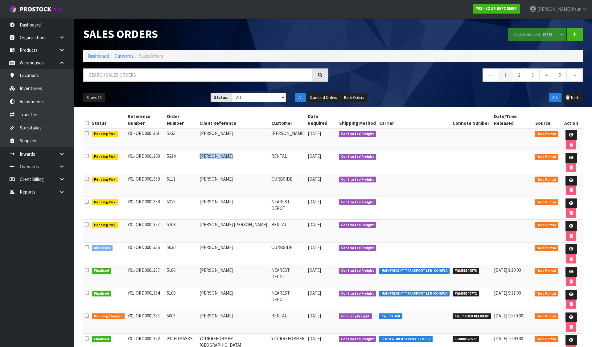
click at [270, 151] on td "RENTAL" at bounding box center [288, 162] width 37 height 23
click at [569, 133] on icon at bounding box center [571, 135] width 5 height 4
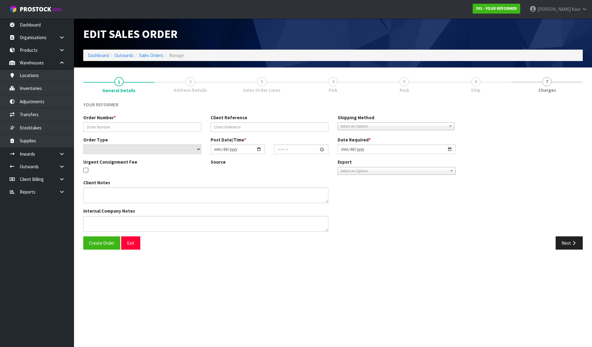
type input "5235"
type input "[PERSON_NAME]"
select select "number:0"
type input "[DATE]"
type input "09:35:00.000"
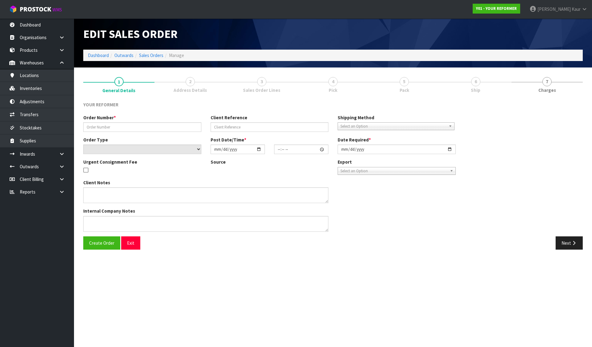
type input "[DATE]"
type textarea "[PERSON_NAME] [STREET_ADDRESS] [PHONE_NUMBER]"
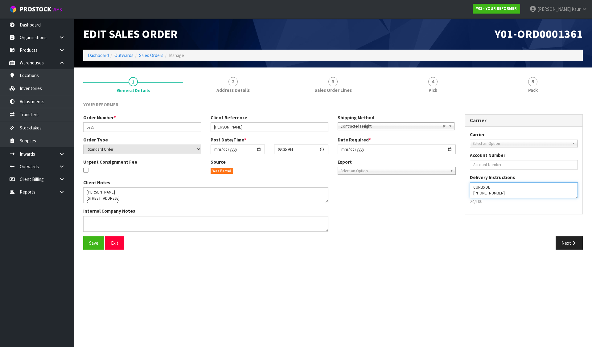
click at [484, 185] on textarea at bounding box center [524, 191] width 108 height 16
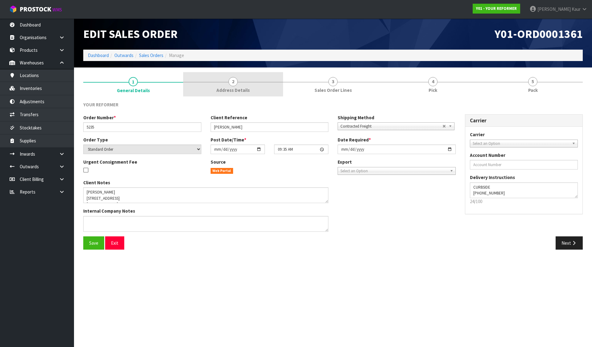
click at [251, 82] on div at bounding box center [233, 82] width 100 height 0
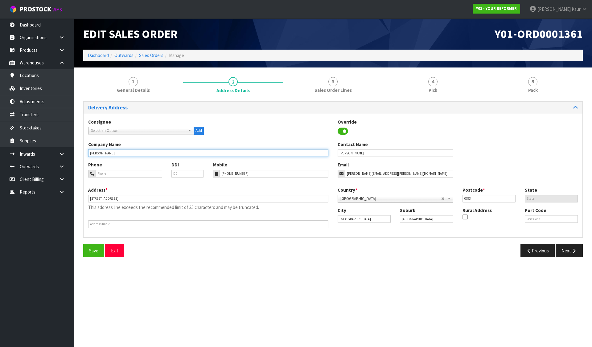
drag, startPoint x: 111, startPoint y: 155, endPoint x: 75, endPoint y: 155, distance: 36.4
click at [75, 155] on section "1 General Details 2 Address Details 3 Sales Order Lines 4 Pick 5 Pack Delivery …" at bounding box center [333, 167] width 518 height 199
paste input "CURBSIDE"
type input "CURBSIDE"
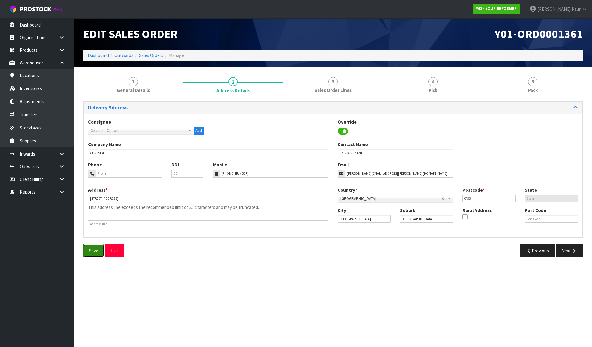
click at [93, 248] on span "Save" at bounding box center [93, 251] width 9 height 6
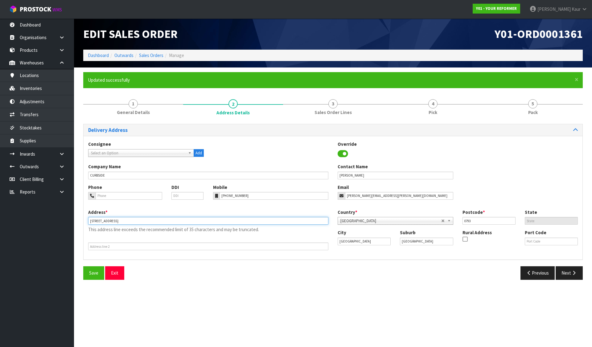
drag, startPoint x: 122, startPoint y: 220, endPoint x: 201, endPoint y: 221, distance: 78.6
click at [201, 221] on input "[STREET_ADDRESS]" at bounding box center [208, 221] width 240 height 8
type input "[STREET_ADDRESS]"
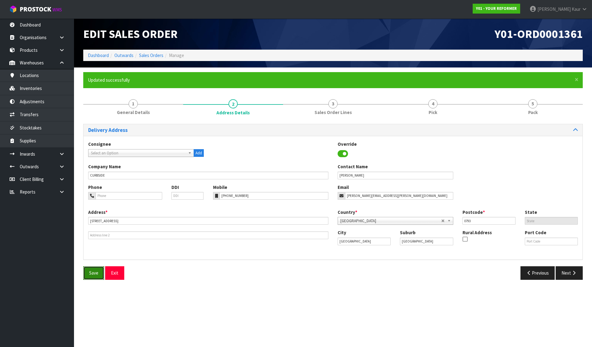
click at [90, 268] on button "Save" at bounding box center [93, 272] width 21 height 13
drag, startPoint x: 92, startPoint y: 271, endPoint x: 96, endPoint y: 265, distance: 6.8
click at [92, 271] on span "Save" at bounding box center [93, 273] width 9 height 6
click at [148, 56] on link "Sales Orders" at bounding box center [151, 55] width 24 height 6
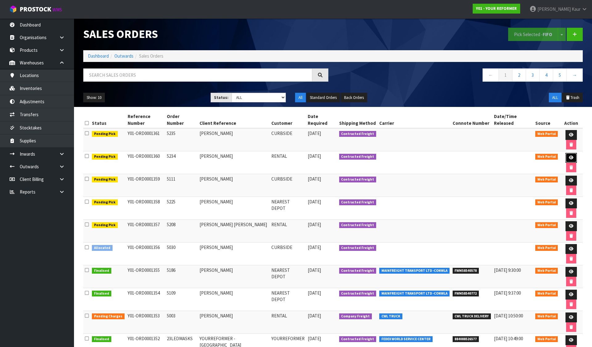
click at [565, 153] on link at bounding box center [570, 158] width 11 height 10
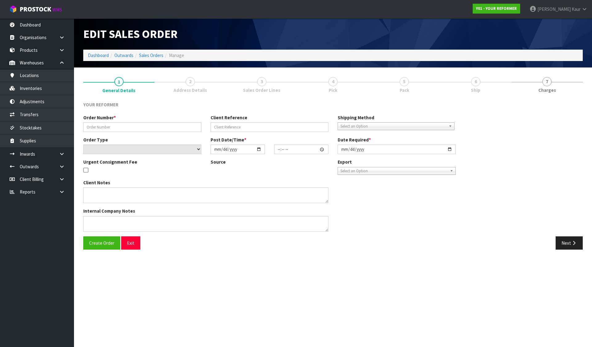
type input "5234"
type input "[PERSON_NAME]"
select select "number:0"
type input "[DATE]"
type input "09:33:00.000"
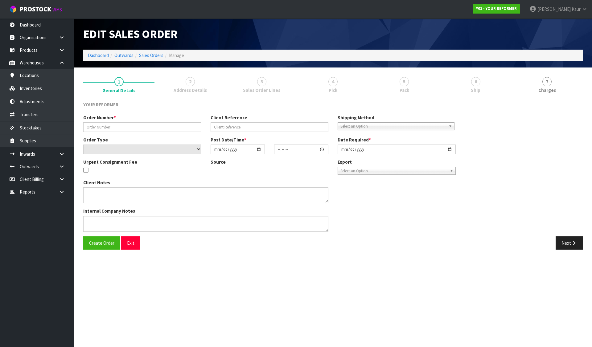
type input "[DATE]"
type textarea "[PERSON_NAME] [STREET_ADDRESS] [PHONE_NUMBER]"
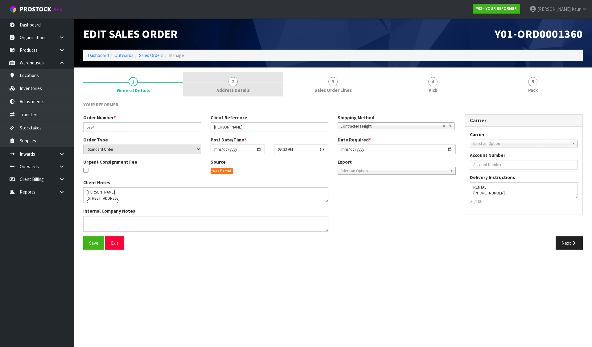
click at [236, 91] on span "Address Details" at bounding box center [232, 90] width 33 height 6
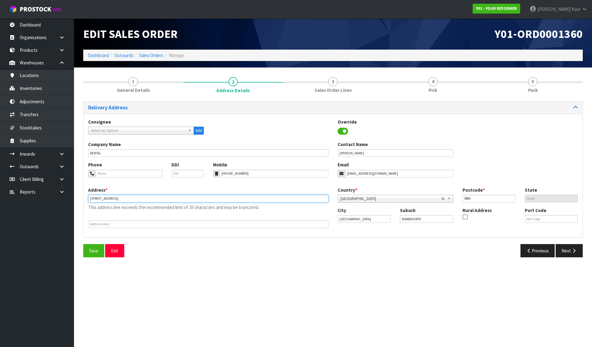
drag, startPoint x: 124, startPoint y: 198, endPoint x: 191, endPoint y: 196, distance: 66.9
click at [191, 196] on input "[STREET_ADDRESS]" at bounding box center [208, 199] width 240 height 8
type input "[STREET_ADDRESS]"
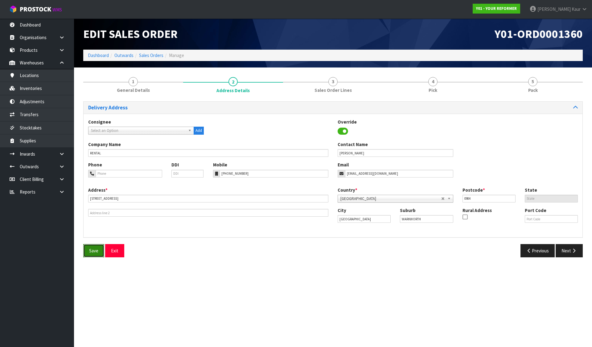
click at [90, 249] on span "Save" at bounding box center [93, 251] width 9 height 6
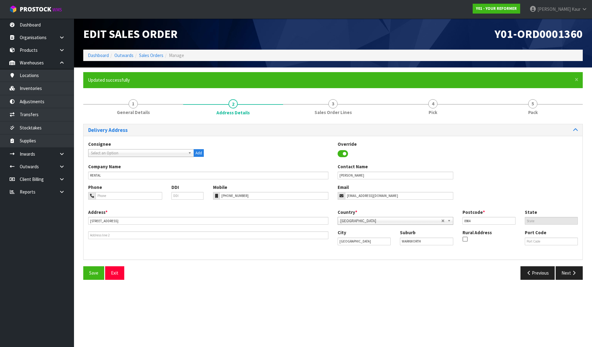
click at [465, 240] on icon at bounding box center [465, 239] width 5 height 0
click at [0, 0] on input "checkbox" at bounding box center [0, 0] width 0 height 0
click at [94, 273] on span "Save" at bounding box center [93, 273] width 9 height 6
click at [150, 54] on link "Sales Orders" at bounding box center [151, 55] width 24 height 6
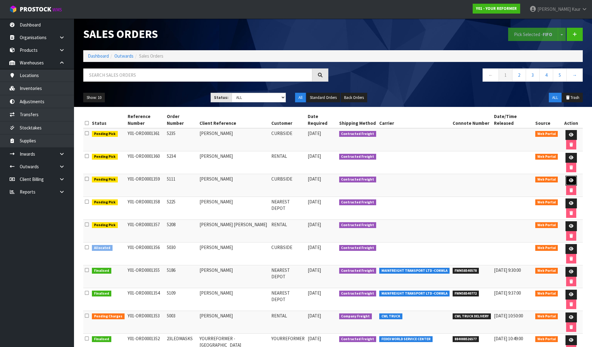
click at [569, 179] on icon at bounding box center [571, 181] width 5 height 4
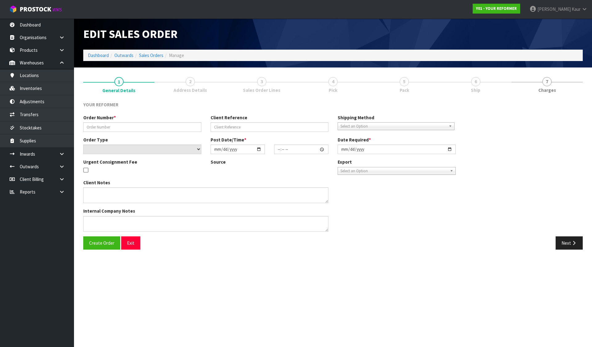
type input "5111"
type input "[PERSON_NAME]"
select select "number:0"
type input "[DATE]"
type input "12:30:00.000"
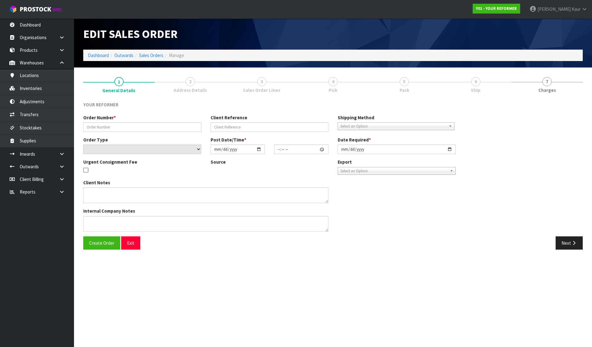
type input "[DATE]"
type textarea "[PERSON_NAME] [STREET_ADDRESS] [PHONE_NUMBER]"
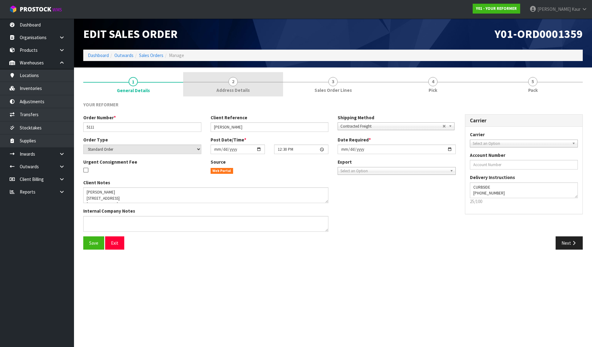
click at [232, 79] on span "2" at bounding box center [232, 81] width 9 height 9
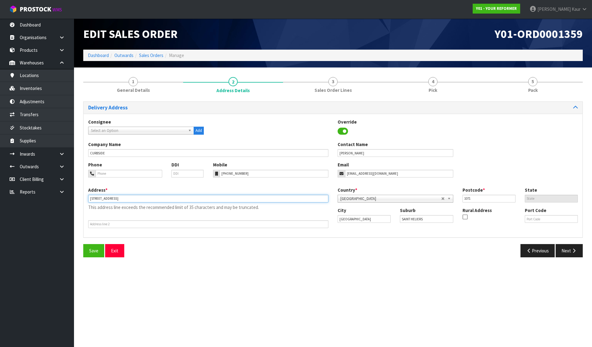
drag, startPoint x: 122, startPoint y: 198, endPoint x: 224, endPoint y: 198, distance: 102.1
click at [224, 198] on input "[STREET_ADDRESS]" at bounding box center [208, 199] width 240 height 8
type input "[STREET_ADDRESS]"
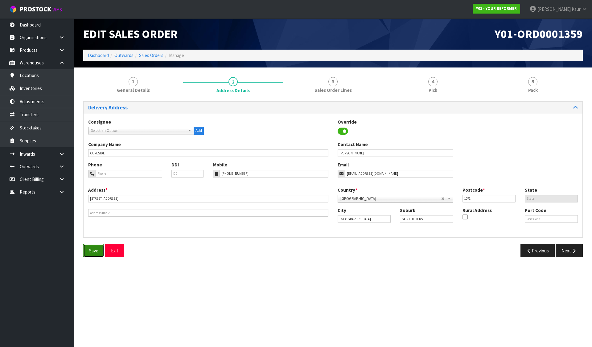
click at [92, 248] on span "Save" at bounding box center [93, 251] width 9 height 6
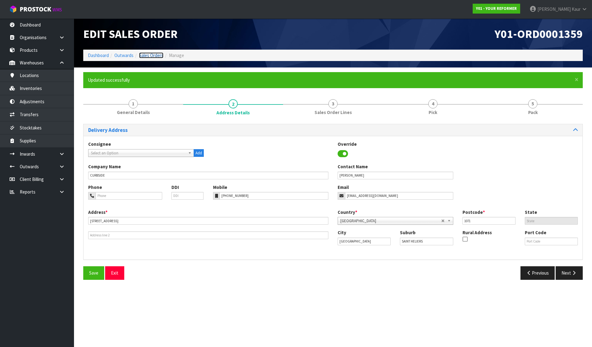
click at [147, 56] on link "Sales Orders" at bounding box center [151, 55] width 24 height 6
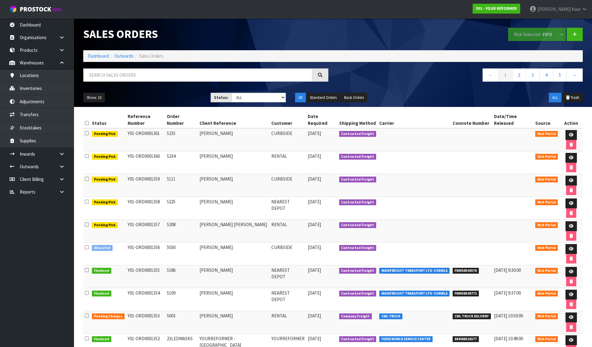
click at [559, 197] on td at bounding box center [570, 208] width 23 height 23
click at [569, 201] on icon at bounding box center [571, 203] width 5 height 4
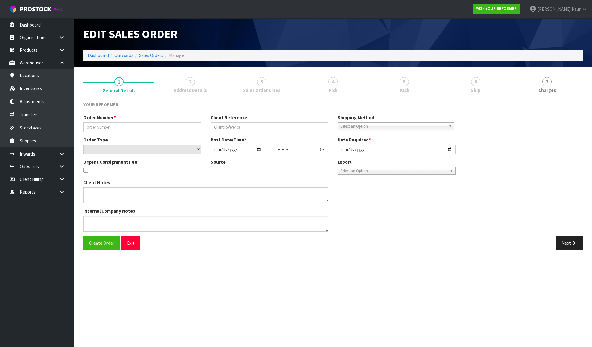
type input "5225"
type input "[PERSON_NAME]"
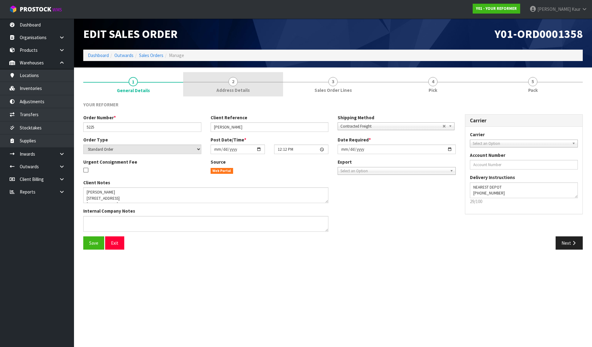
click at [232, 88] on span "Address Details" at bounding box center [232, 90] width 33 height 6
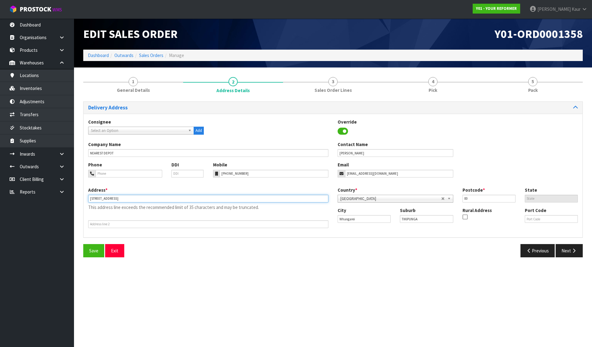
click at [161, 199] on input "[STREET_ADDRESS]" at bounding box center [208, 199] width 240 height 8
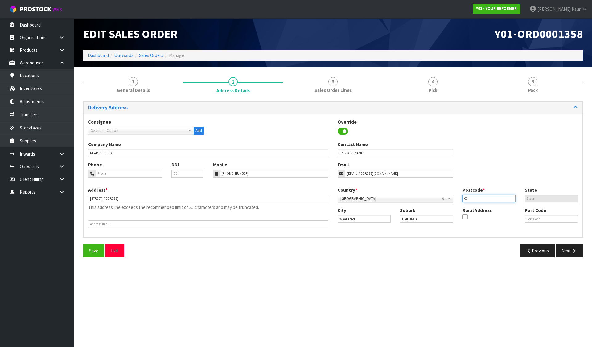
drag, startPoint x: 472, startPoint y: 202, endPoint x: 459, endPoint y: 203, distance: 12.4
click at [459, 203] on div "Country * [GEOGRAPHIC_DATA] [GEOGRAPHIC_DATA] [GEOGRAPHIC_DATA] [GEOGRAPHIC_DAT…" at bounding box center [457, 197] width 249 height 20
paste input "112"
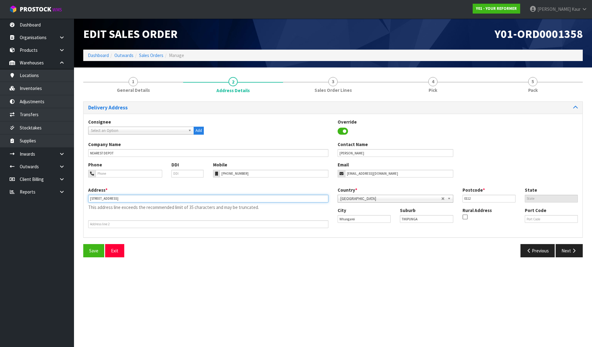
drag, startPoint x: 118, startPoint y: 197, endPoint x: 194, endPoint y: 199, distance: 75.9
click at [194, 199] on input "[STREET_ADDRESS]" at bounding box center [208, 199] width 240 height 8
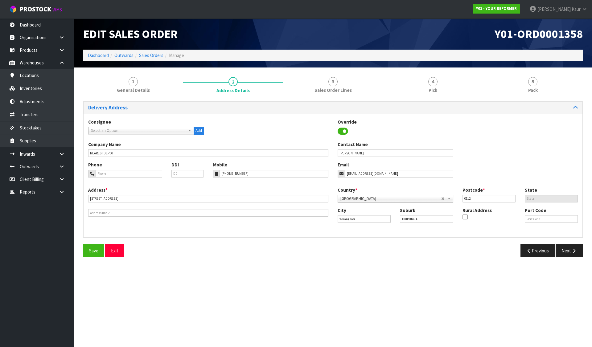
click at [83, 253] on div "Save Exit" at bounding box center [206, 250] width 254 height 13
click at [88, 251] on button "Save" at bounding box center [93, 250] width 21 height 13
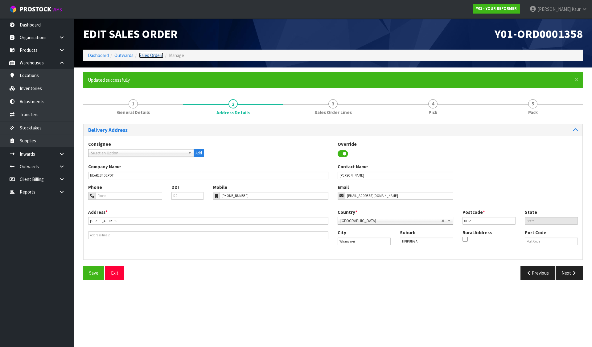
click at [145, 55] on link "Sales Orders" at bounding box center [151, 55] width 24 height 6
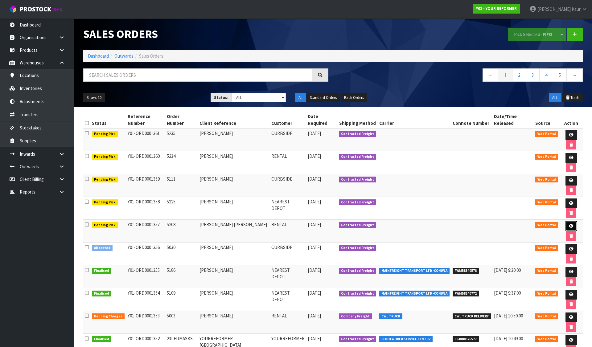
click at [569, 224] on icon at bounding box center [571, 226] width 5 height 4
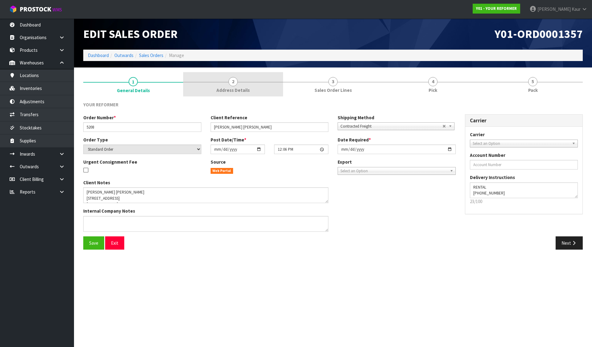
click at [230, 84] on span "2" at bounding box center [232, 81] width 9 height 9
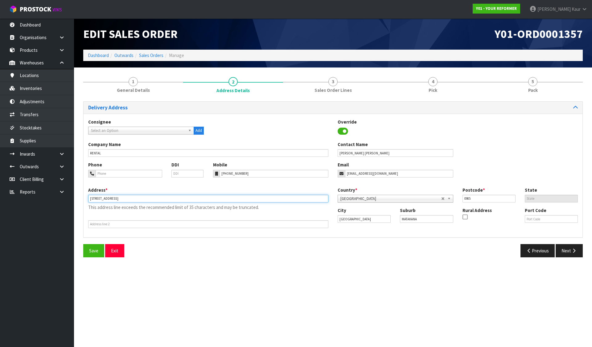
drag, startPoint x: 114, startPoint y: 199, endPoint x: 193, endPoint y: 198, distance: 79.2
click at [193, 198] on input "[STREET_ADDRESS]" at bounding box center [208, 199] width 240 height 8
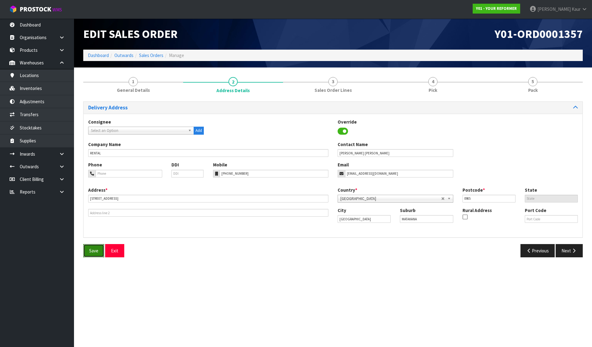
click at [97, 248] on span "Save" at bounding box center [93, 251] width 9 height 6
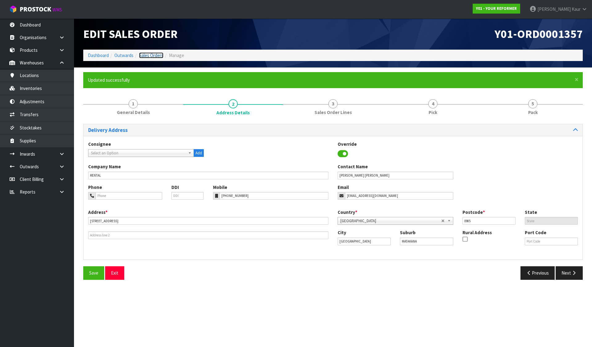
click at [154, 55] on link "Sales Orders" at bounding box center [151, 55] width 24 height 6
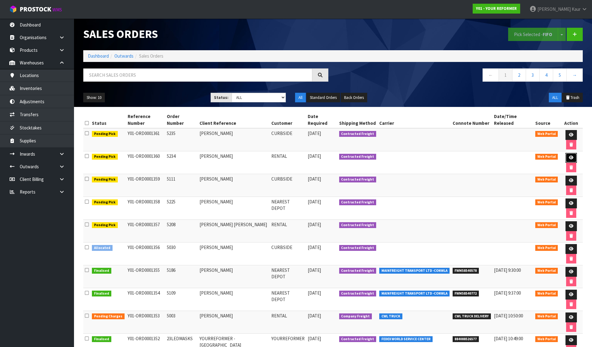
click at [565, 153] on link at bounding box center [570, 158] width 11 height 10
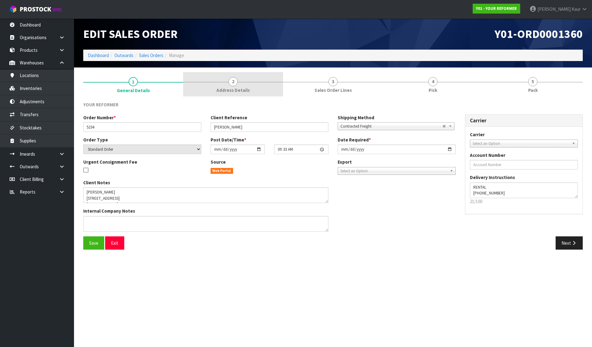
click at [228, 83] on span "2" at bounding box center [232, 81] width 9 height 9
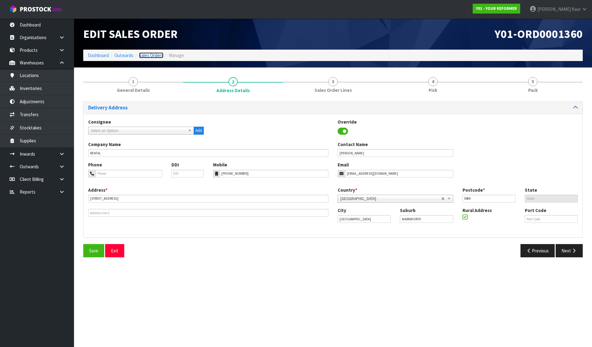
click at [152, 57] on link "Sales Orders" at bounding box center [151, 55] width 24 height 6
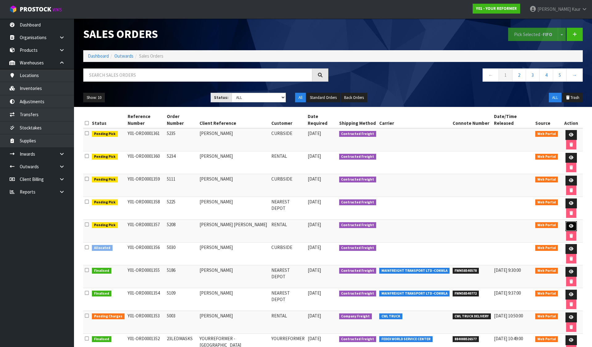
click at [569, 224] on icon at bounding box center [571, 226] width 5 height 4
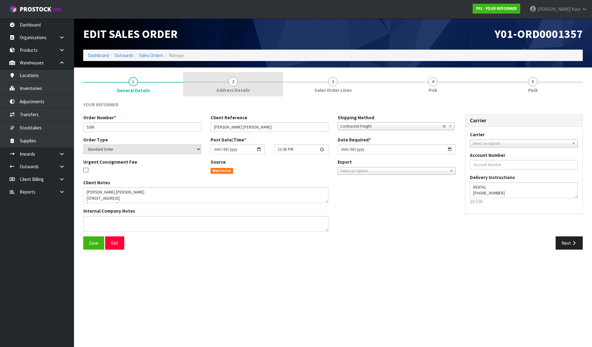
click at [239, 86] on link "2 Address Details" at bounding box center [233, 84] width 100 height 24
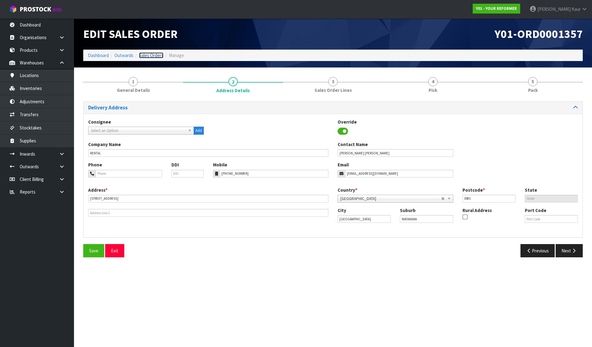
click at [156, 53] on link "Sales Orders" at bounding box center [151, 55] width 24 height 6
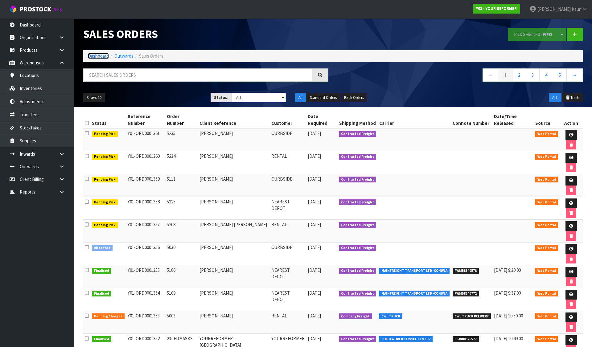
click at [97, 55] on link "Dashboard" at bounding box center [98, 56] width 21 height 6
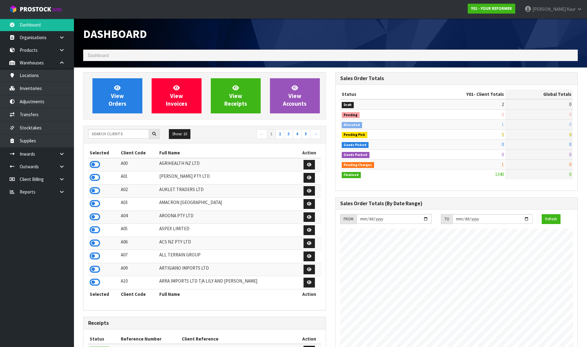
scroll to position [467, 252]
click at [101, 136] on input "text" at bounding box center [118, 134] width 61 height 10
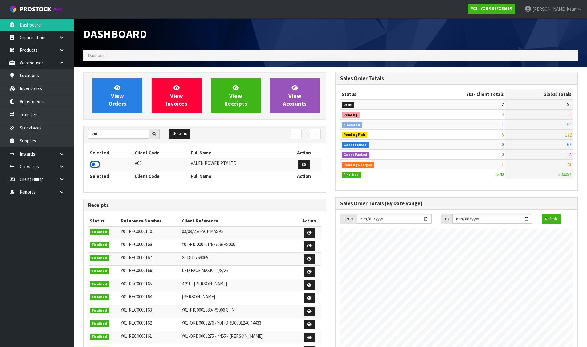
click at [96, 163] on icon at bounding box center [95, 164] width 10 height 9
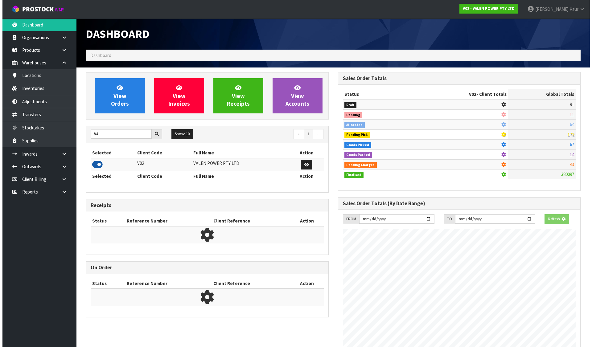
scroll to position [480, 252]
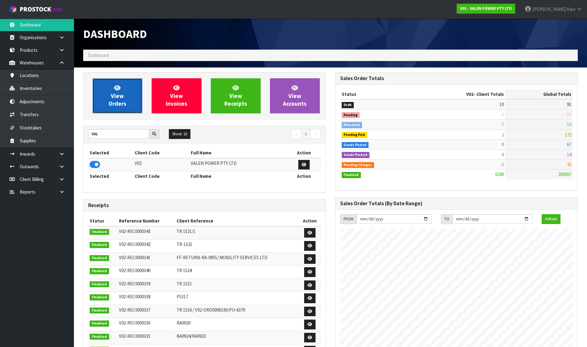
click at [100, 88] on link "View Orders" at bounding box center [118, 95] width 50 height 35
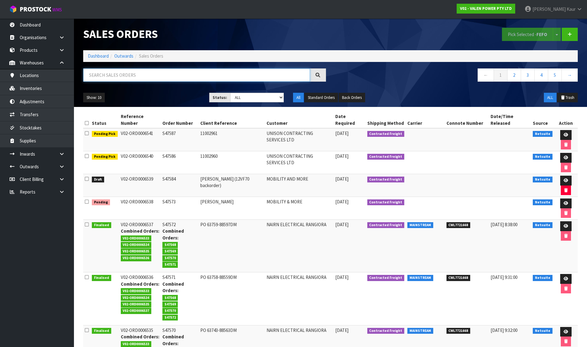
click at [202, 73] on input "text" at bounding box center [196, 74] width 227 height 13
paste input "S47589"
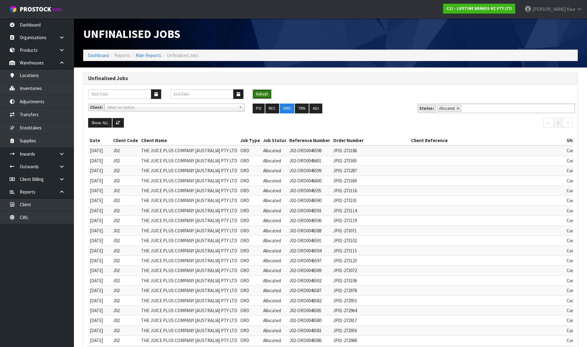
click at [263, 94] on button "Refresh" at bounding box center [262, 94] width 19 height 10
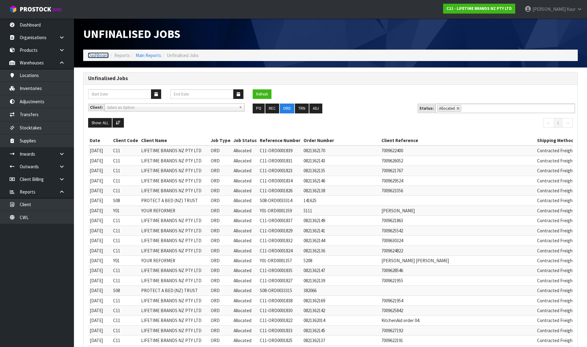
click at [92, 57] on link "Dashboard" at bounding box center [98, 55] width 21 height 6
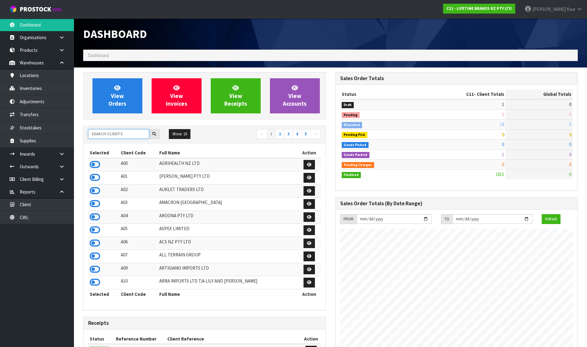
click at [114, 132] on input "text" at bounding box center [118, 134] width 61 height 10
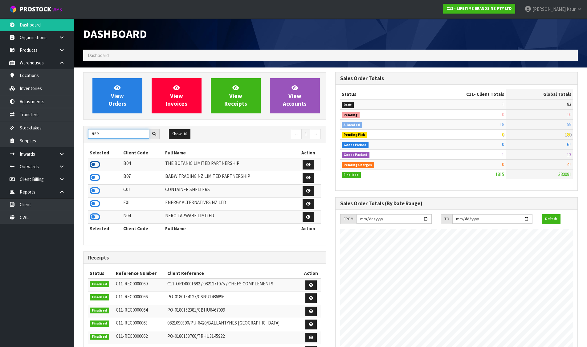
type input "NER"
click at [91, 163] on icon at bounding box center [95, 164] width 10 height 9
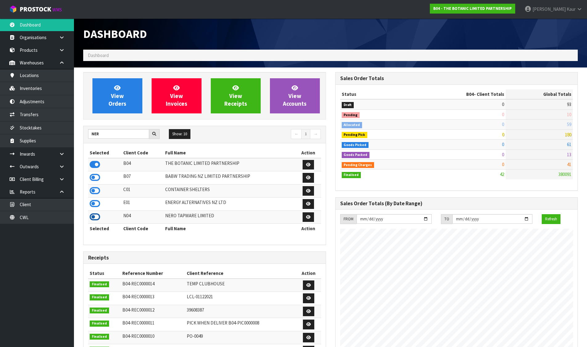
scroll to position [377, 252]
drag, startPoint x: 97, startPoint y: 215, endPoint x: 110, endPoint y: 182, distance: 35.3
click at [97, 216] on icon at bounding box center [95, 216] width 10 height 9
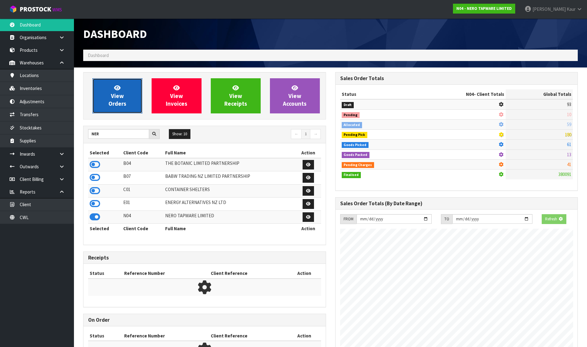
click at [108, 83] on link "View Orders" at bounding box center [118, 95] width 50 height 35
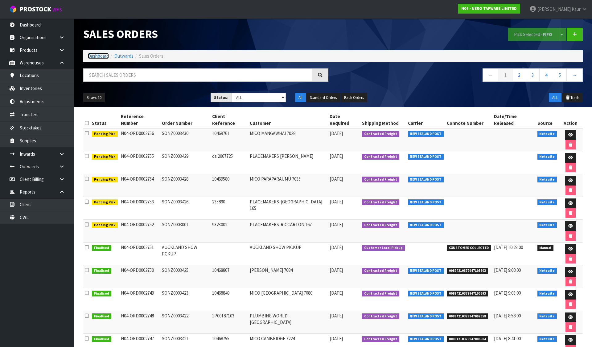
click at [92, 55] on link "Dashboard" at bounding box center [98, 56] width 21 height 6
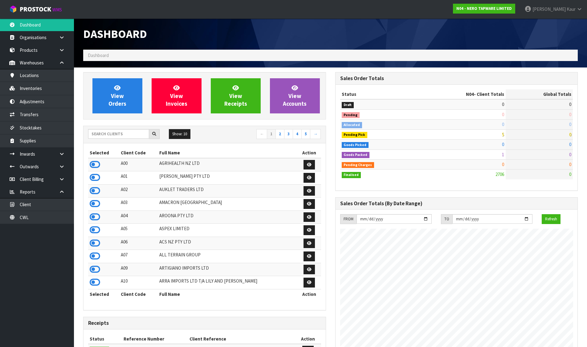
scroll to position [480, 252]
click at [132, 133] on input "text" at bounding box center [118, 134] width 61 height 10
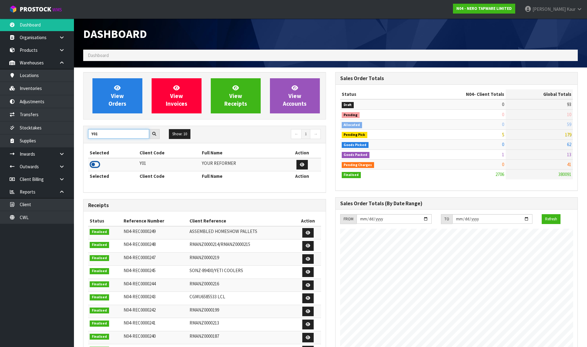
type input "Y01"
click at [96, 164] on icon at bounding box center [95, 164] width 10 height 9
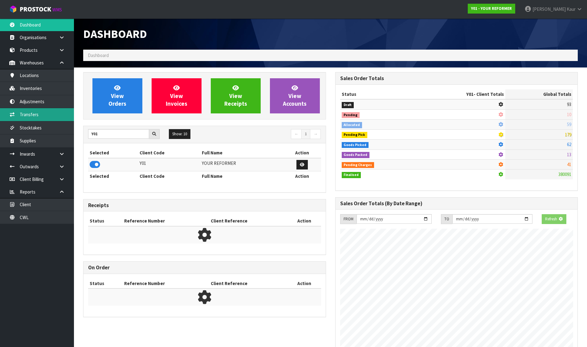
scroll to position [467, 252]
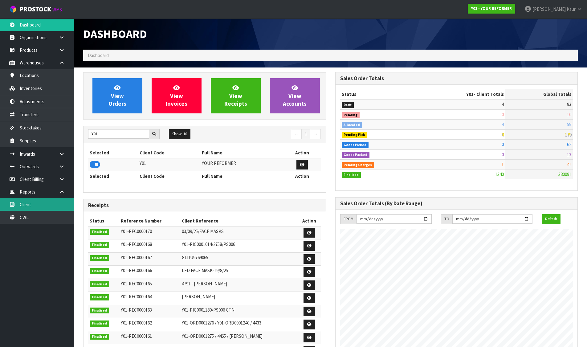
click at [50, 208] on link "Client" at bounding box center [37, 204] width 74 height 13
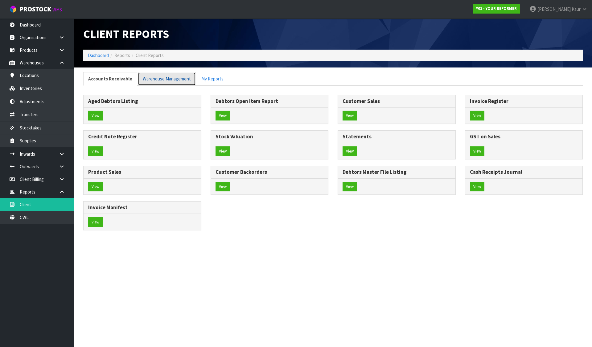
click at [153, 79] on link "Warehouse Management" at bounding box center [167, 78] width 58 height 13
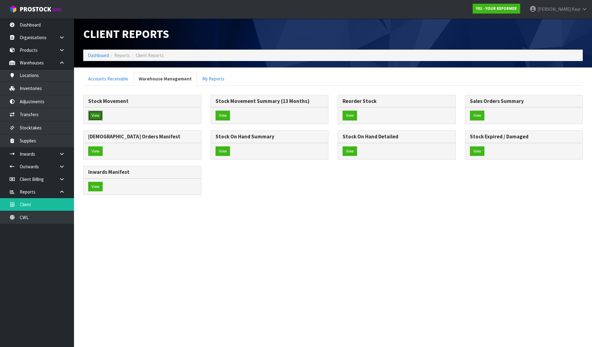
click at [93, 113] on button "View" at bounding box center [95, 116] width 14 height 10
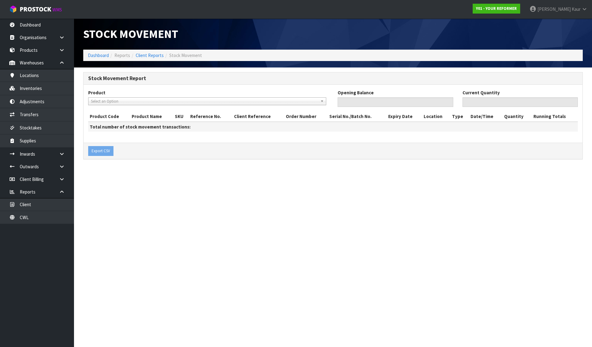
click at [163, 101] on span "Select an Option" at bounding box center [204, 101] width 227 height 7
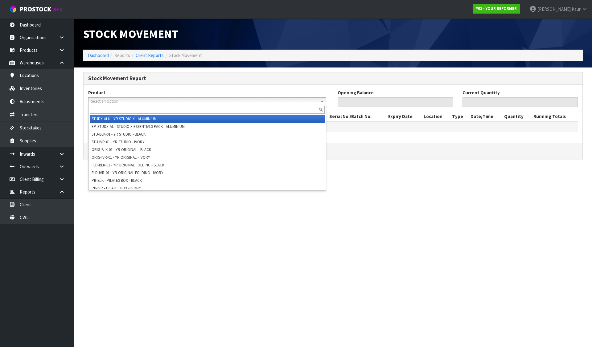
paste input "ENVY-RENT-01"
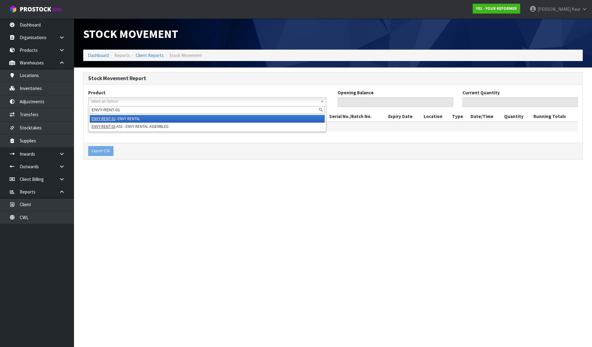
type input "ENVY-RENT-01"
click at [124, 118] on li "ENVY-RENT-01 - ENVY RENTAL" at bounding box center [207, 119] width 235 height 8
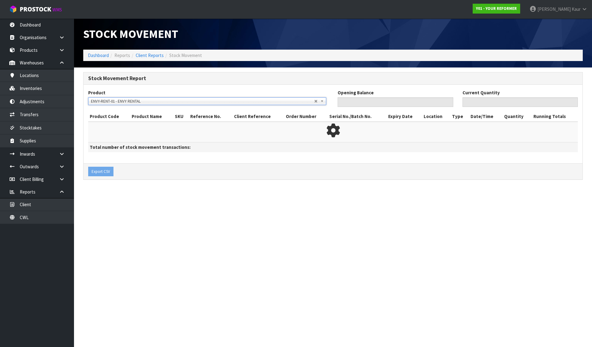
type input "0"
type input "10"
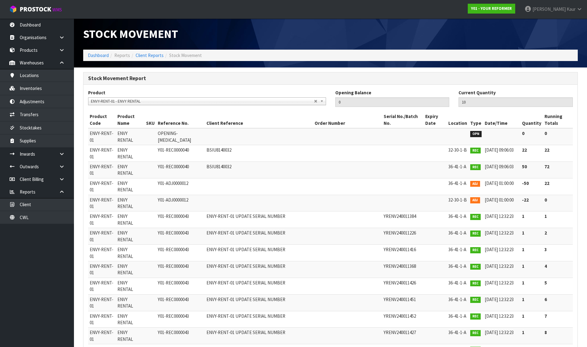
click at [325, 36] on h1 "Stock Movement" at bounding box center [204, 34] width 243 height 13
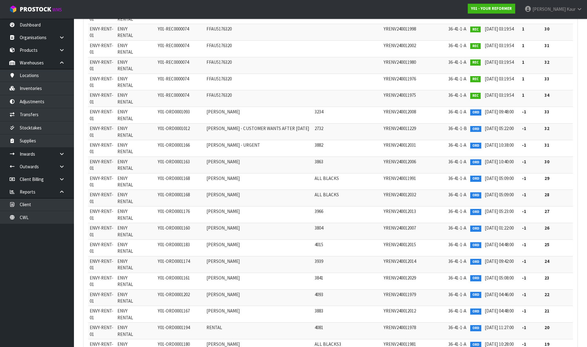
scroll to position [6335, 0]
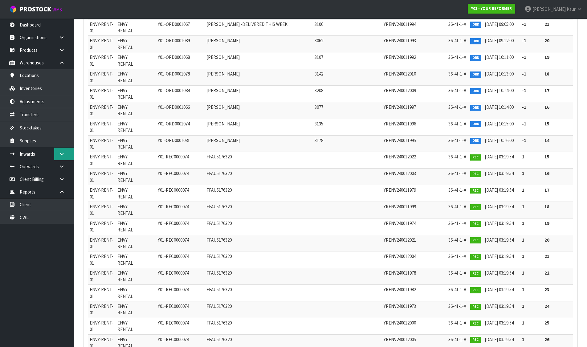
click at [70, 156] on link at bounding box center [64, 154] width 20 height 13
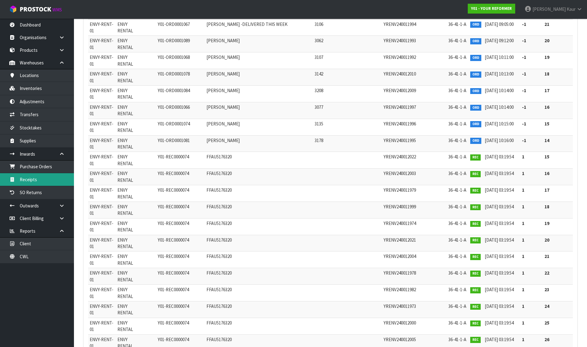
click at [35, 180] on link "Receipts" at bounding box center [37, 179] width 74 height 13
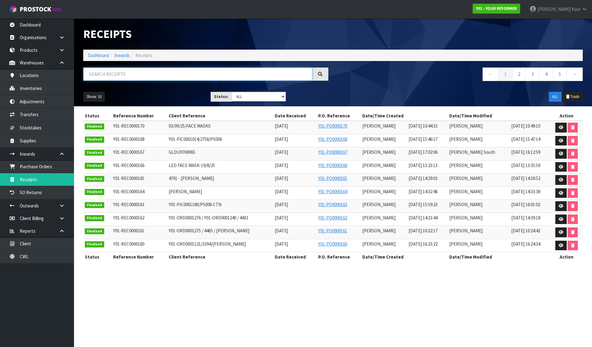
click at [110, 77] on input "text" at bounding box center [197, 74] width 229 height 13
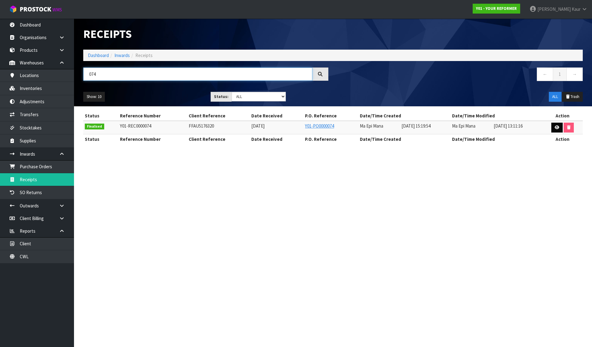
type input "074"
click at [559, 126] on icon at bounding box center [557, 127] width 5 height 4
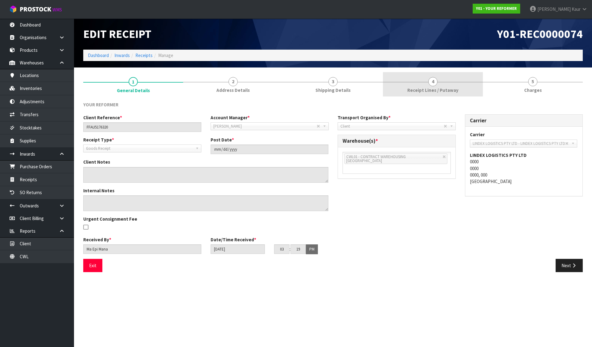
click at [436, 86] on link "4 Receipt Lines / Putaway" at bounding box center [433, 84] width 100 height 24
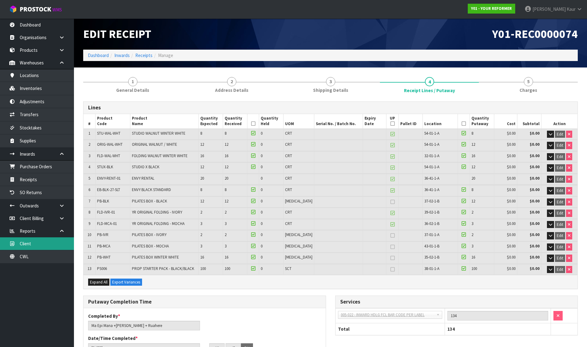
click at [34, 245] on link "Client" at bounding box center [37, 243] width 74 height 13
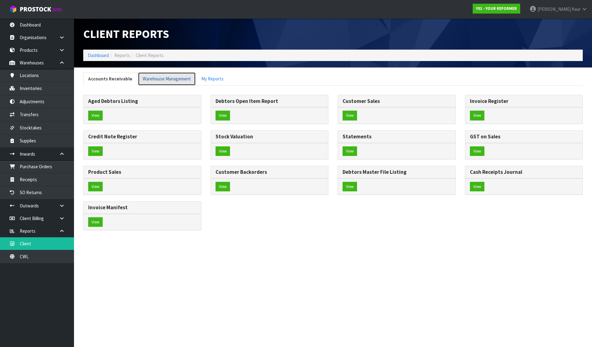
click at [150, 78] on link "Warehouse Management" at bounding box center [167, 78] width 58 height 13
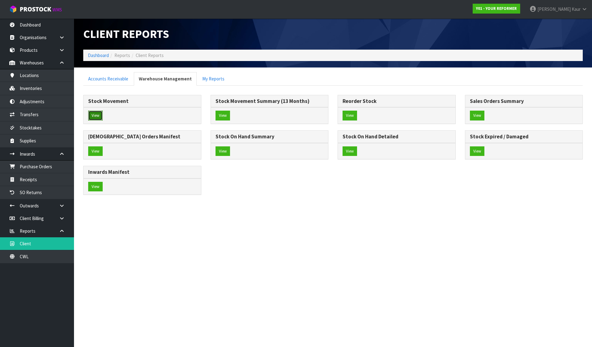
click at [95, 112] on button "View" at bounding box center [95, 116] width 14 height 10
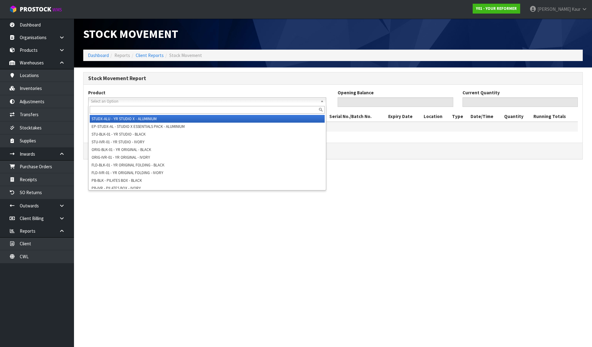
click at [117, 103] on span "Select an Option" at bounding box center [204, 101] width 227 height 7
paste input "YRENV240012016"
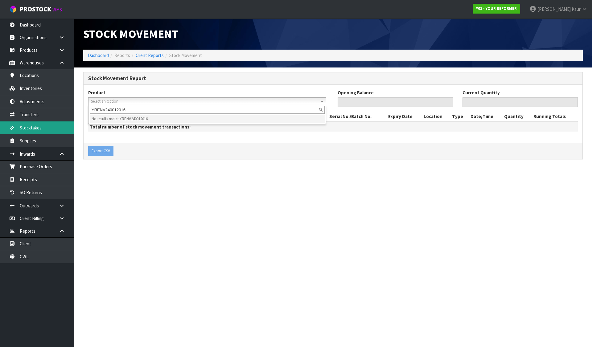
type input "YRENV240012016"
click at [113, 103] on span "Select an Option" at bounding box center [204, 101] width 227 height 7
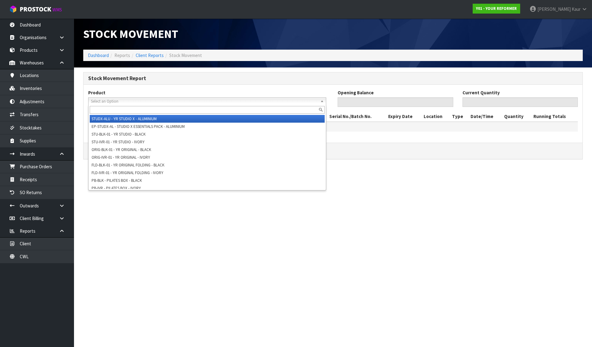
paste input "ENVY-RENT-01-ASS"
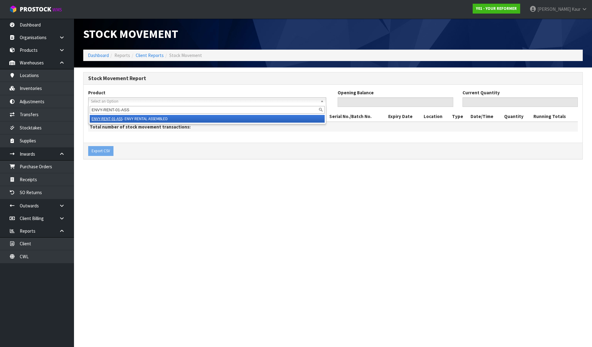
type input "ENVY-RENT-01-ASS"
click at [111, 118] on em "ENVY-RENT-01-ASS" at bounding box center [107, 118] width 31 height 5
type input "0"
type input "13"
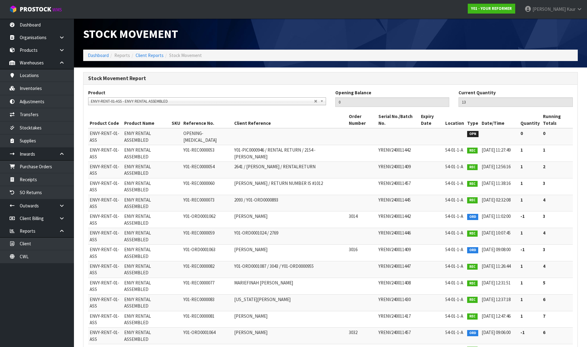
scroll to position [1397, 0]
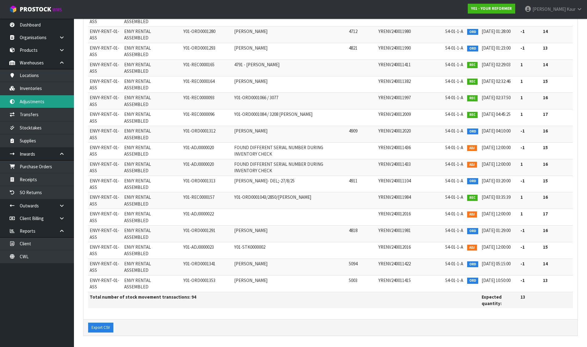
click at [49, 103] on link "Adjustments" at bounding box center [37, 101] width 74 height 13
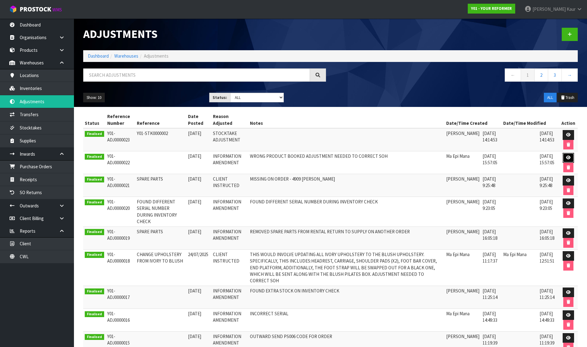
click at [573, 155] on link at bounding box center [568, 158] width 11 height 10
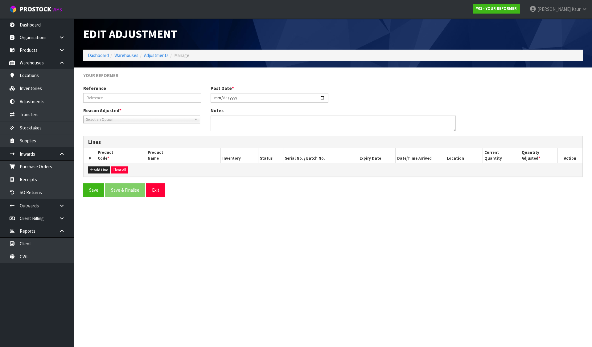
type input "2025-08-28"
type textarea "WRONG PRODUCT BOOKED ADJUSTMENT NEEDED TO CORRECT SOH"
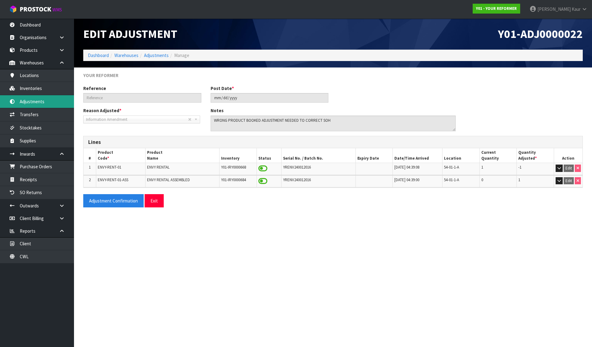
click at [36, 99] on link "Adjustments" at bounding box center [37, 101] width 74 height 13
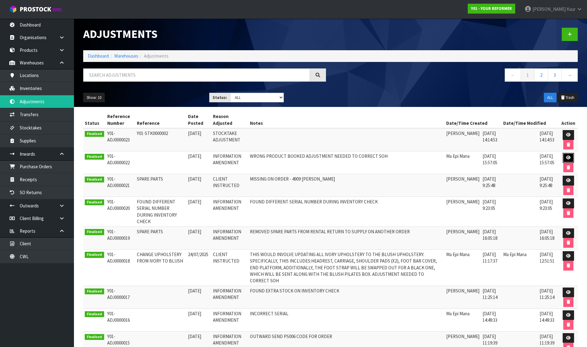
click at [568, 156] on icon at bounding box center [568, 158] width 5 height 4
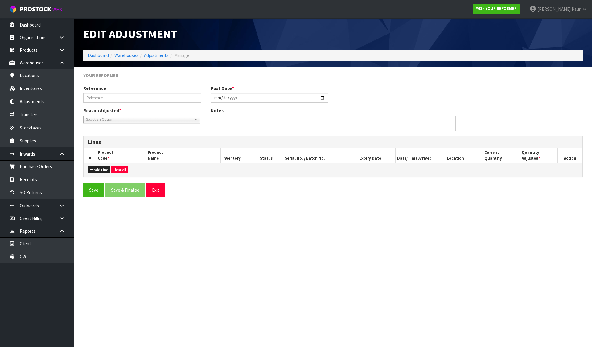
type input "2025-08-28"
type textarea "WRONG PRODUCT BOOKED ADJUSTMENT NEEDED TO CORRECT SOH"
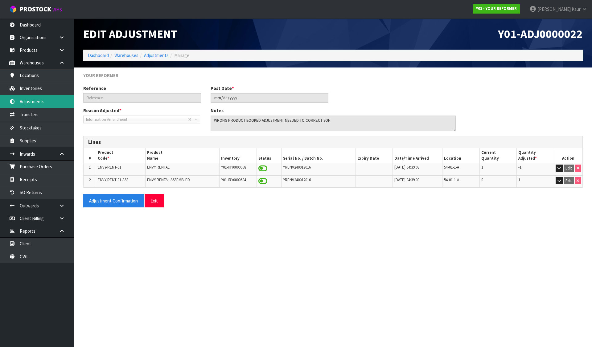
click at [29, 99] on link "Adjustments" at bounding box center [37, 101] width 74 height 13
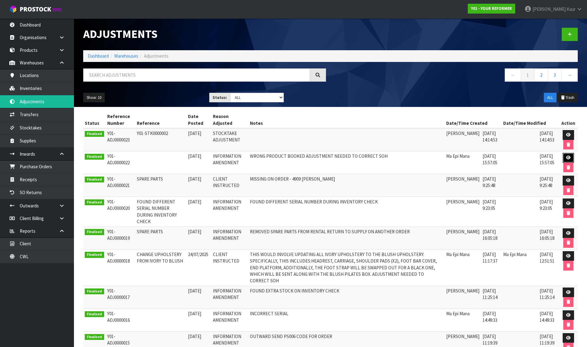
click at [568, 156] on icon at bounding box center [568, 158] width 5 height 4
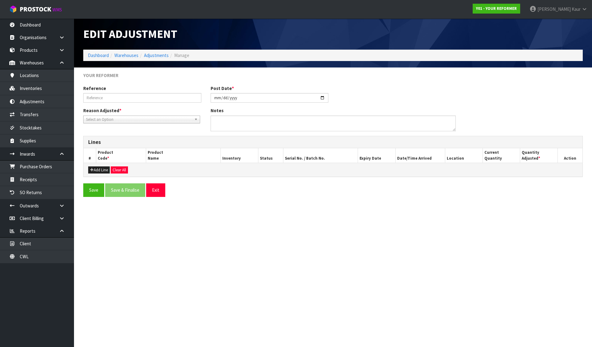
type input "2025-08-28"
type textarea "WRONG PRODUCT BOOKED ADJUSTMENT NEEDED TO CORRECT SOH"
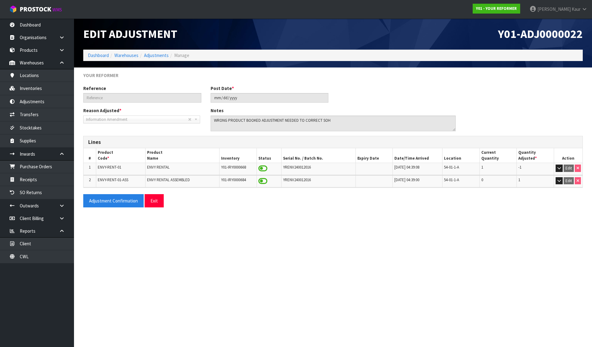
click at [294, 180] on span "YRENV240012016" at bounding box center [297, 179] width 28 height 5
copy span "YRENV240012016"
